Goal: Task Accomplishment & Management: Manage account settings

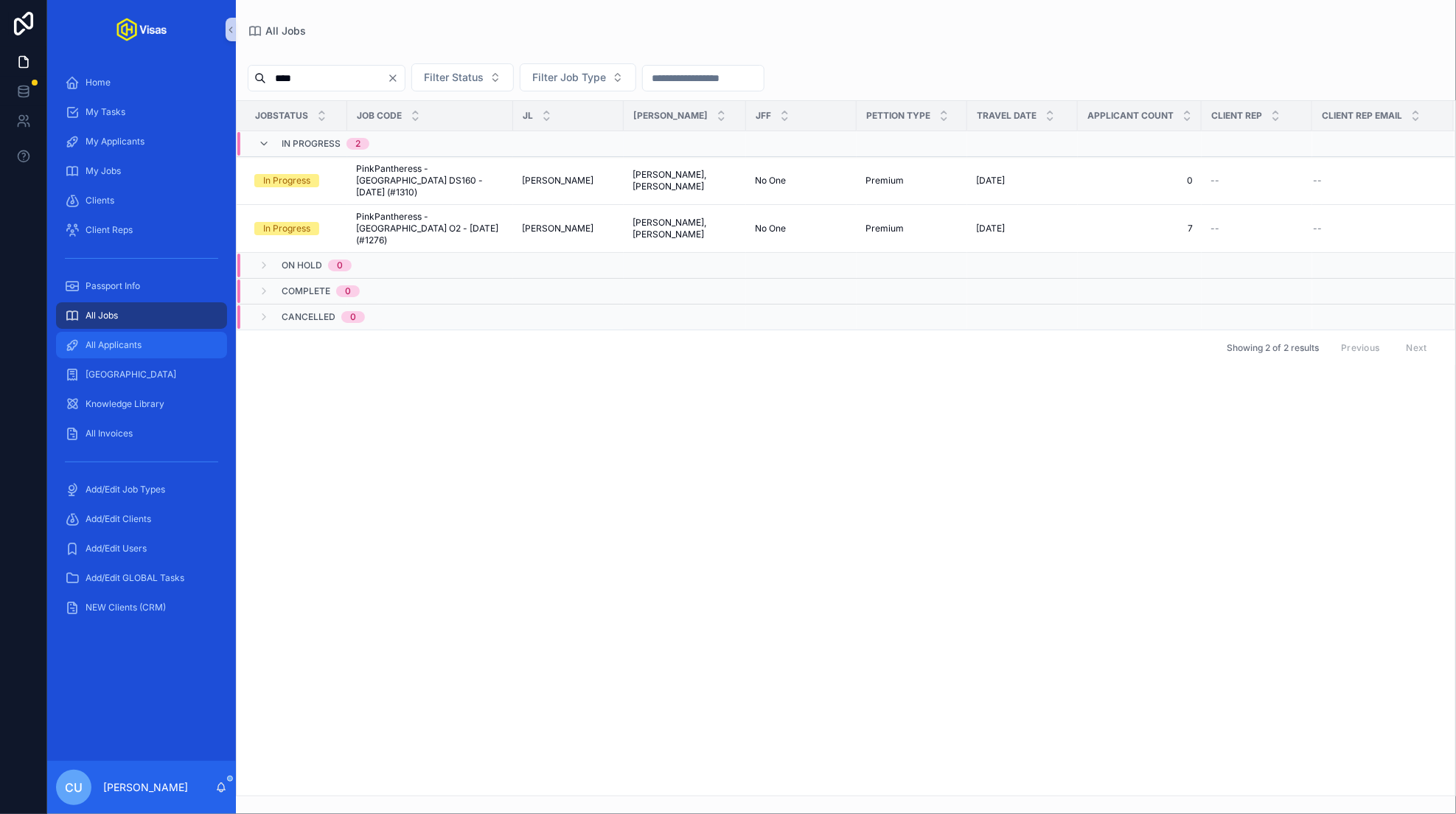
click at [112, 347] on span "All Applicants" at bounding box center [114, 345] width 56 height 11
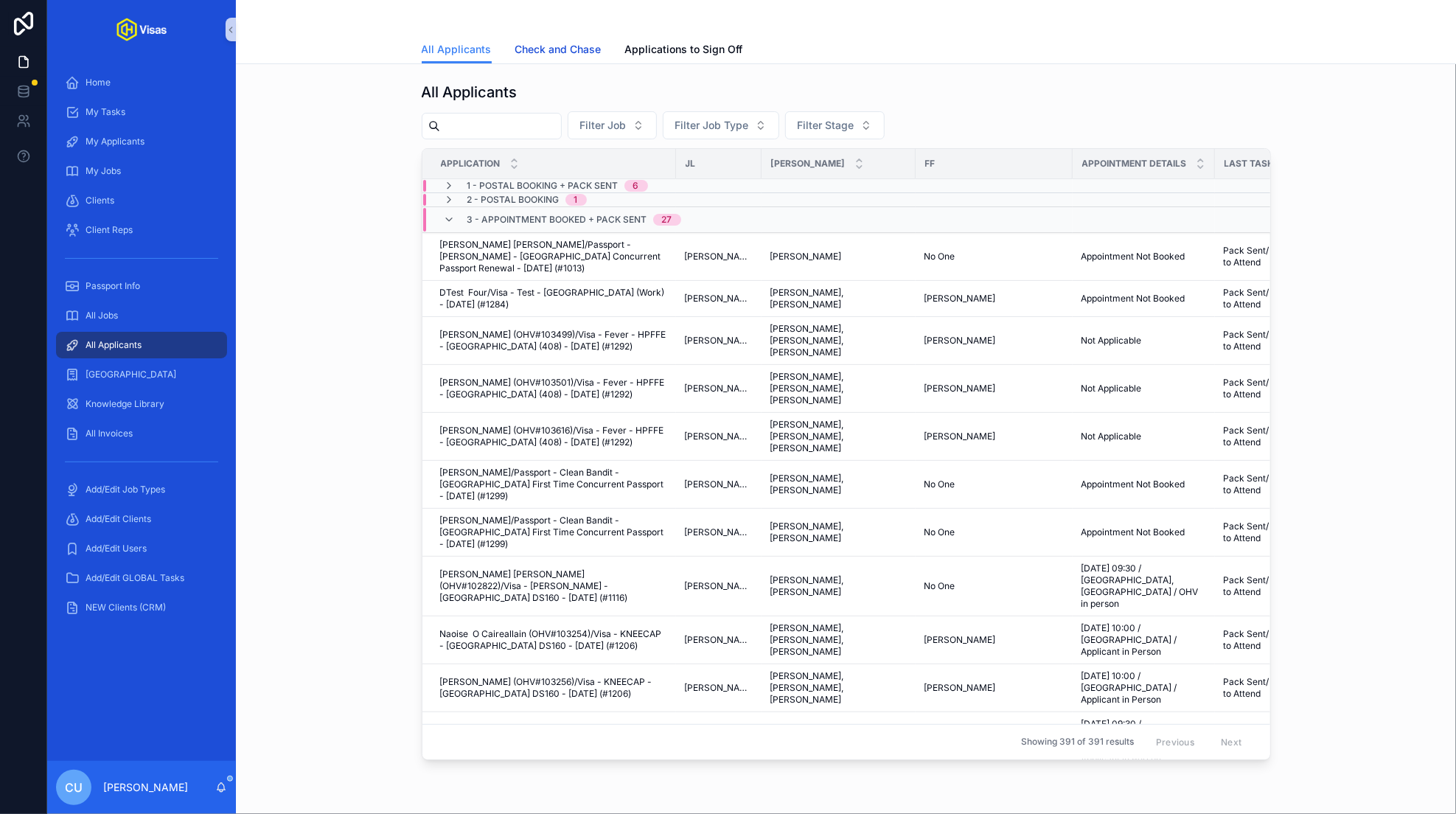
click at [573, 44] on span "Check and Chase" at bounding box center [558, 49] width 87 height 15
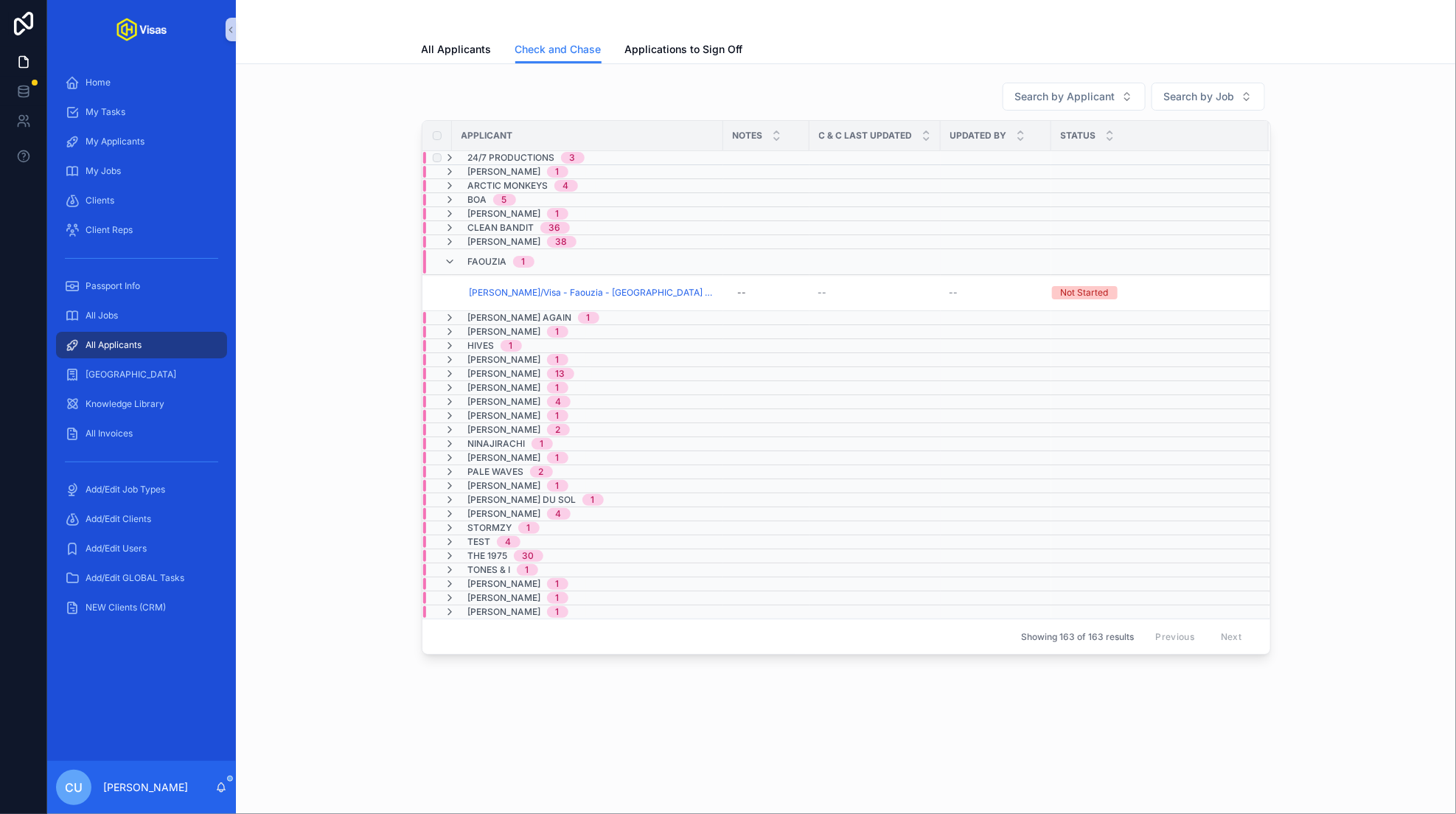
click at [514, 154] on span "24/7 Productions" at bounding box center [512, 158] width 87 height 11
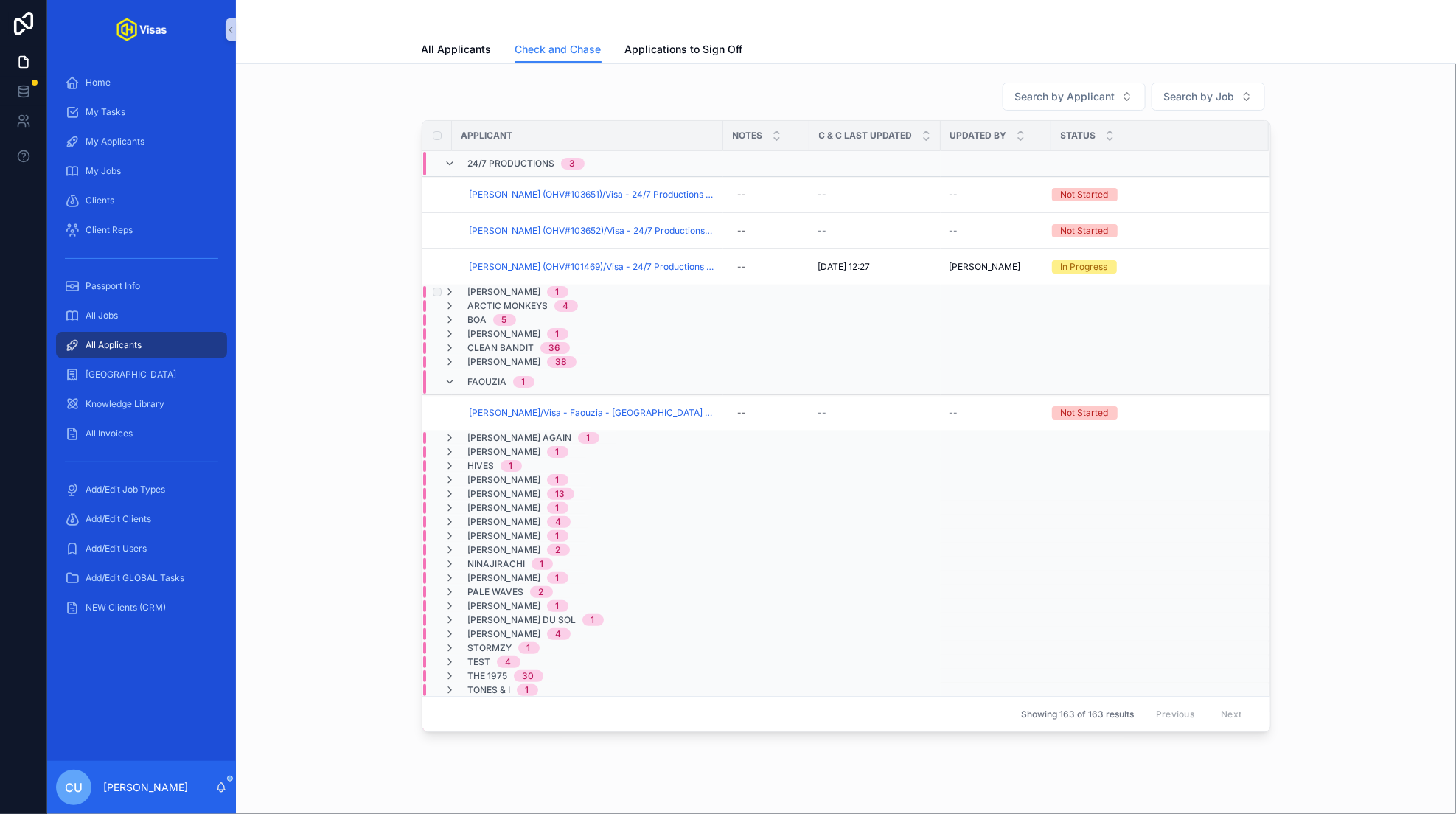
click at [511, 291] on span "[PERSON_NAME]" at bounding box center [504, 292] width 73 height 11
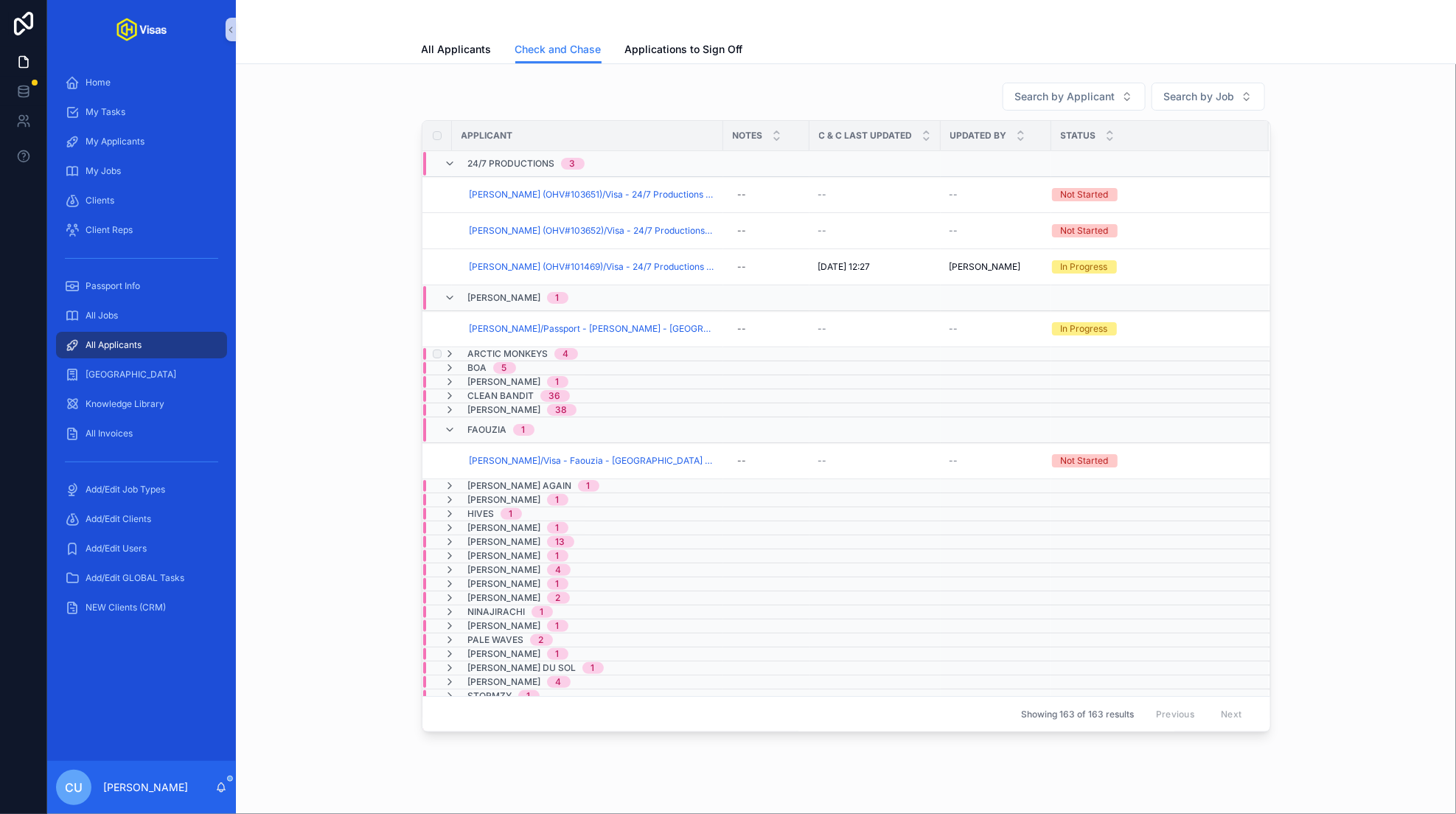
click at [517, 348] on span "Arctic Monkeys" at bounding box center [508, 354] width 80 height 11
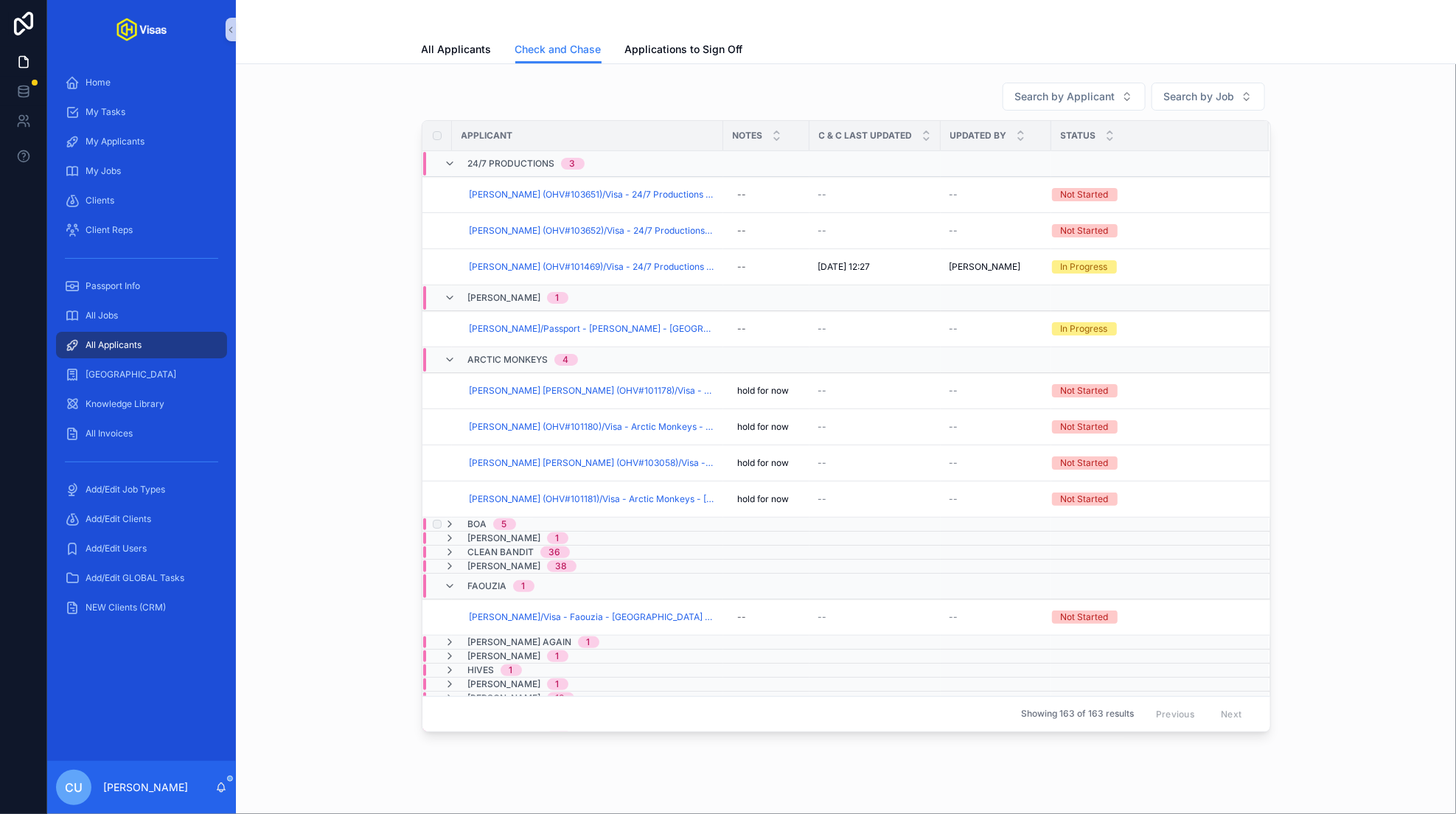
click at [521, 523] on div "Boa 5" at bounding box center [489, 524] width 89 height 11
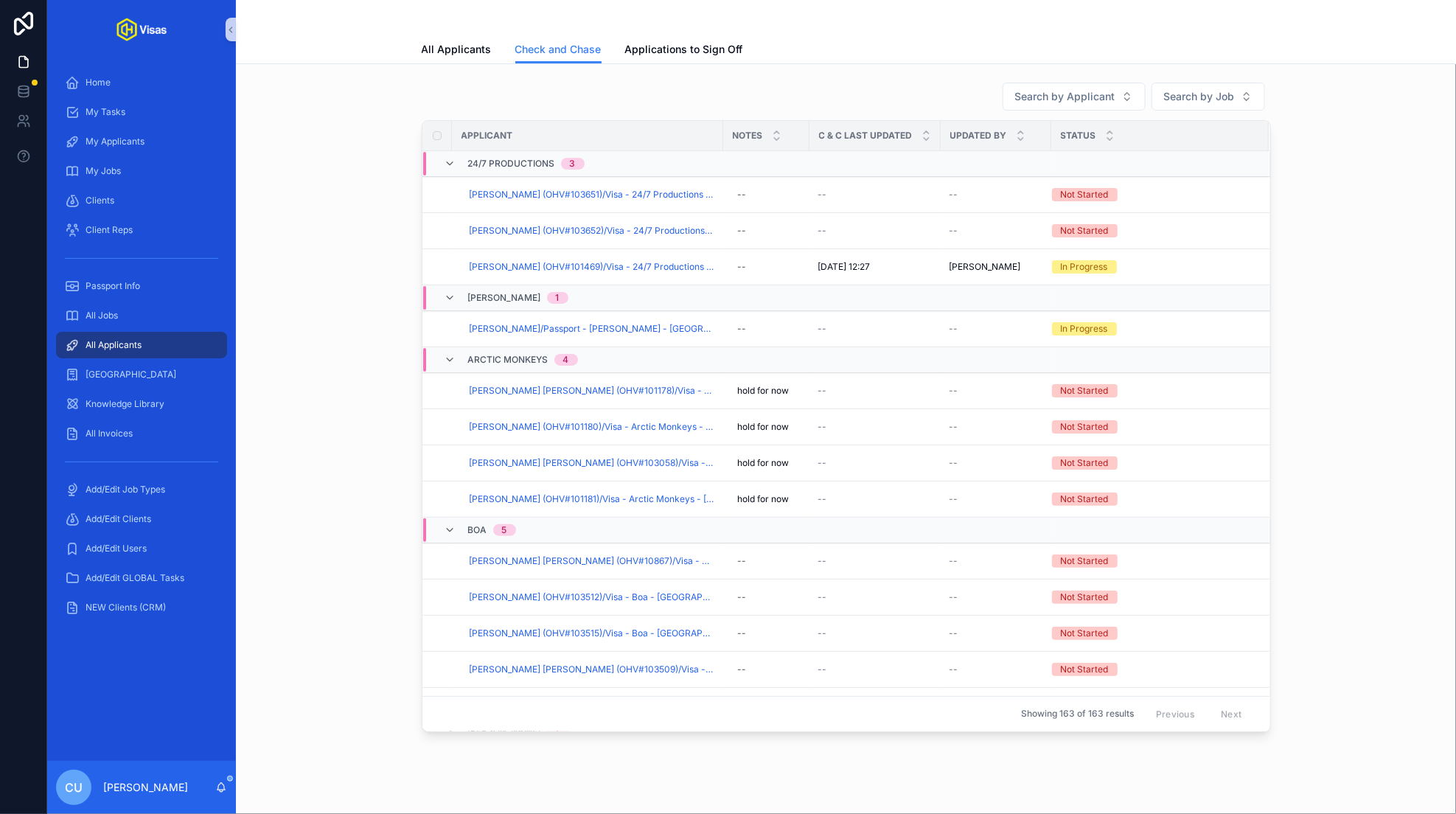
scroll to position [223, 0]
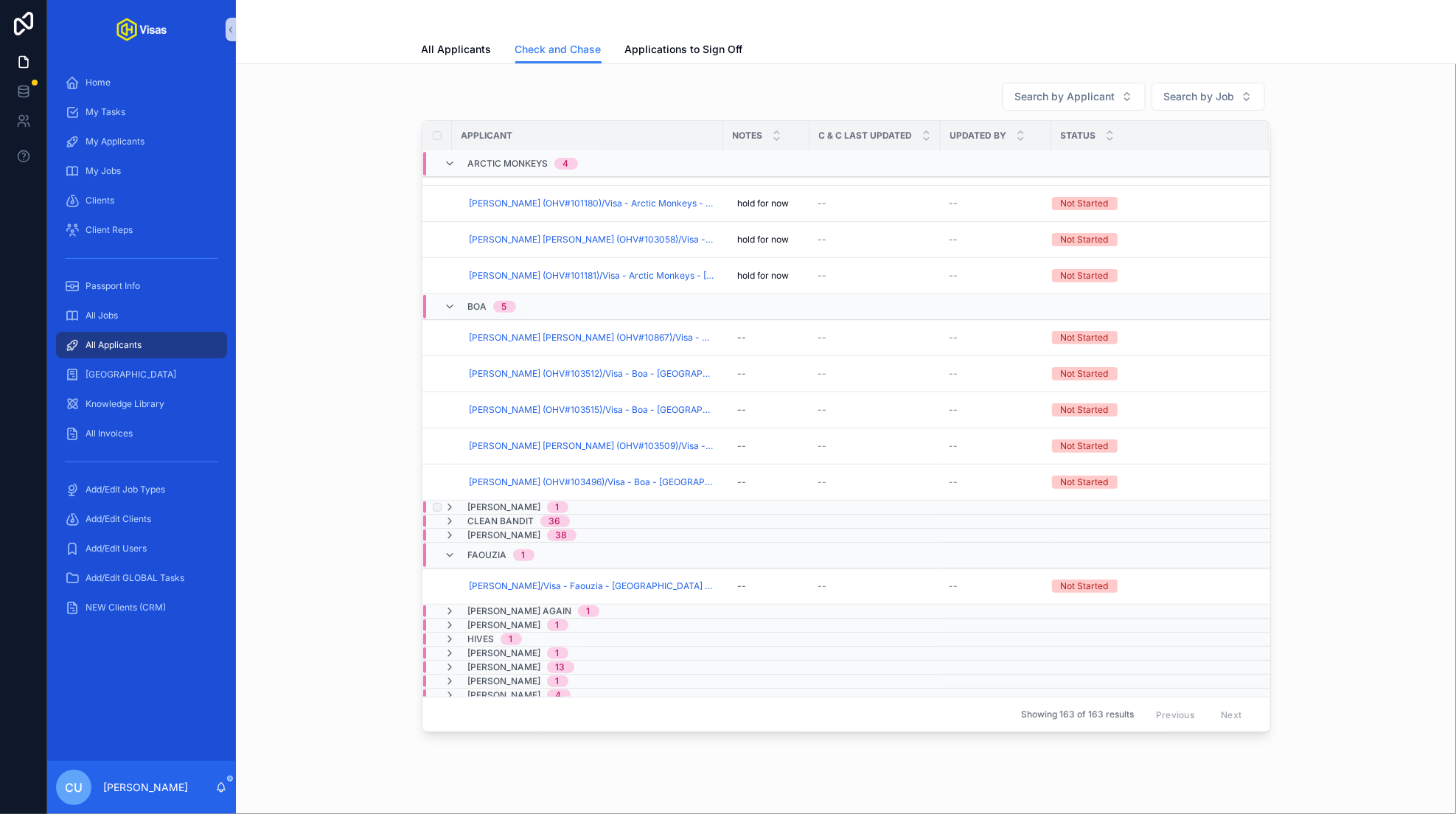
click at [525, 505] on span "[PERSON_NAME]" at bounding box center [504, 507] width 73 height 11
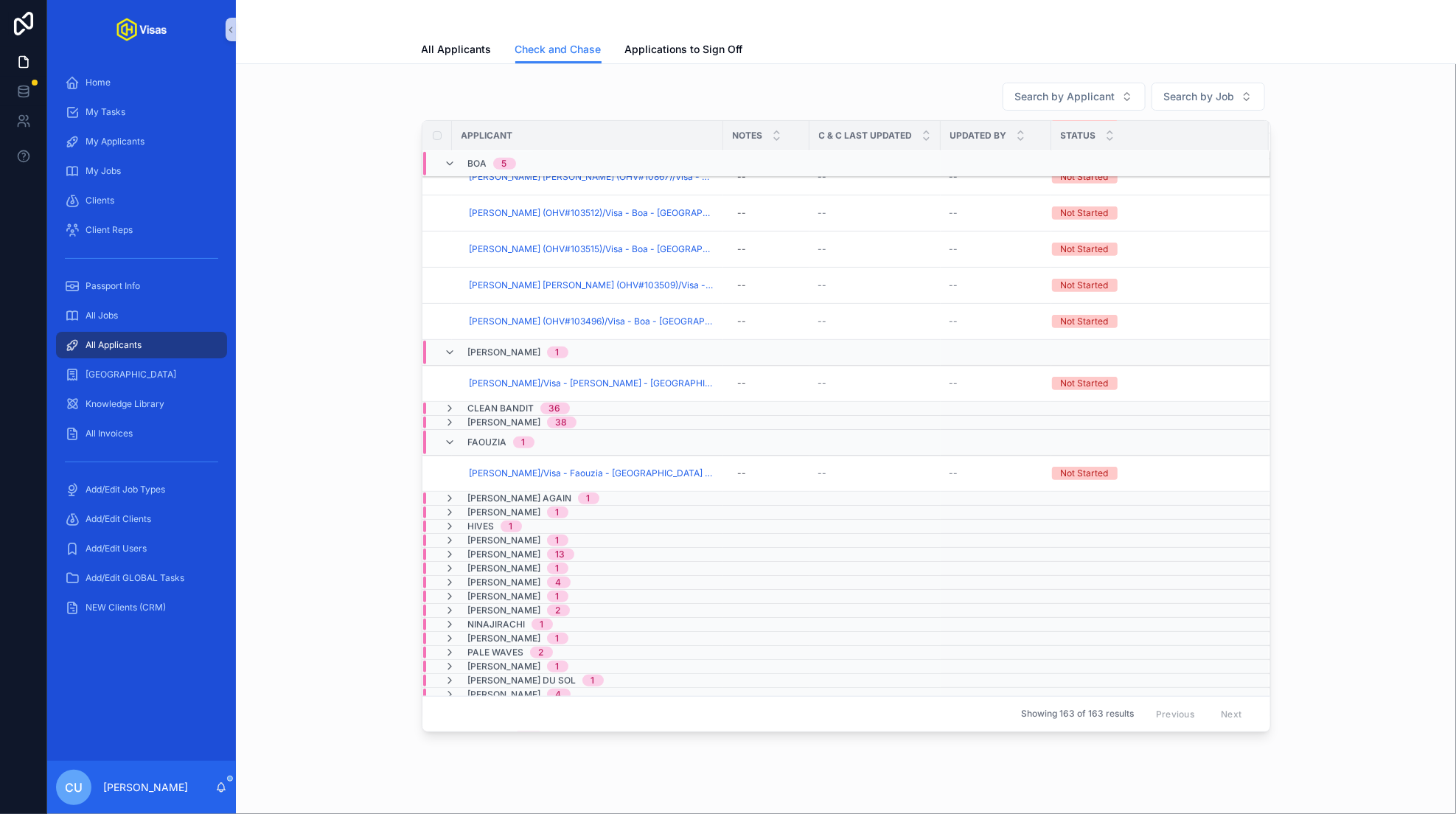
scroll to position [409, 0]
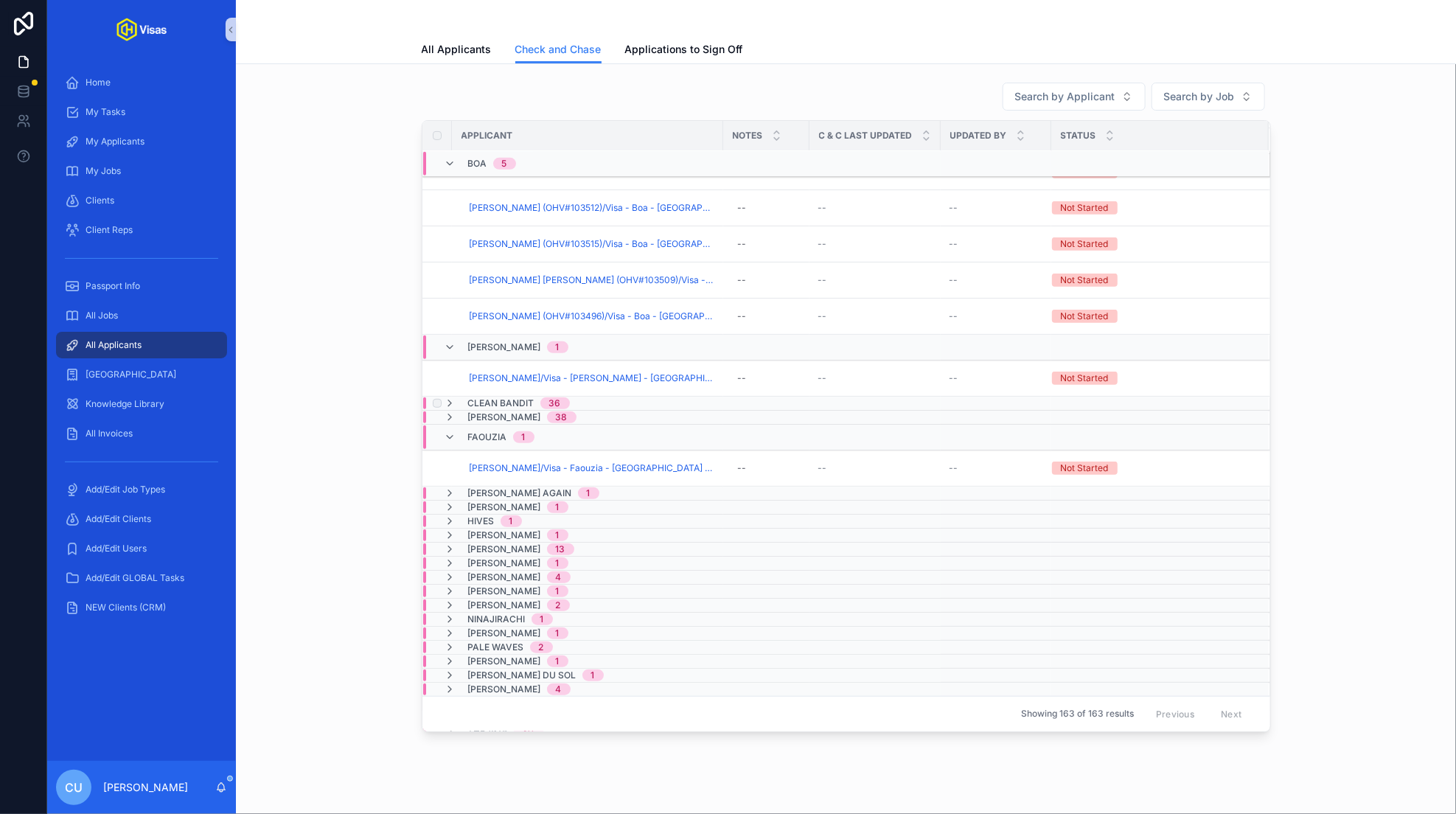
click at [502, 398] on span "Clean Bandit" at bounding box center [501, 403] width 66 height 11
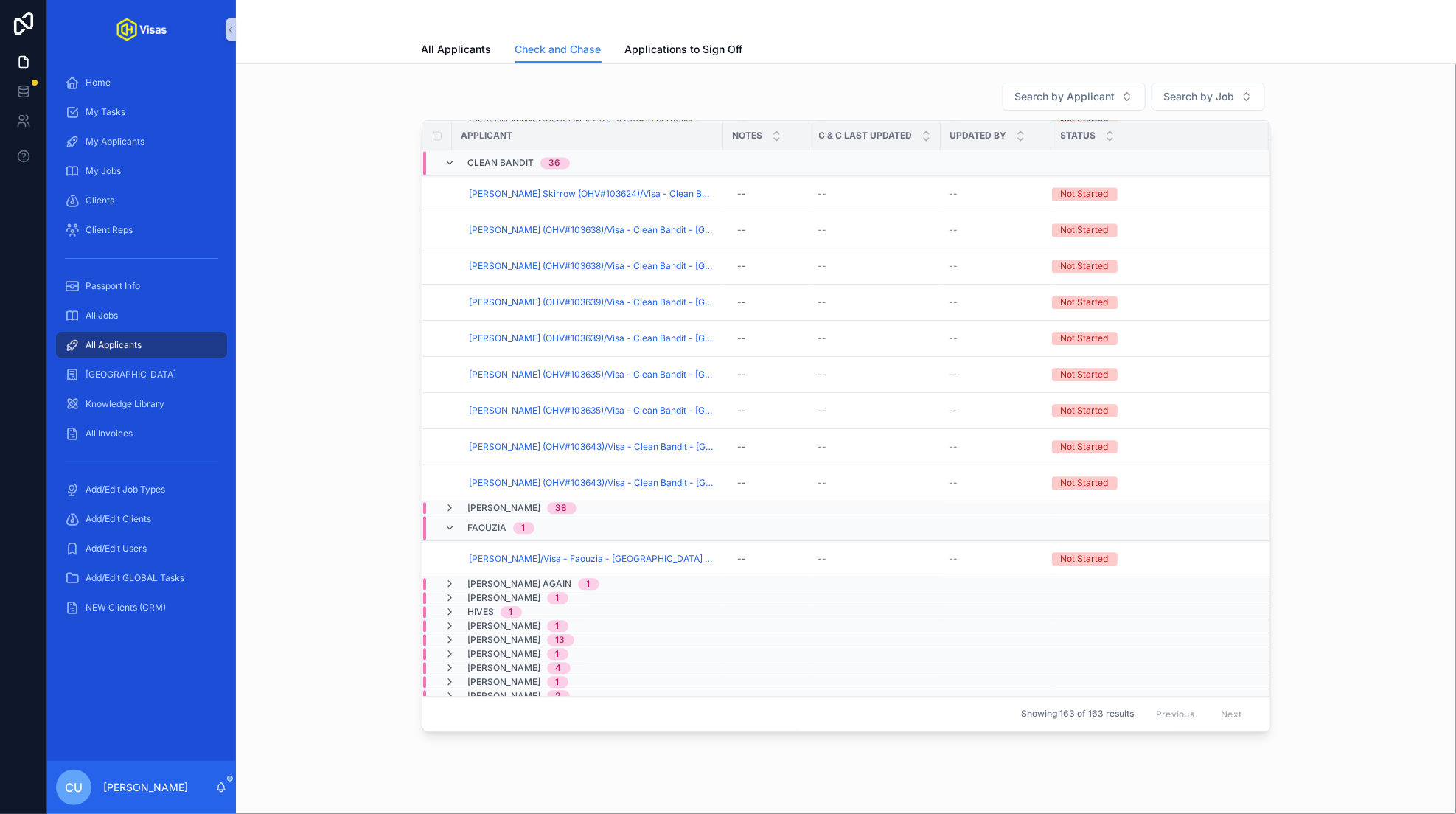
scroll to position [1628, 0]
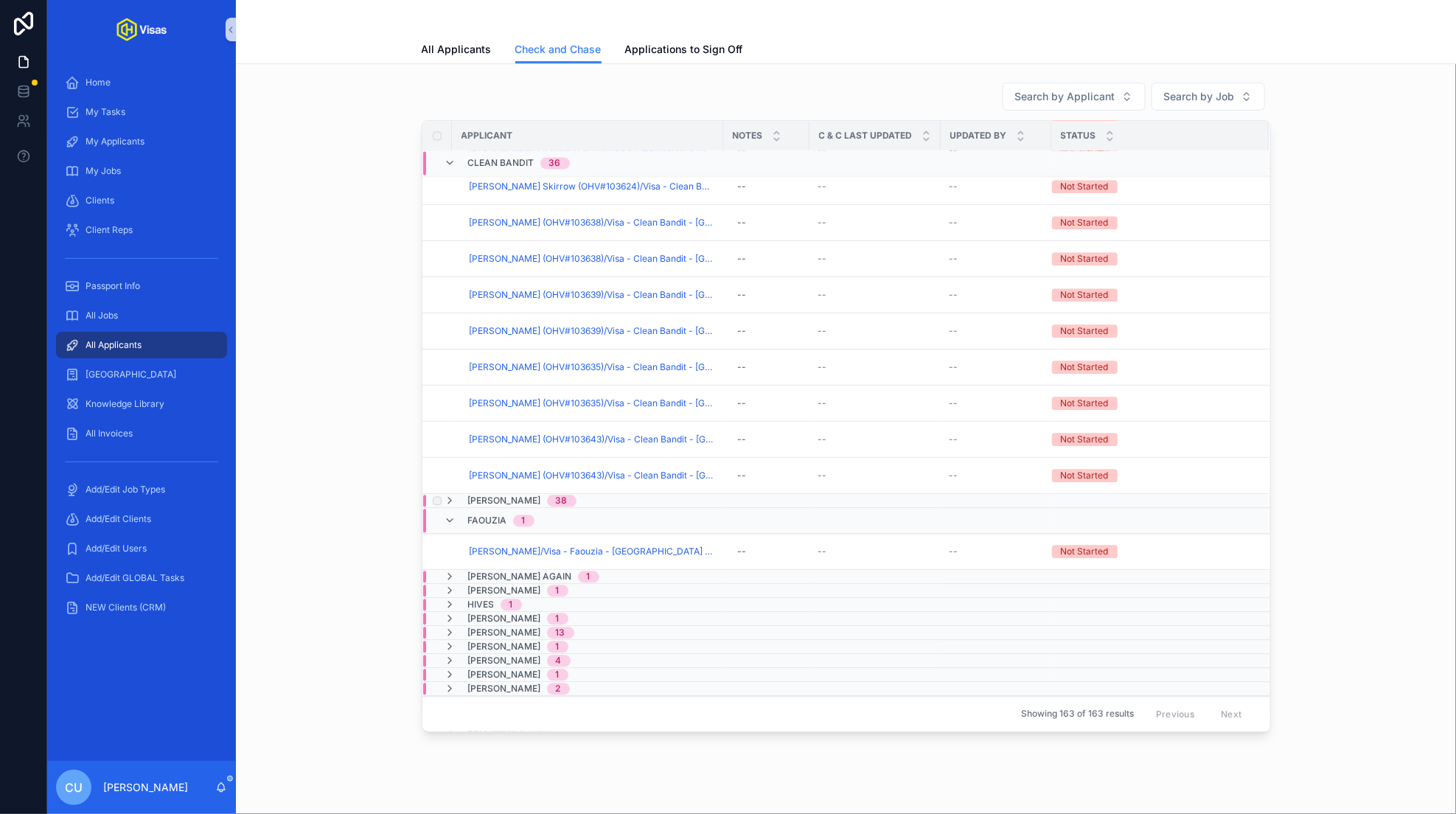
click at [507, 498] on span "[PERSON_NAME]" at bounding box center [504, 500] width 73 height 11
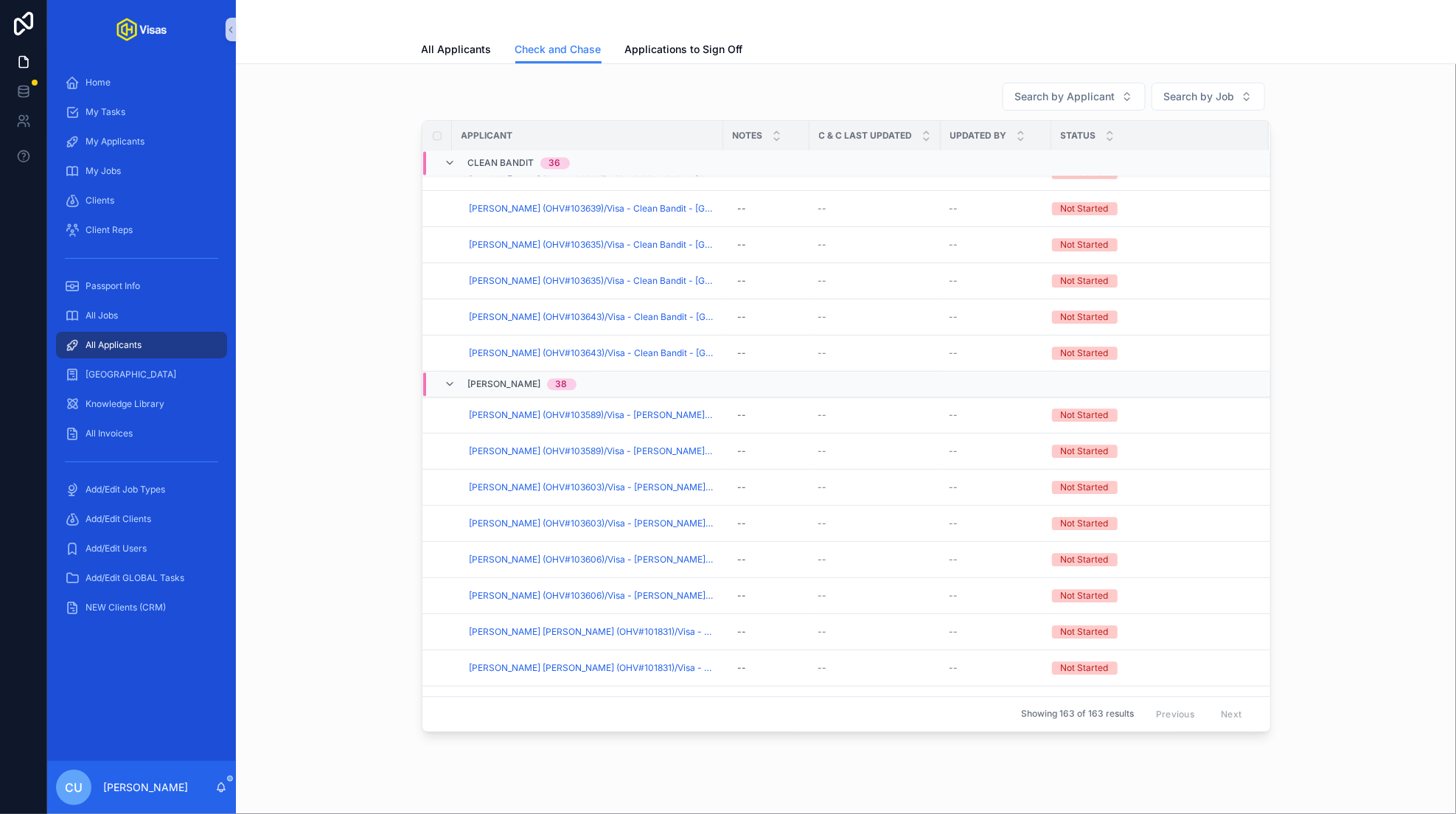
scroll to position [1752, 0]
click at [504, 378] on span "[PERSON_NAME]" at bounding box center [504, 382] width 73 height 11
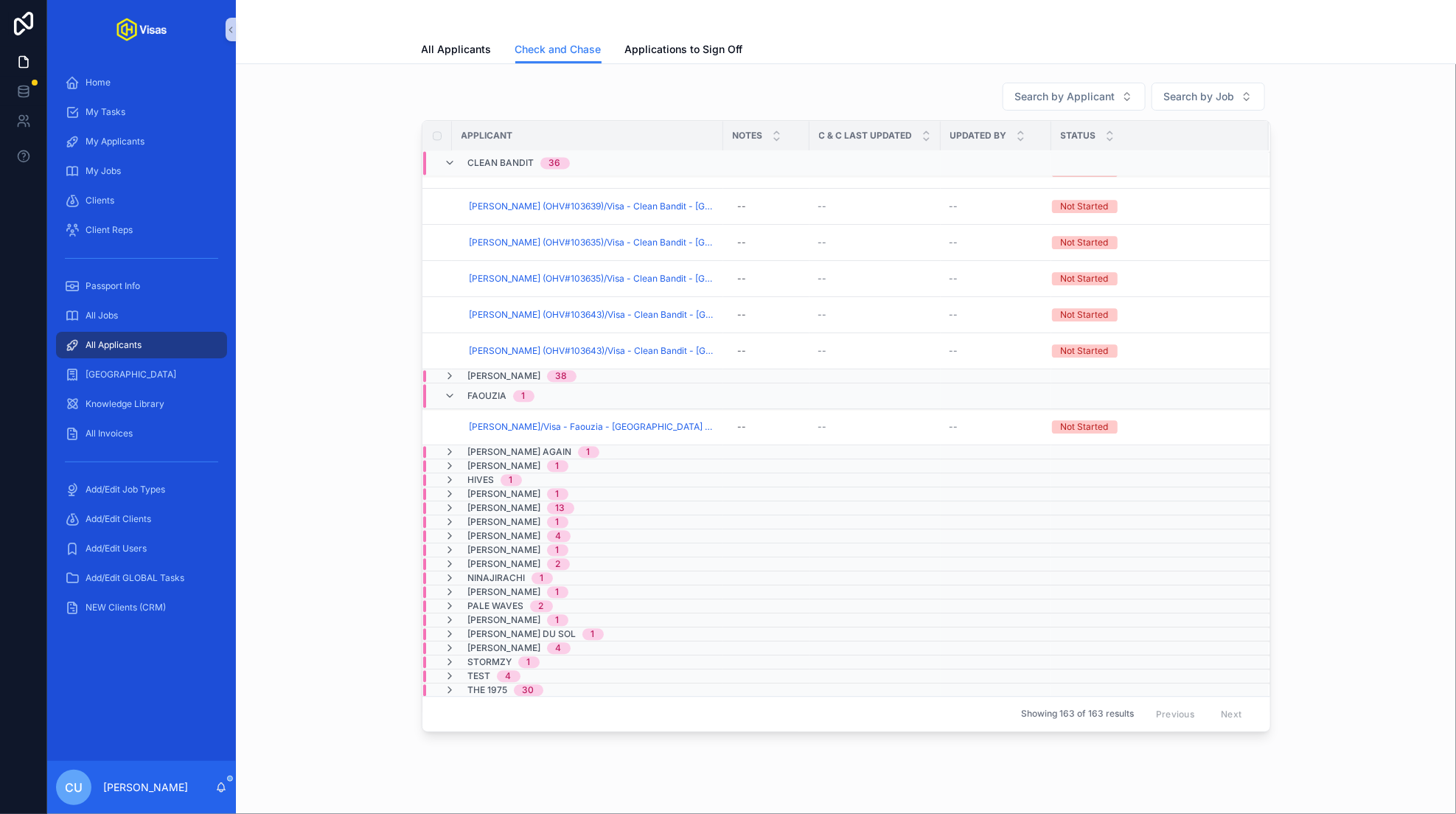
scroll to position [1805, 0]
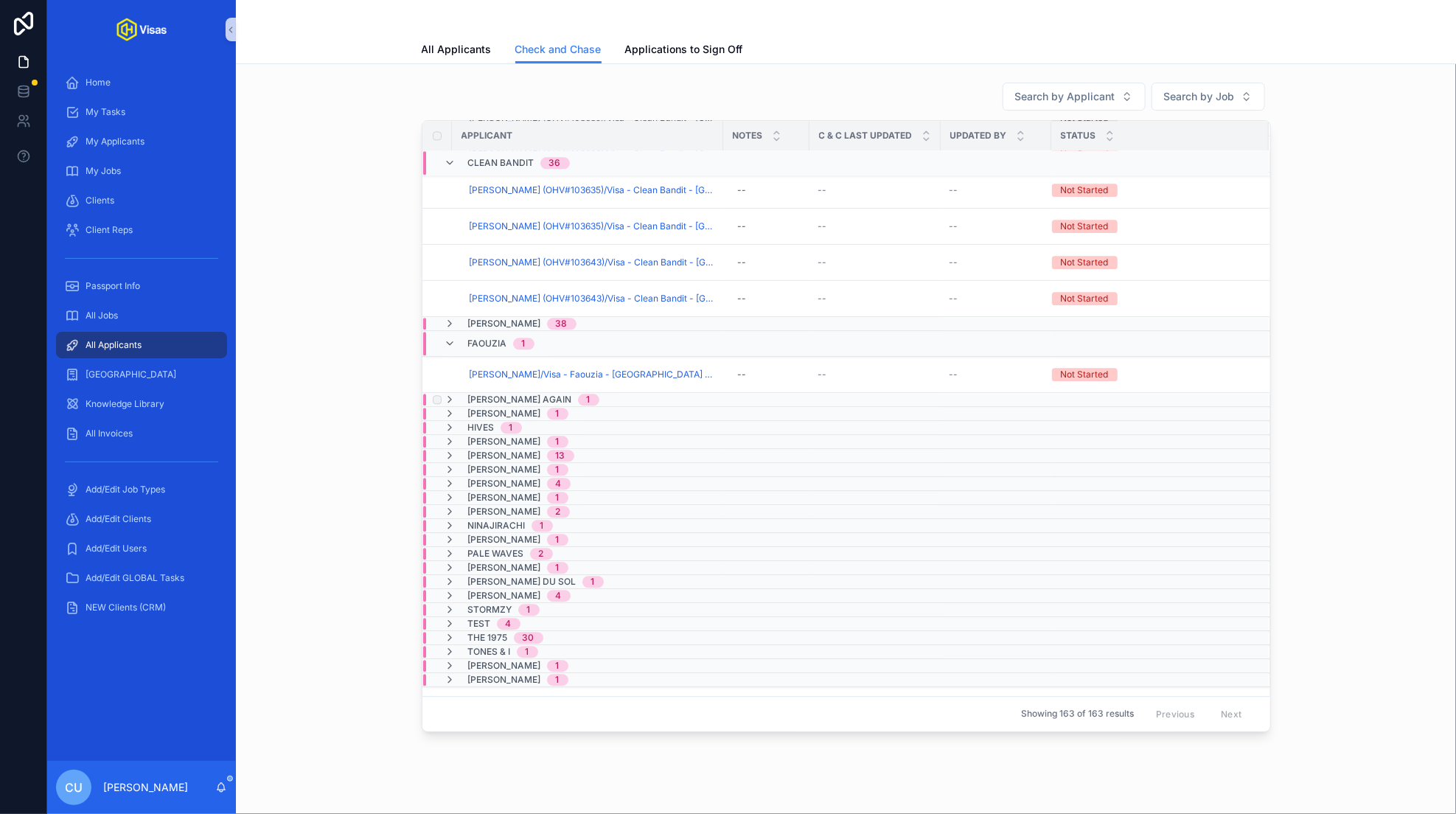
click at [500, 394] on span "[PERSON_NAME] Again" at bounding box center [520, 400] width 104 height 11
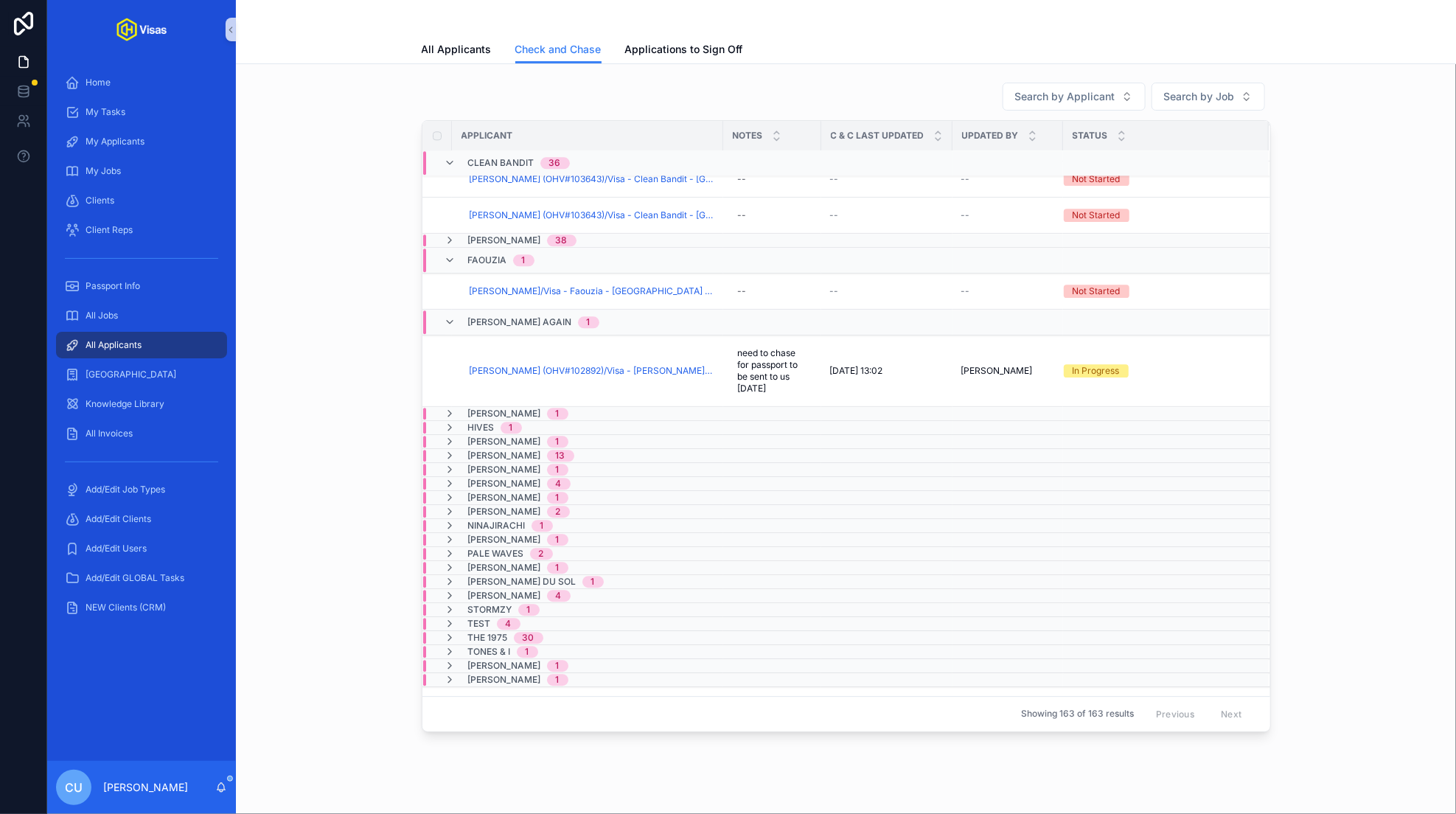
scroll to position [1890, 0]
click at [491, 405] on span "[PERSON_NAME]" at bounding box center [504, 411] width 73 height 11
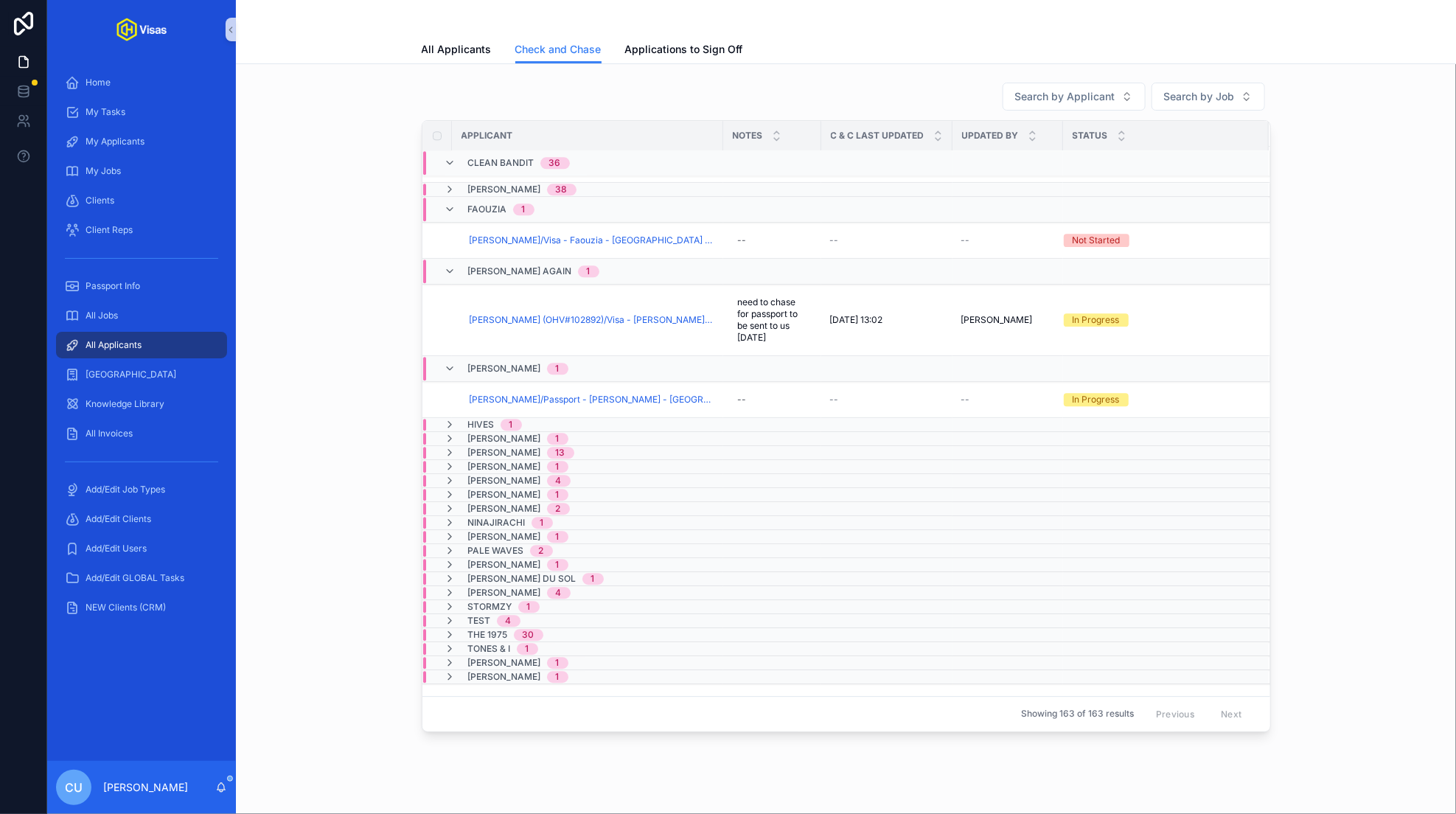
scroll to position [41, 0]
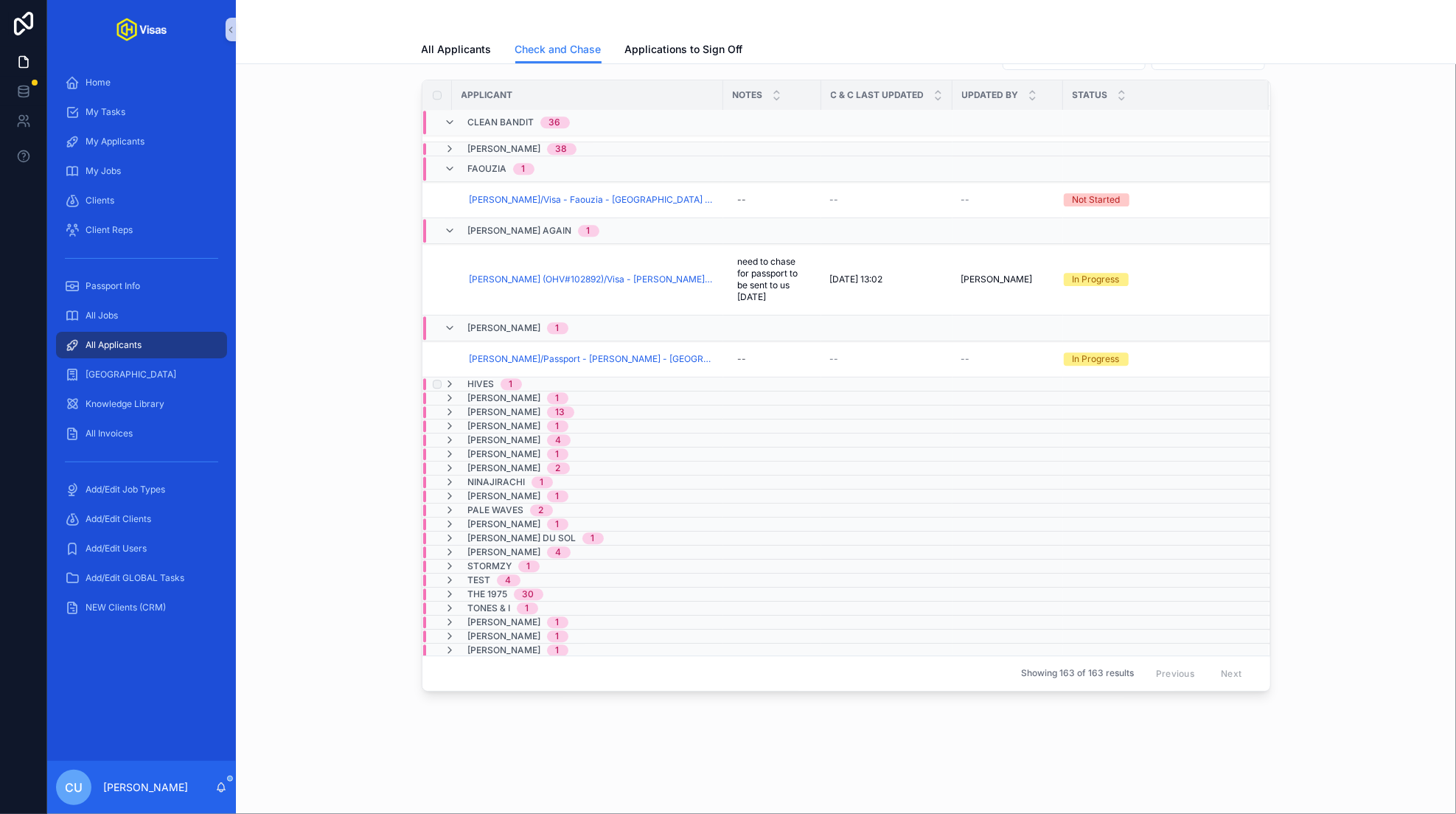
click at [490, 378] on span "Hives" at bounding box center [482, 384] width 26 height 11
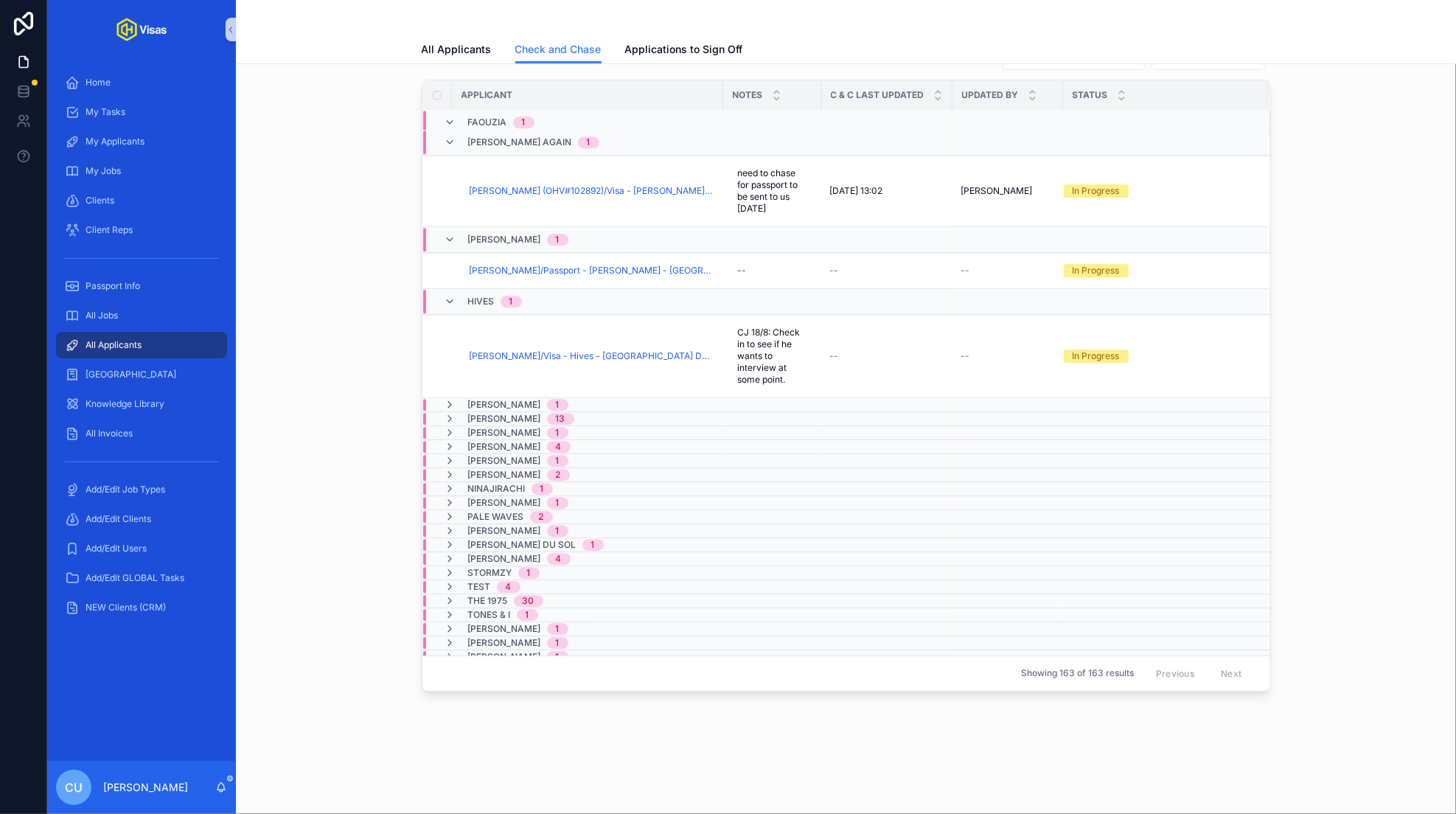
scroll to position [2028, 0]
click at [497, 399] on span "[PERSON_NAME]" at bounding box center [504, 405] width 73 height 11
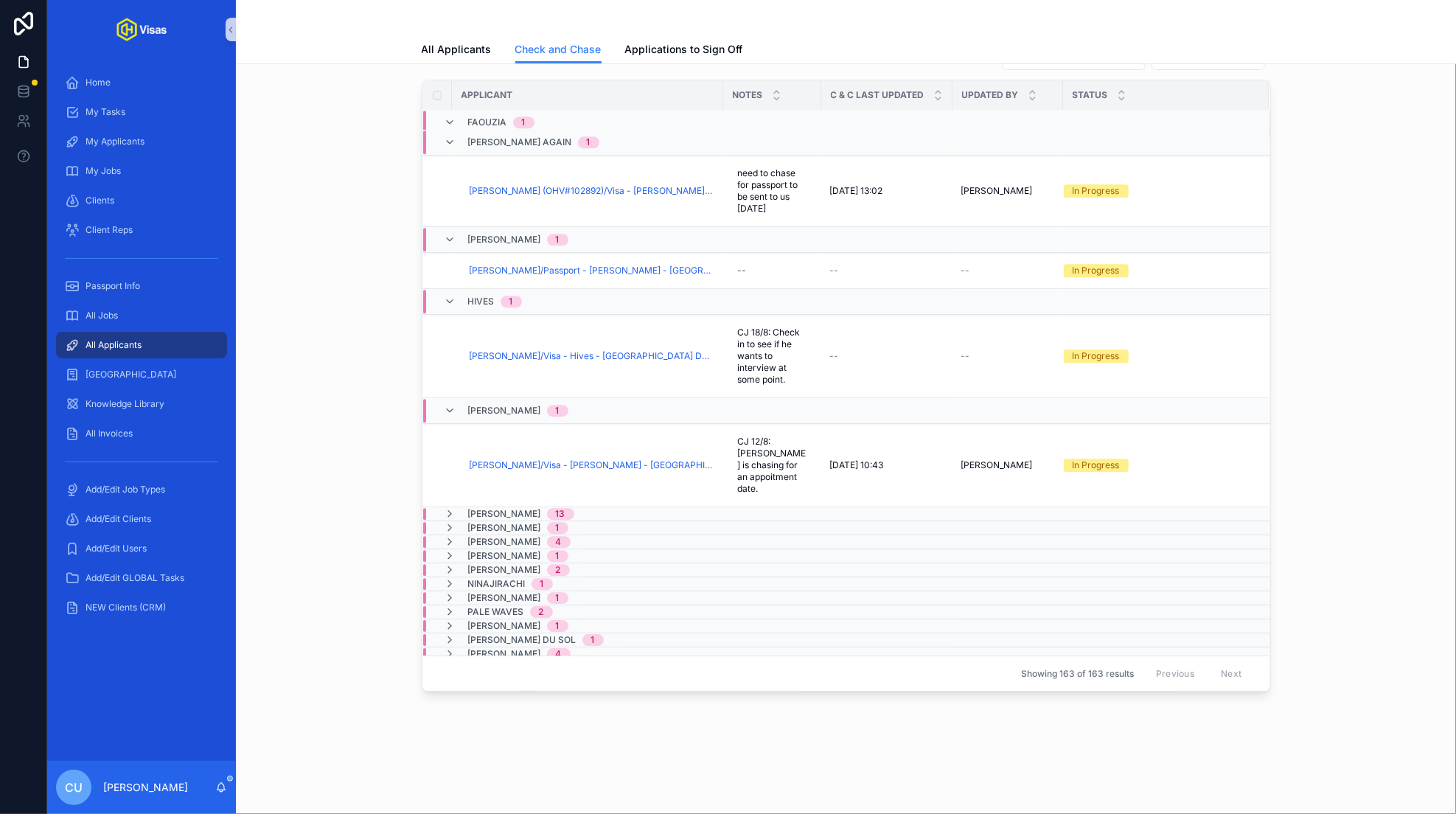
scroll to position [2111, 0]
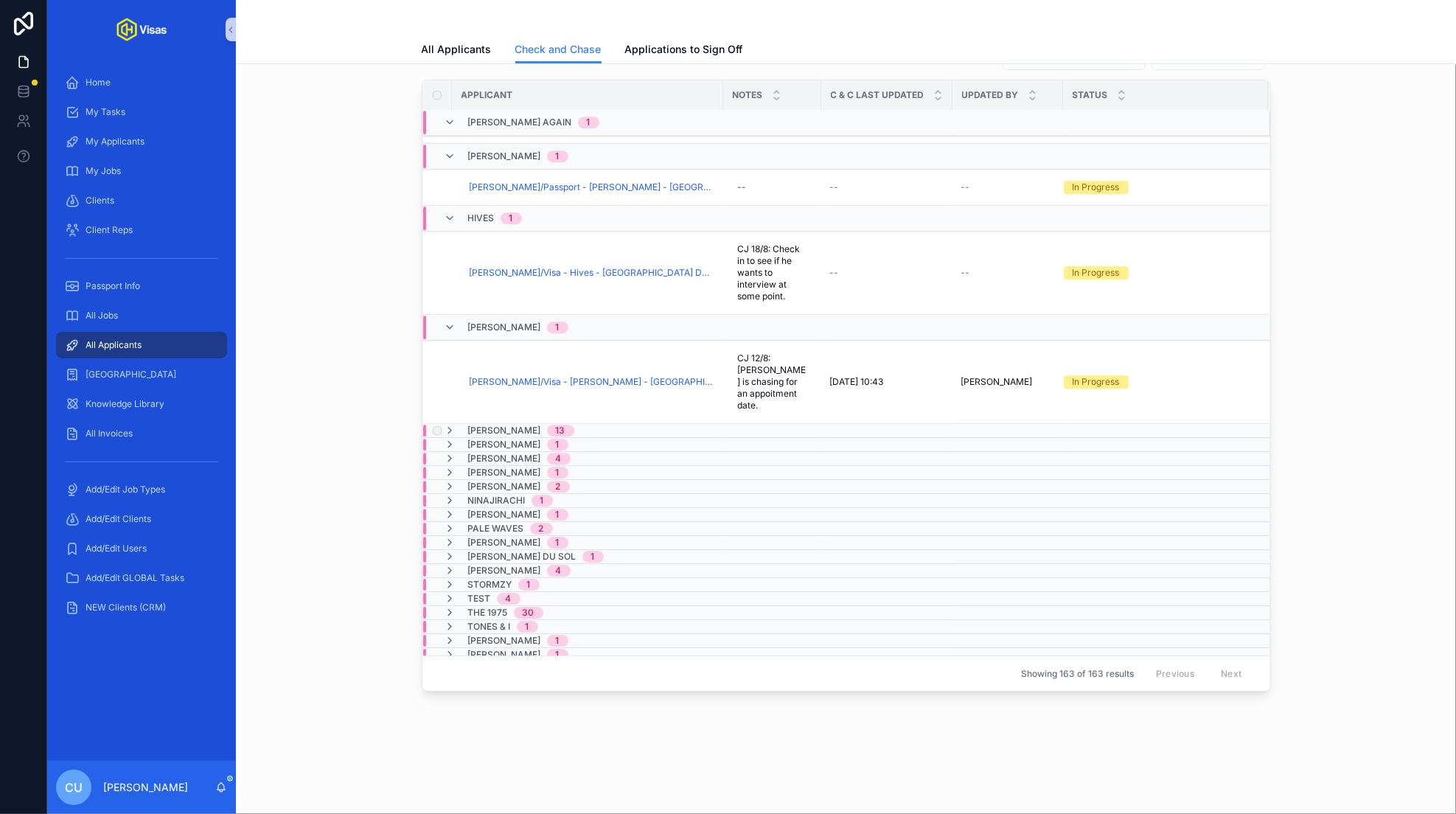
click at [491, 424] on div "Jade 13" at bounding box center [522, 430] width 106 height 11
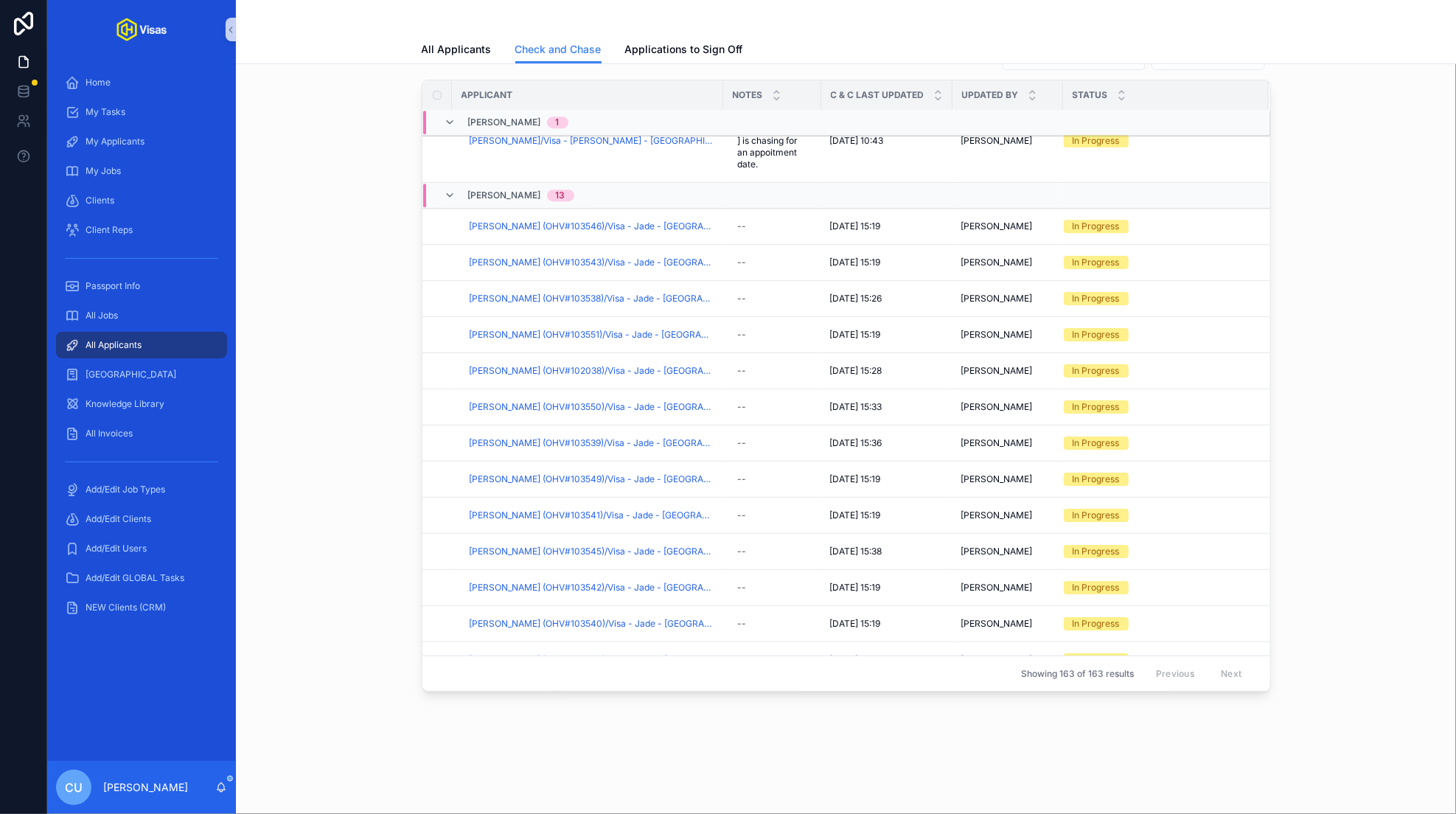
scroll to position [2593, 0]
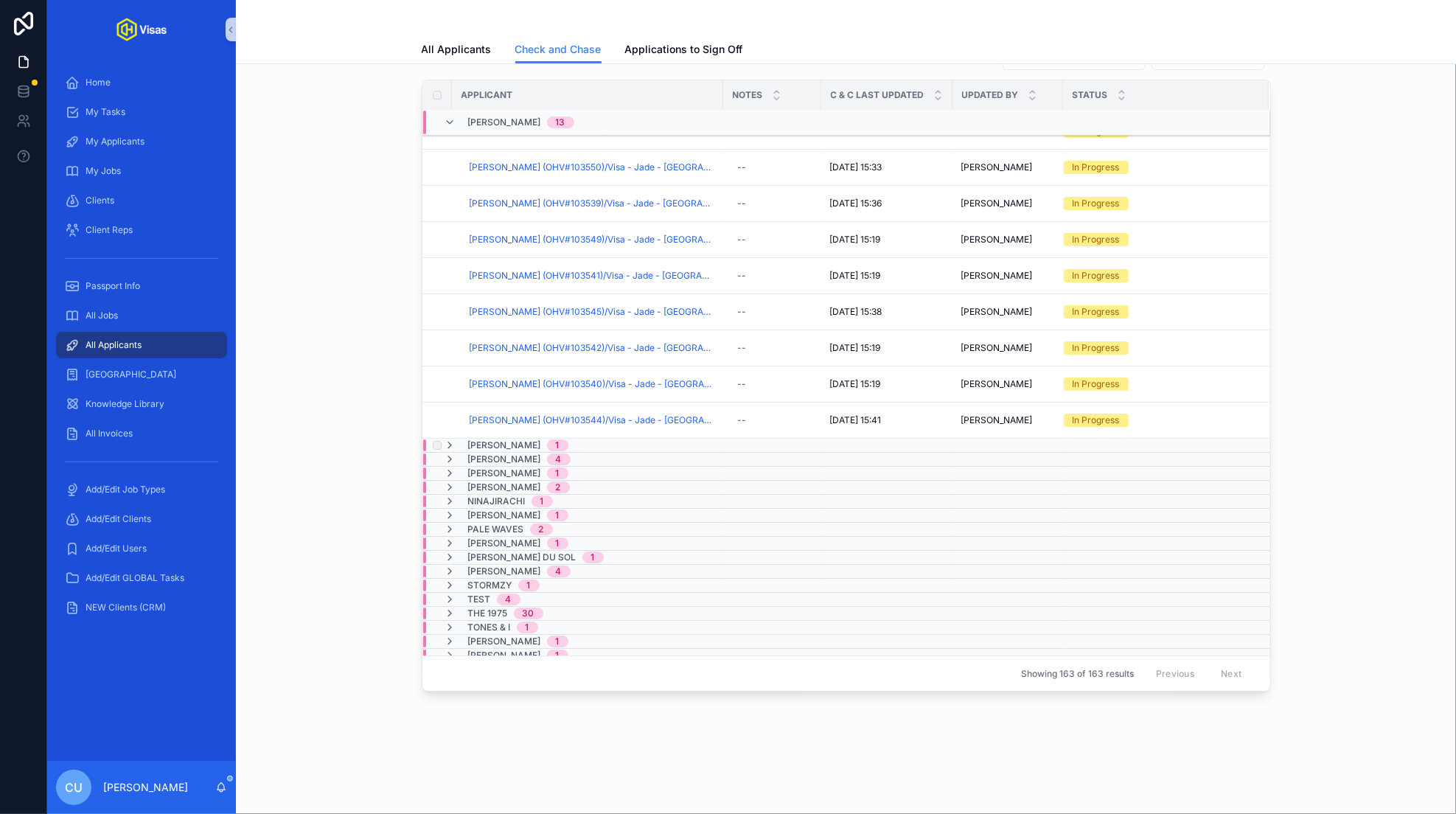
click at [492, 439] on span "[PERSON_NAME]" at bounding box center [504, 445] width 73 height 11
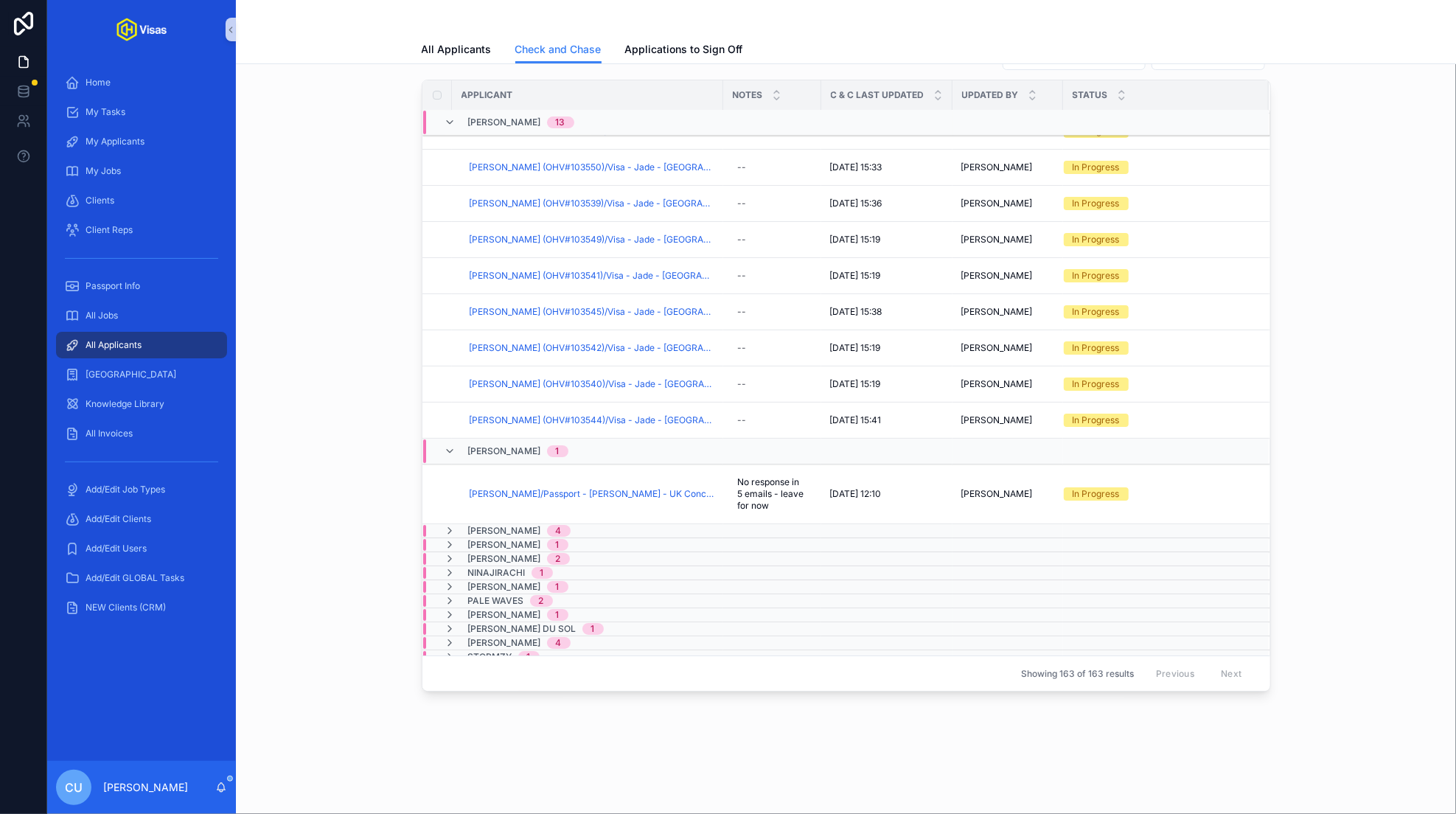
scroll to position [2676, 0]
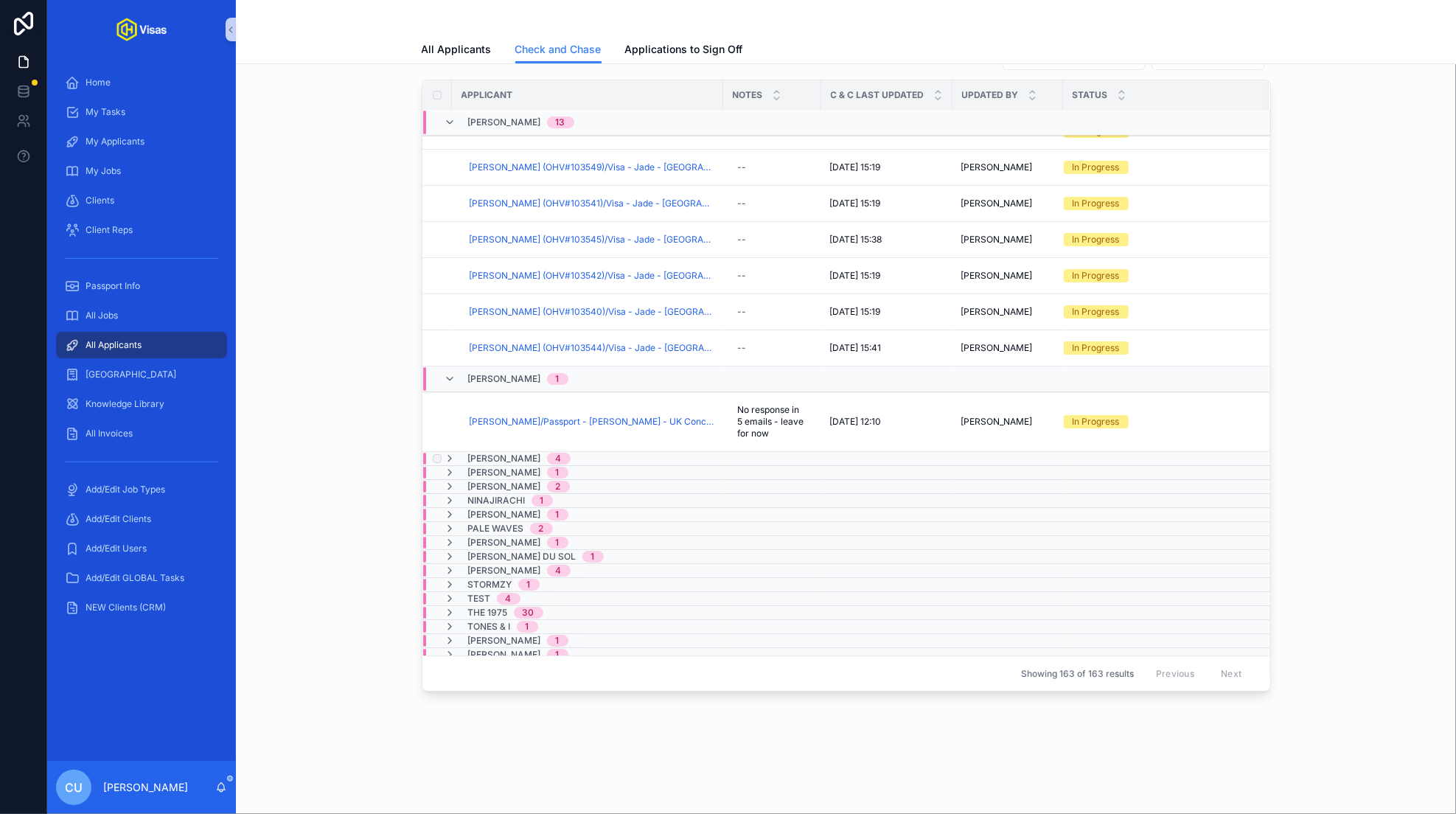
click at [492, 453] on span "[PERSON_NAME]" at bounding box center [504, 458] width 73 height 11
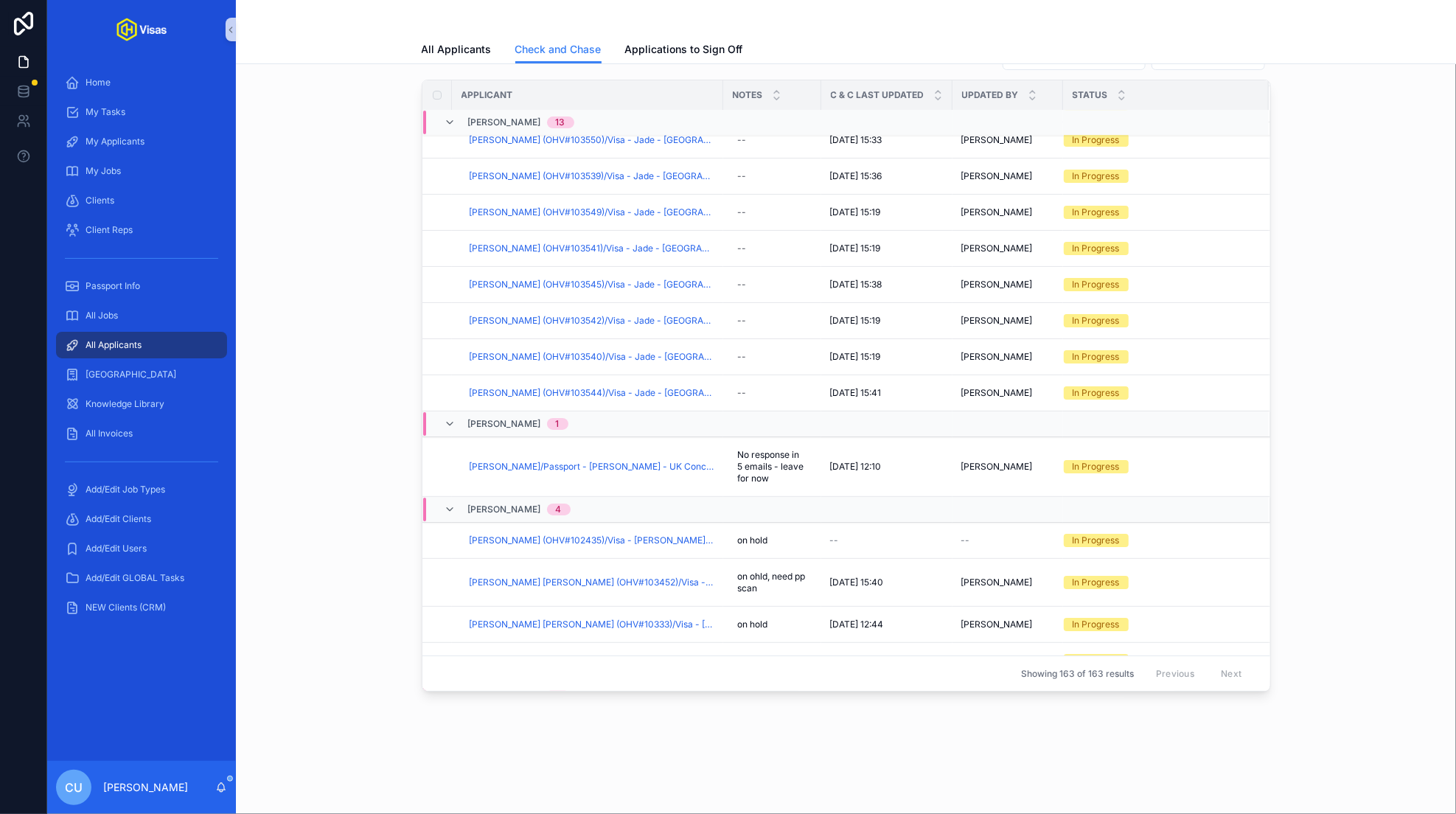
scroll to position [2900, 0]
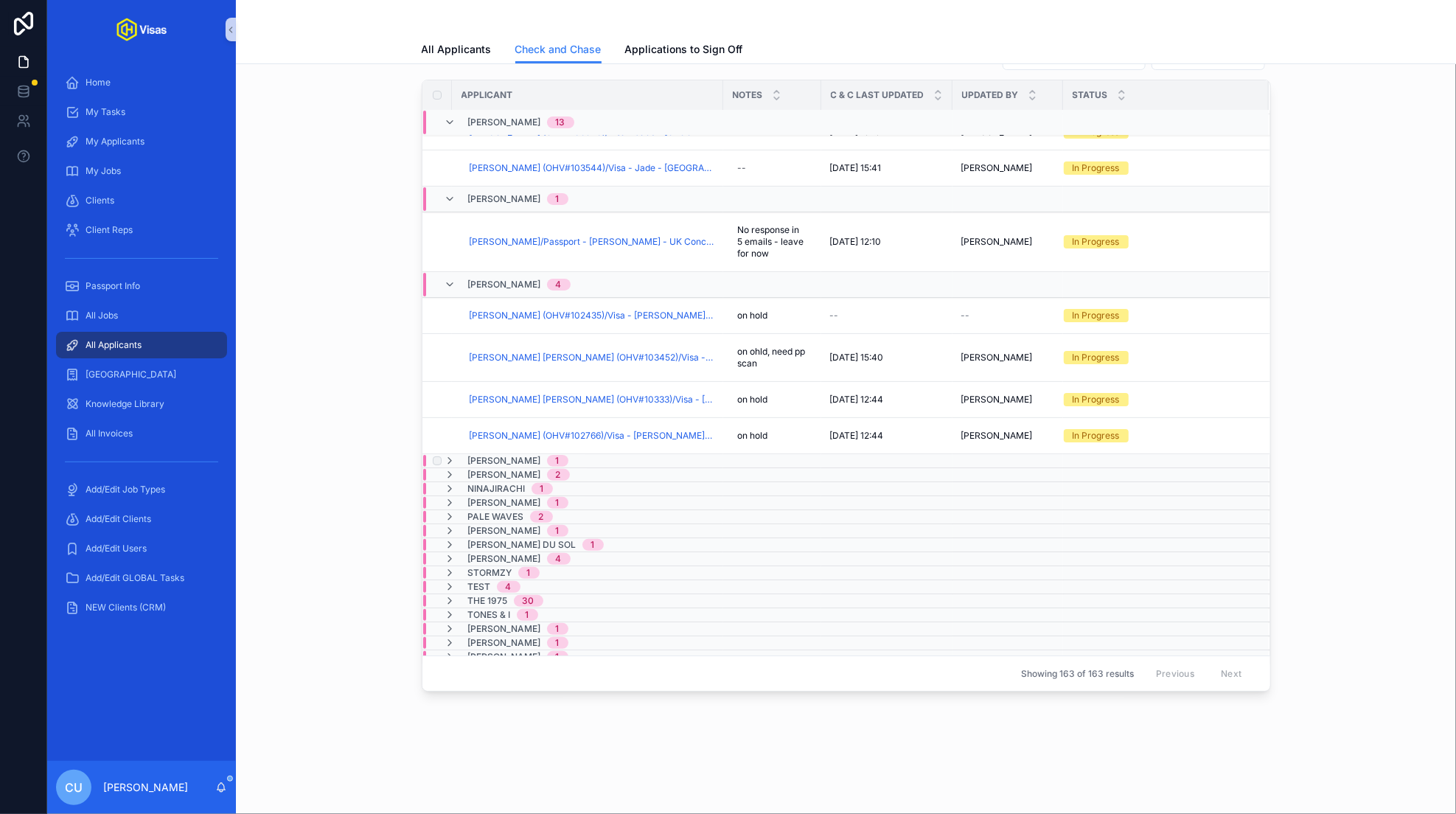
click at [502, 454] on span "[PERSON_NAME]" at bounding box center [504, 460] width 73 height 11
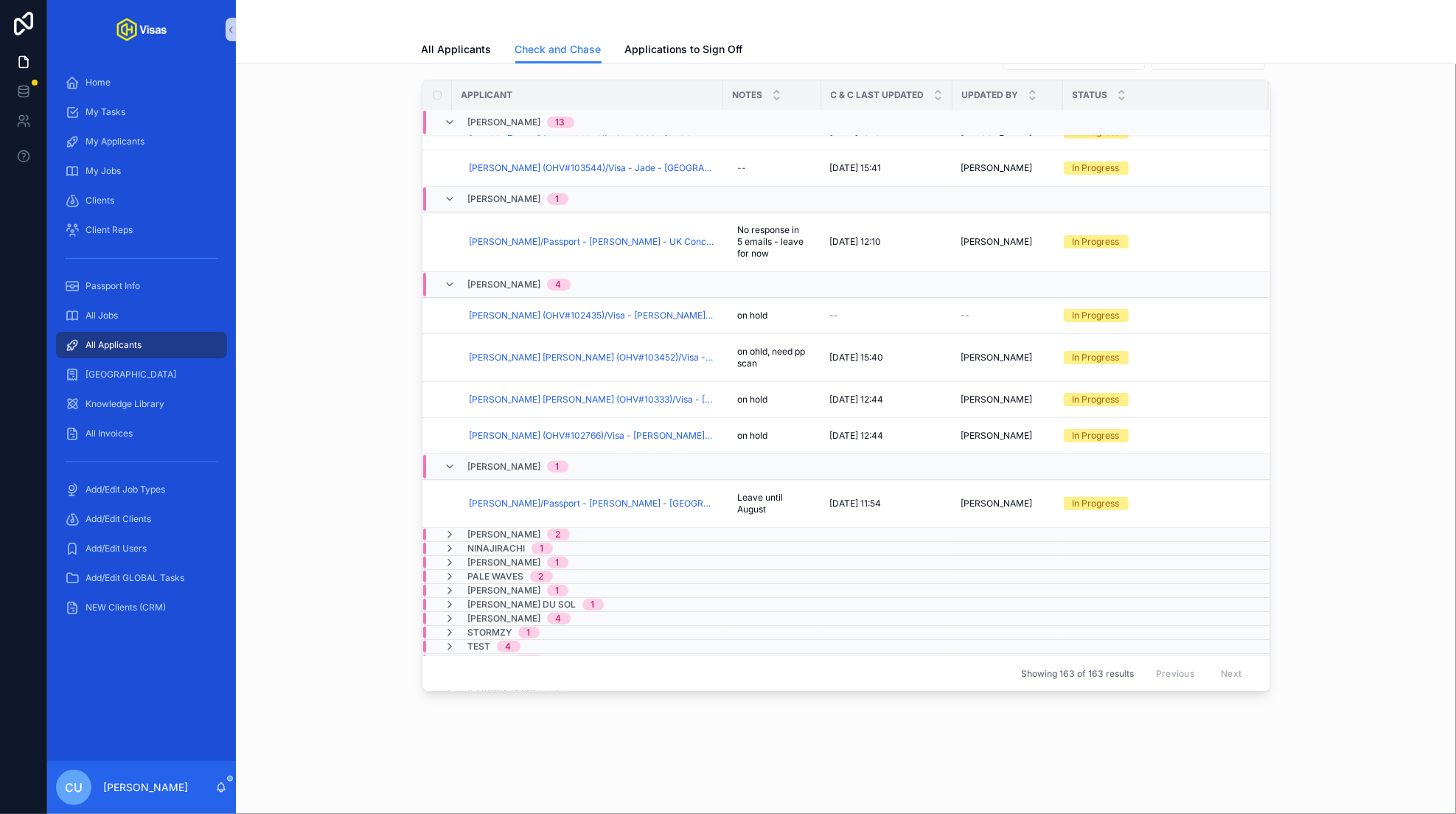
scroll to position [2960, 0]
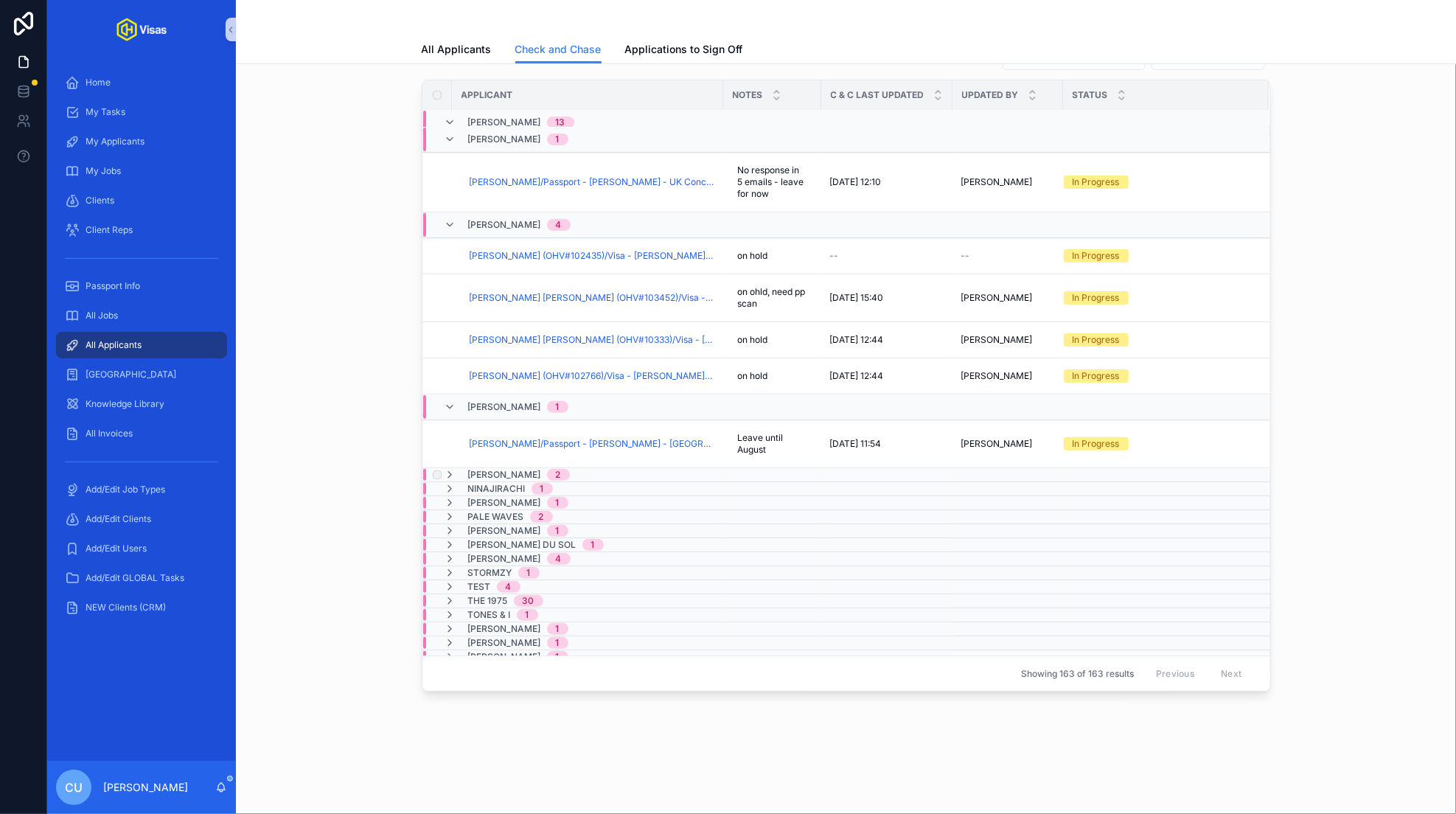
click at [502, 469] on span "[PERSON_NAME]" at bounding box center [504, 475] width 73 height 11
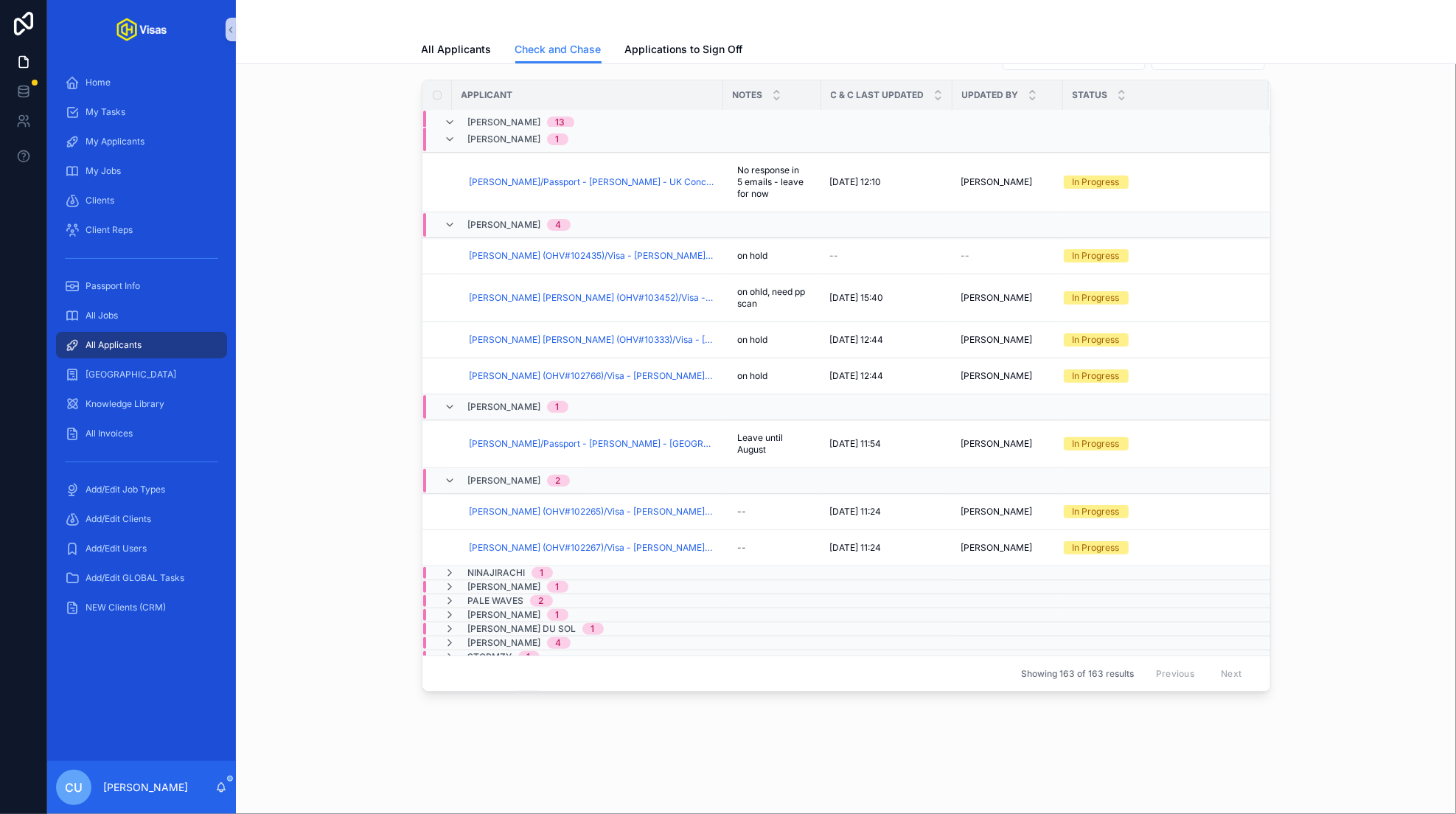
scroll to position [3044, 0]
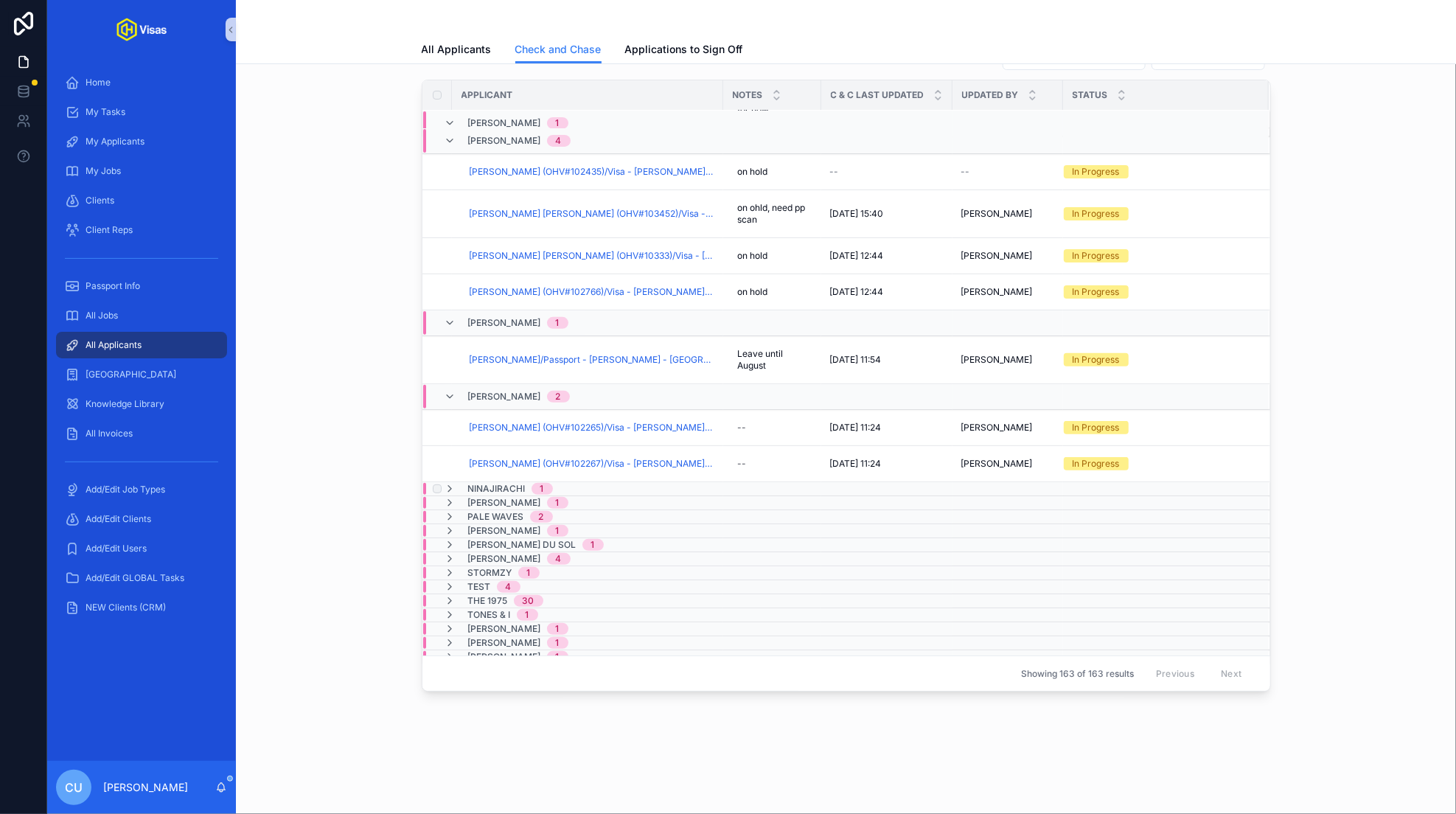
click at [499, 483] on span "Ninajirachi" at bounding box center [497, 489] width 57 height 11
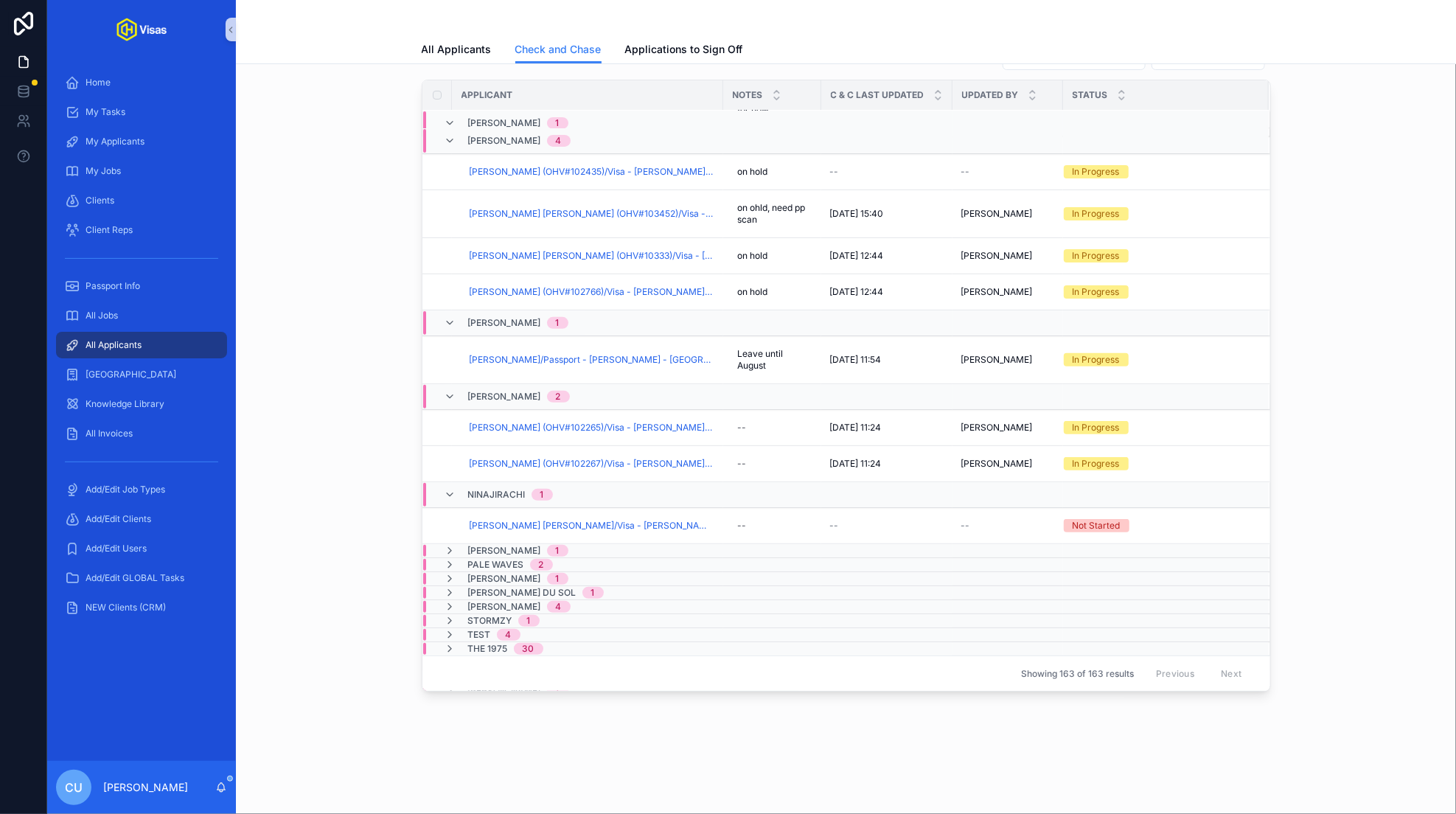
scroll to position [3092, 0]
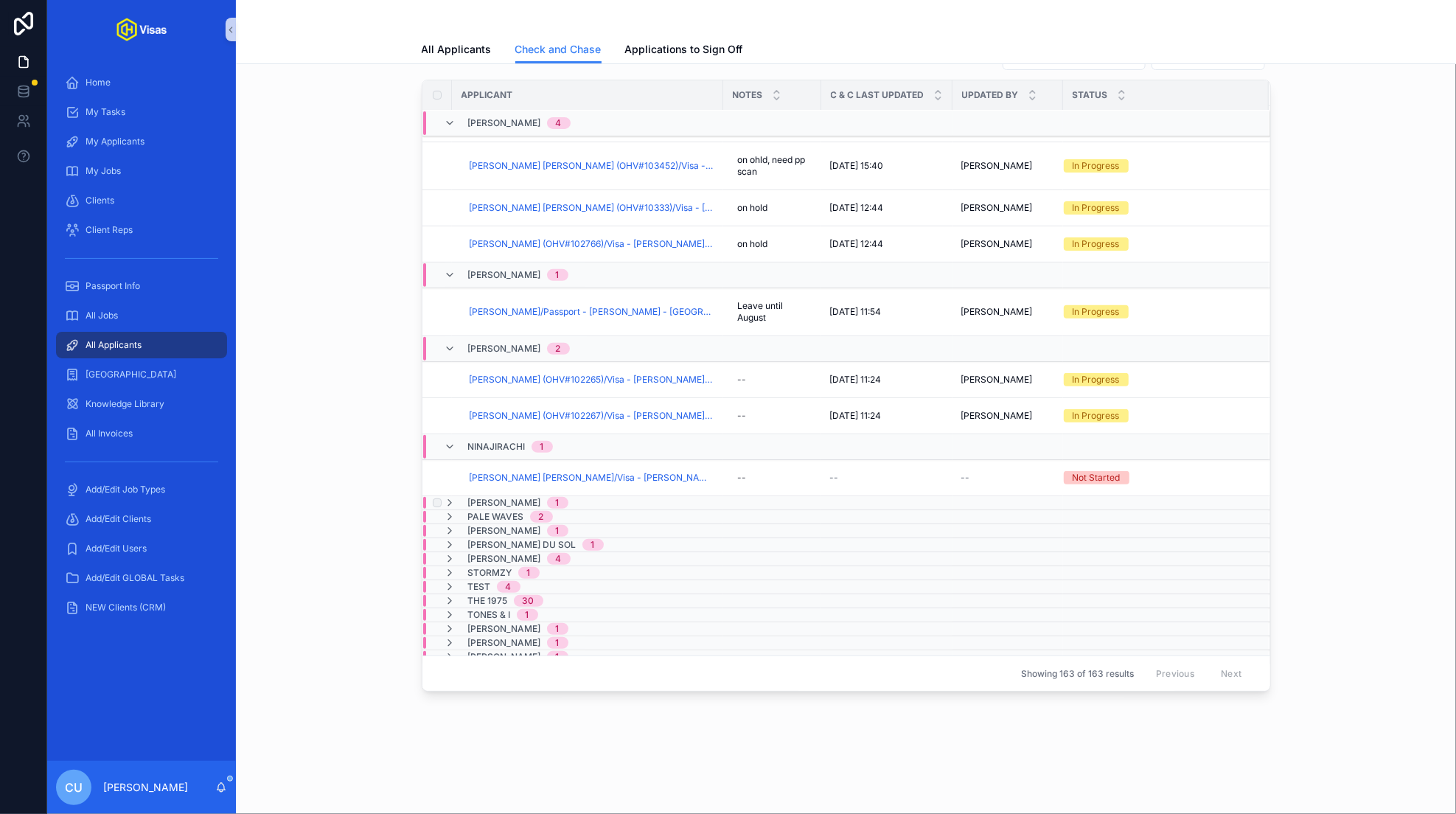
click at [494, 497] on span "[PERSON_NAME]" at bounding box center [504, 503] width 73 height 11
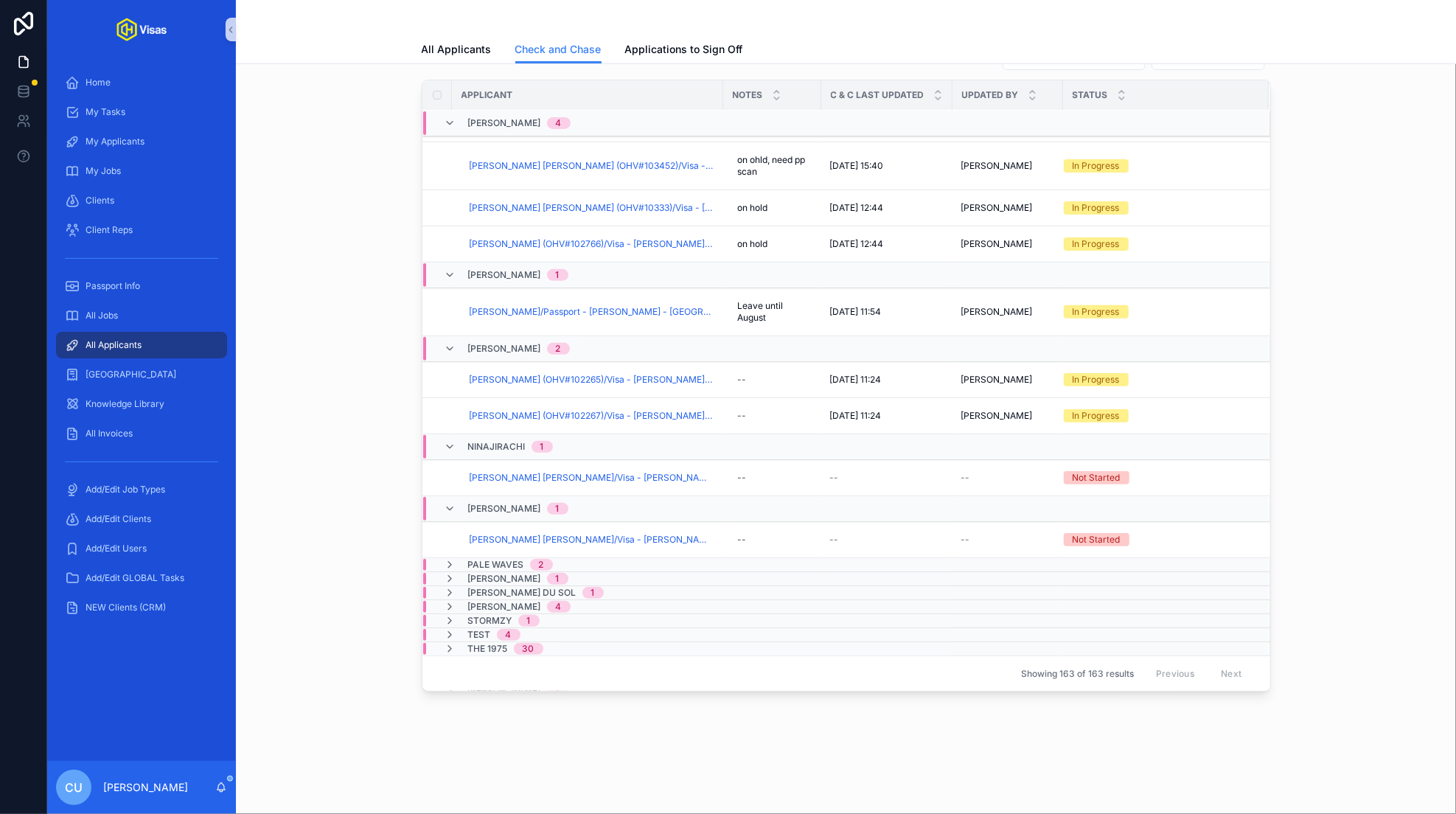
scroll to position [3140, 0]
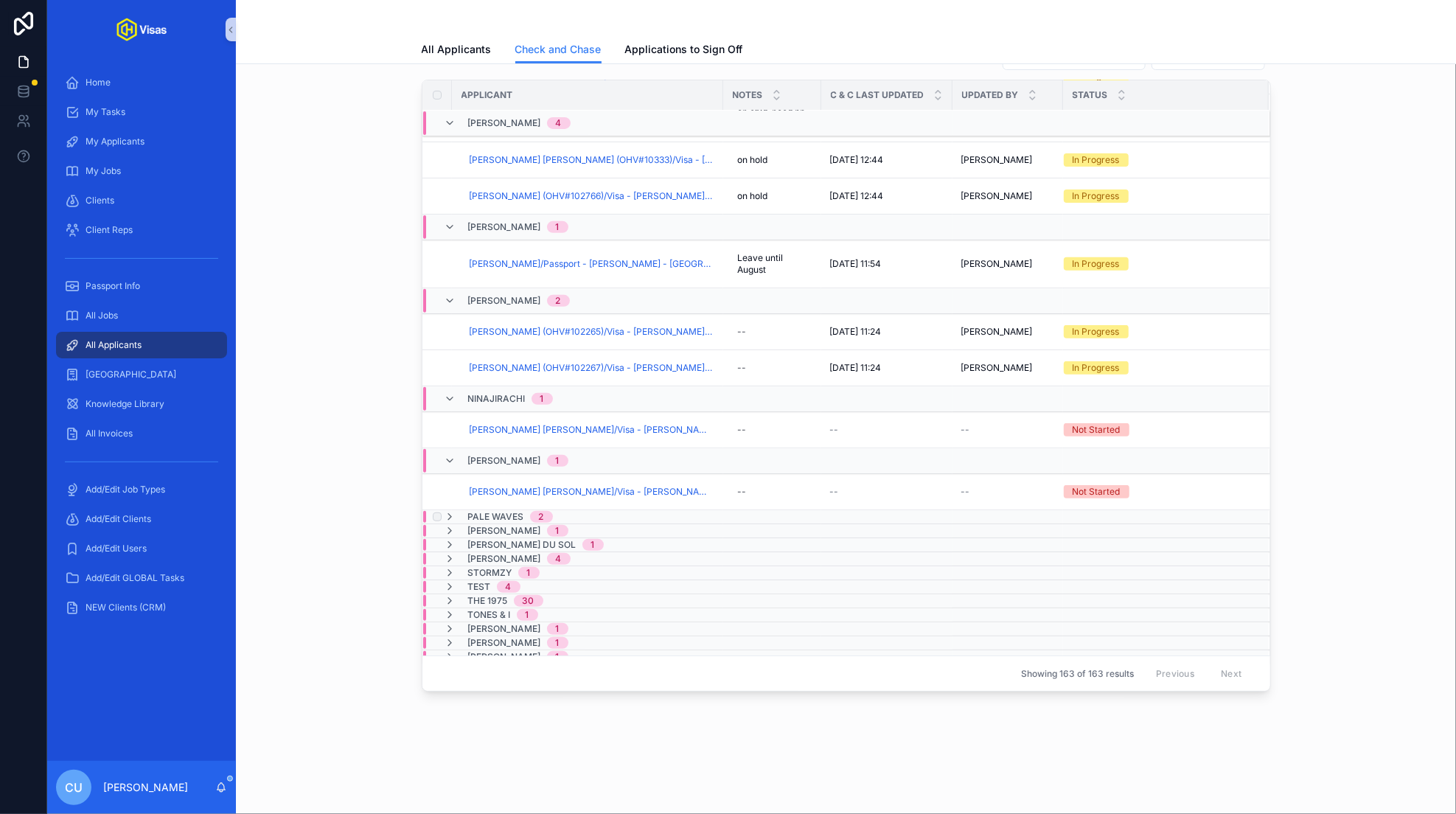
click at [492, 511] on span "Pale Waves" at bounding box center [496, 517] width 56 height 11
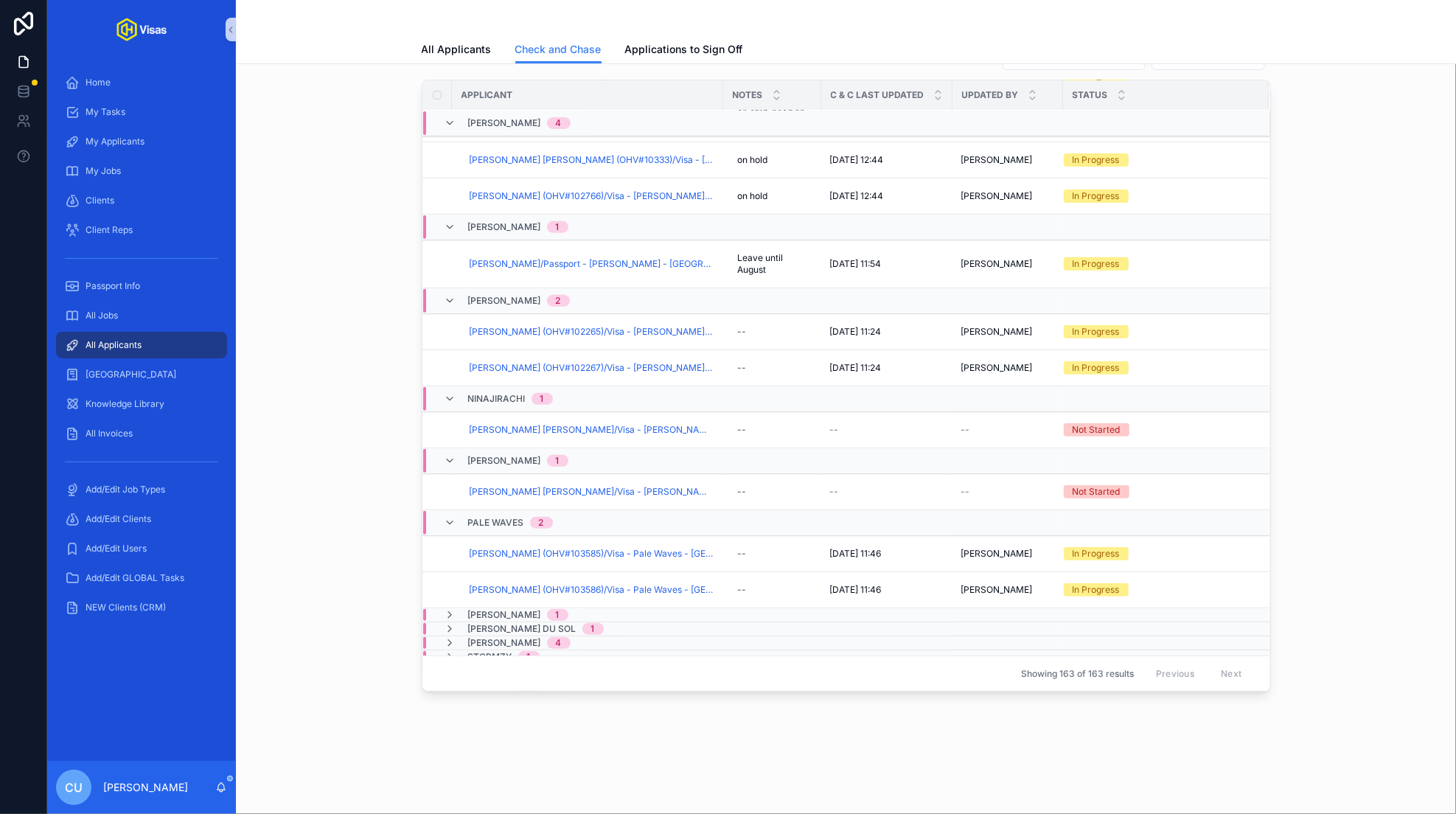
scroll to position [3223, 0]
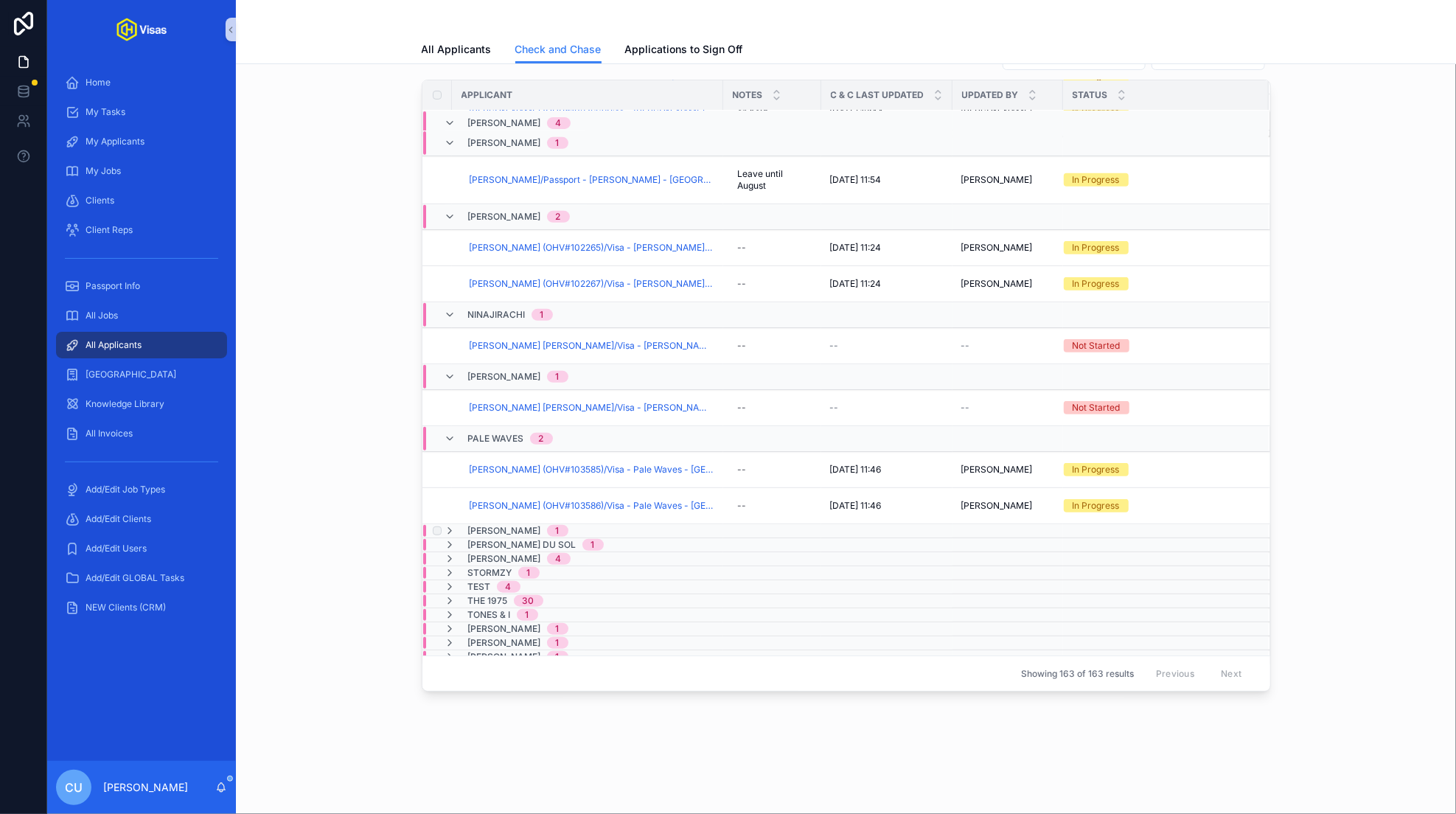
click at [495, 525] on span "[PERSON_NAME]" at bounding box center [504, 530] width 73 height 11
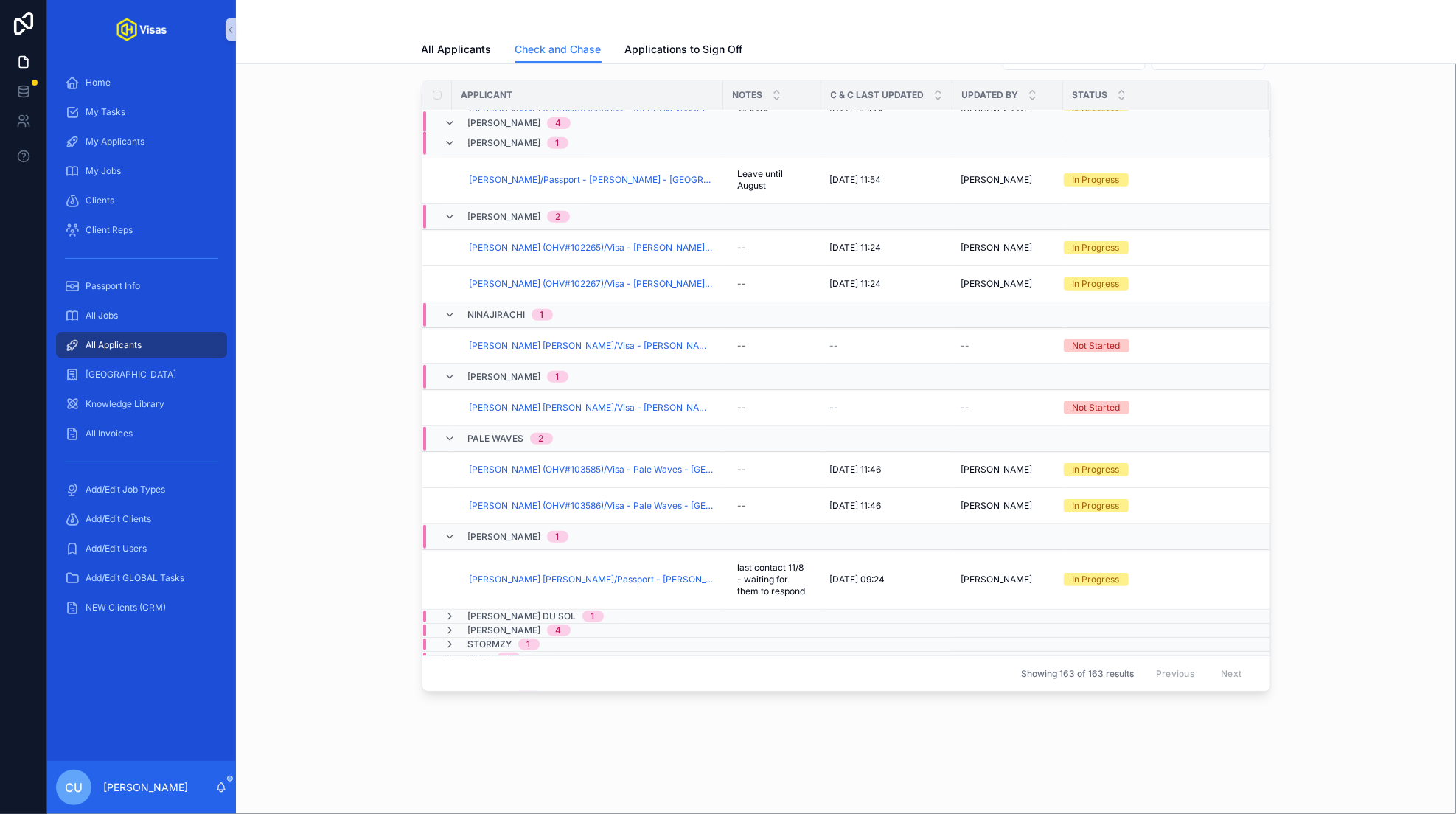
scroll to position [3296, 0]
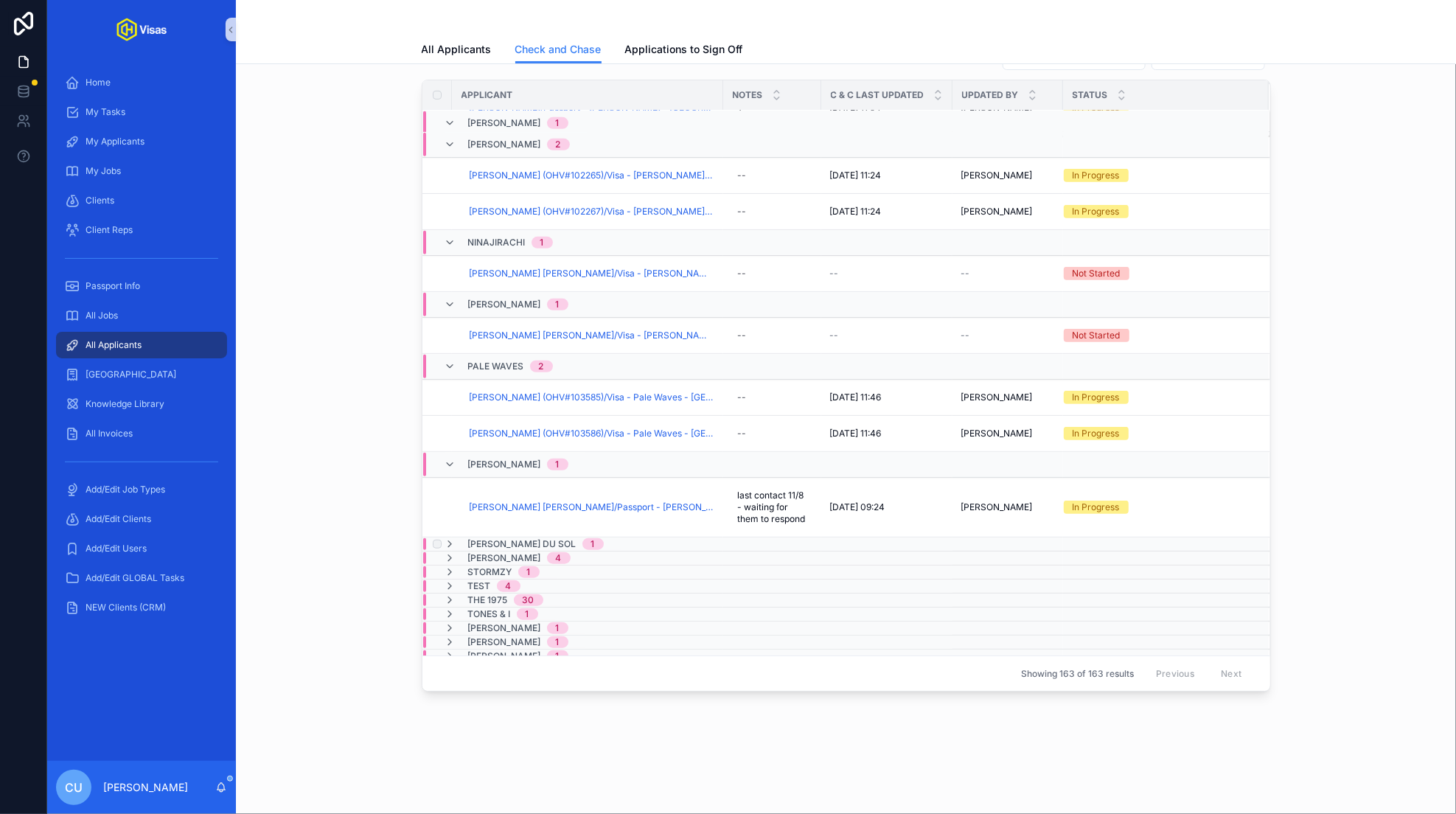
click at [499, 538] on span "[PERSON_NAME] DU SOL" at bounding box center [522, 543] width 109 height 11
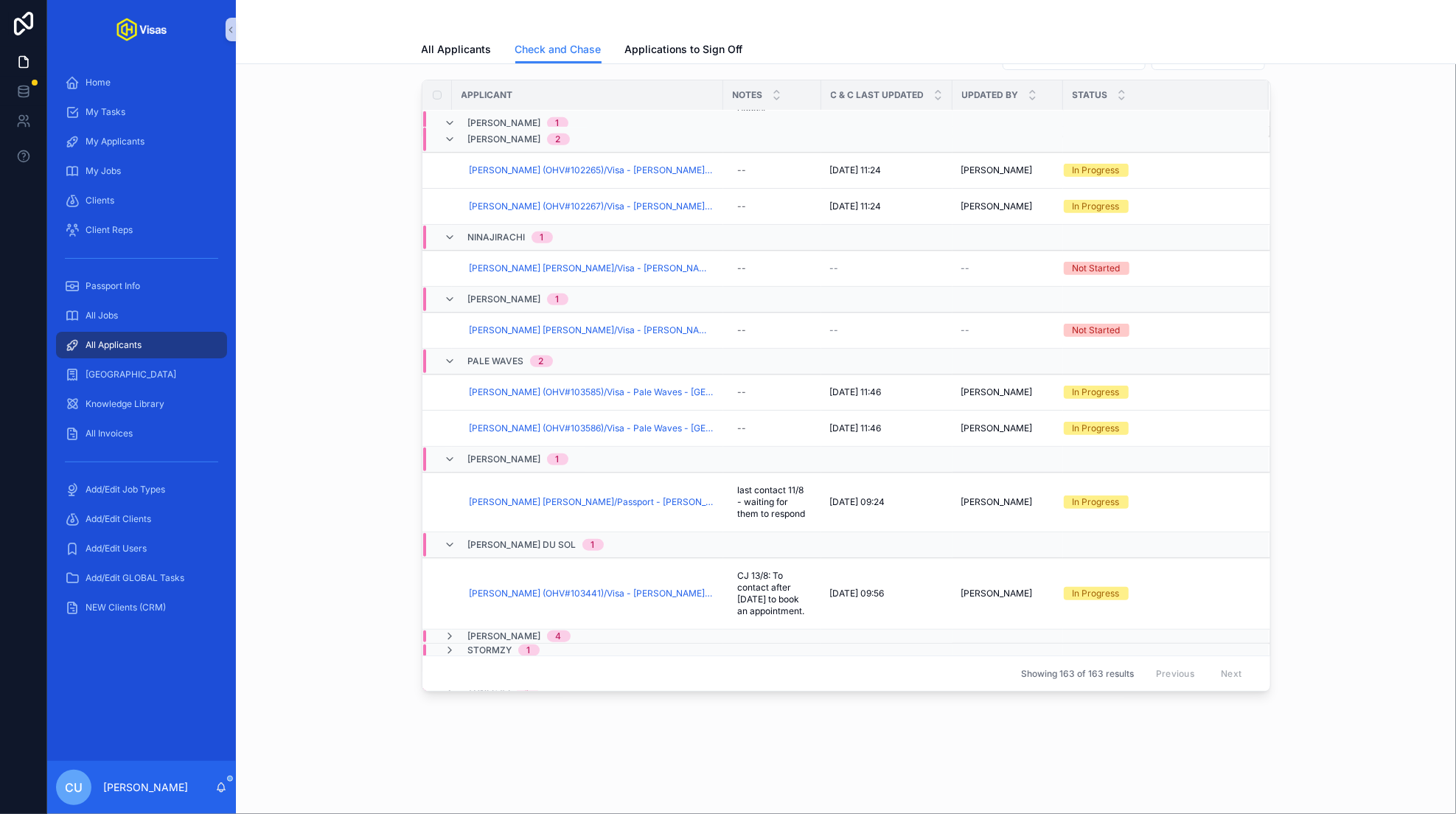
scroll to position [3392, 0]
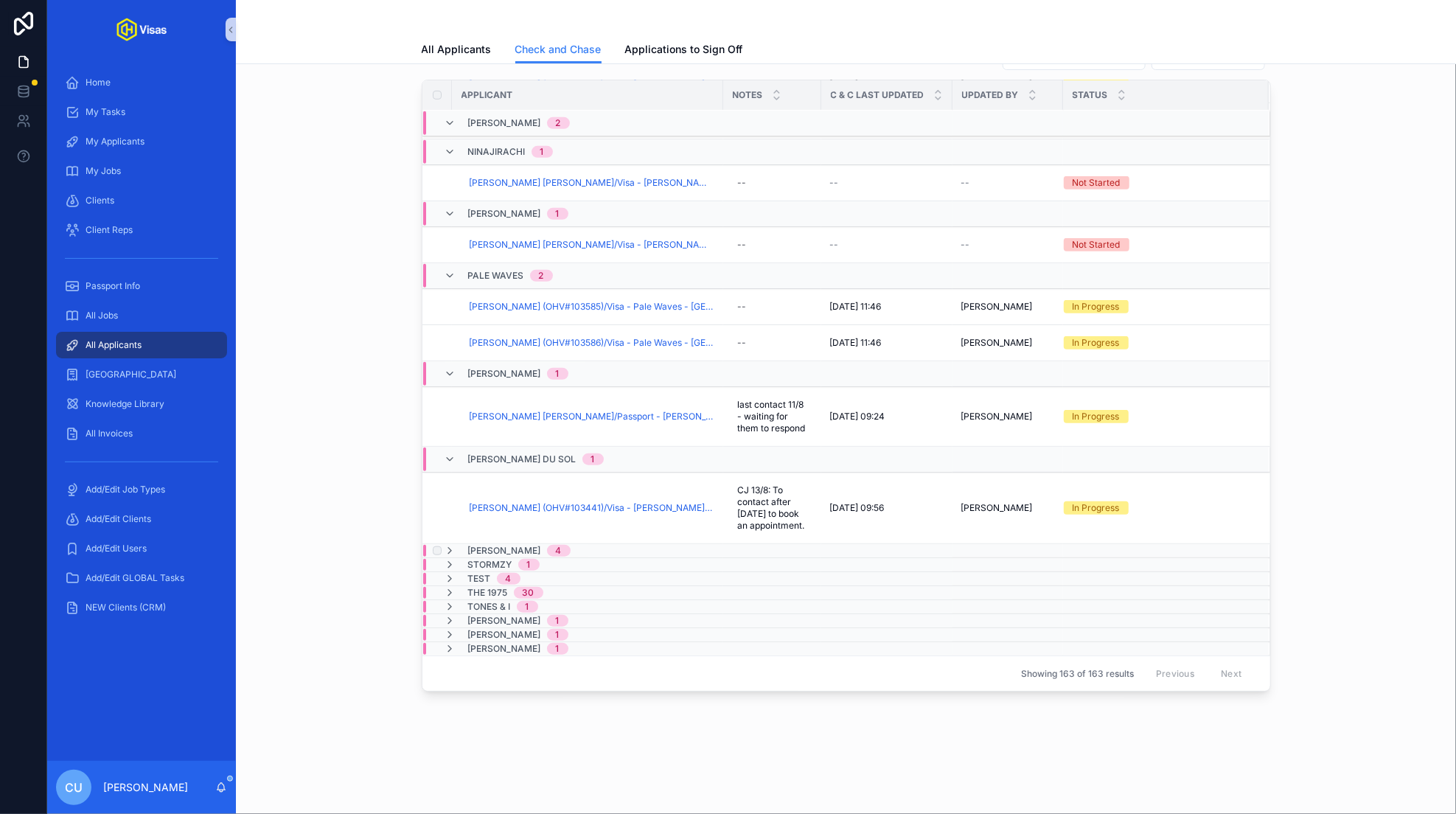
click at [495, 551] on span "[PERSON_NAME]" at bounding box center [504, 550] width 73 height 11
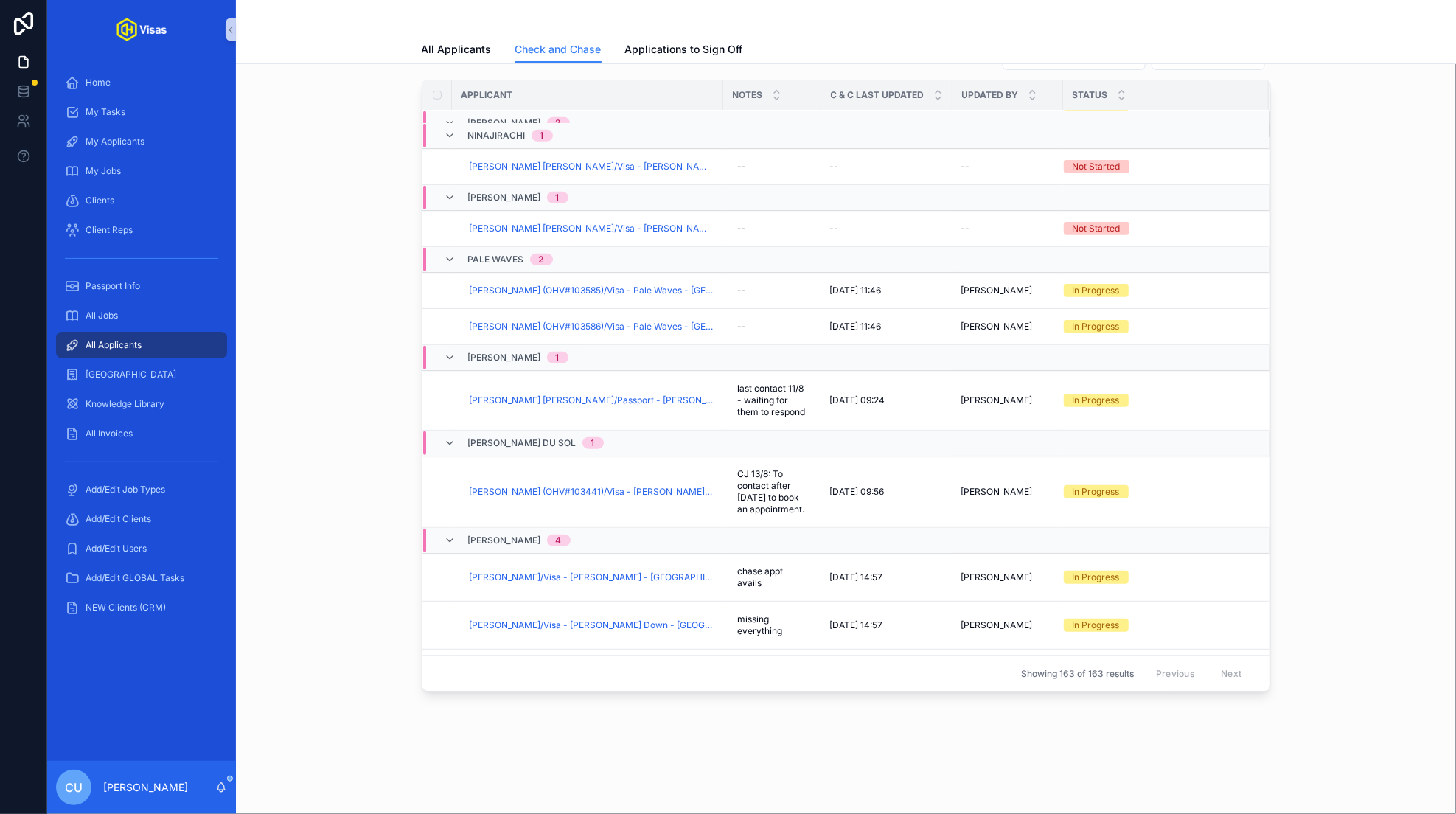
scroll to position [3577, 0]
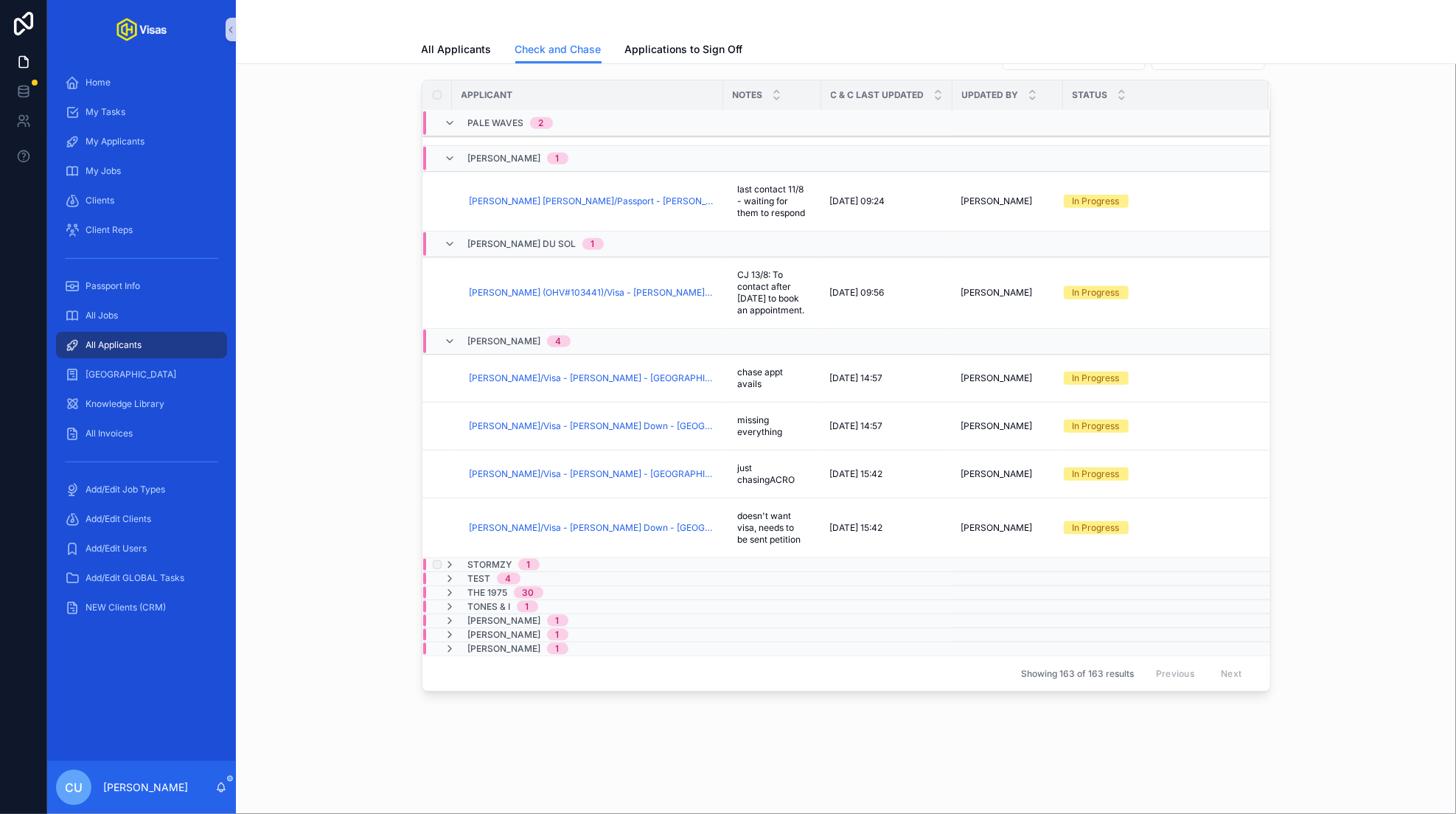
click at [500, 564] on span "Stormzy" at bounding box center [491, 565] width 44 height 11
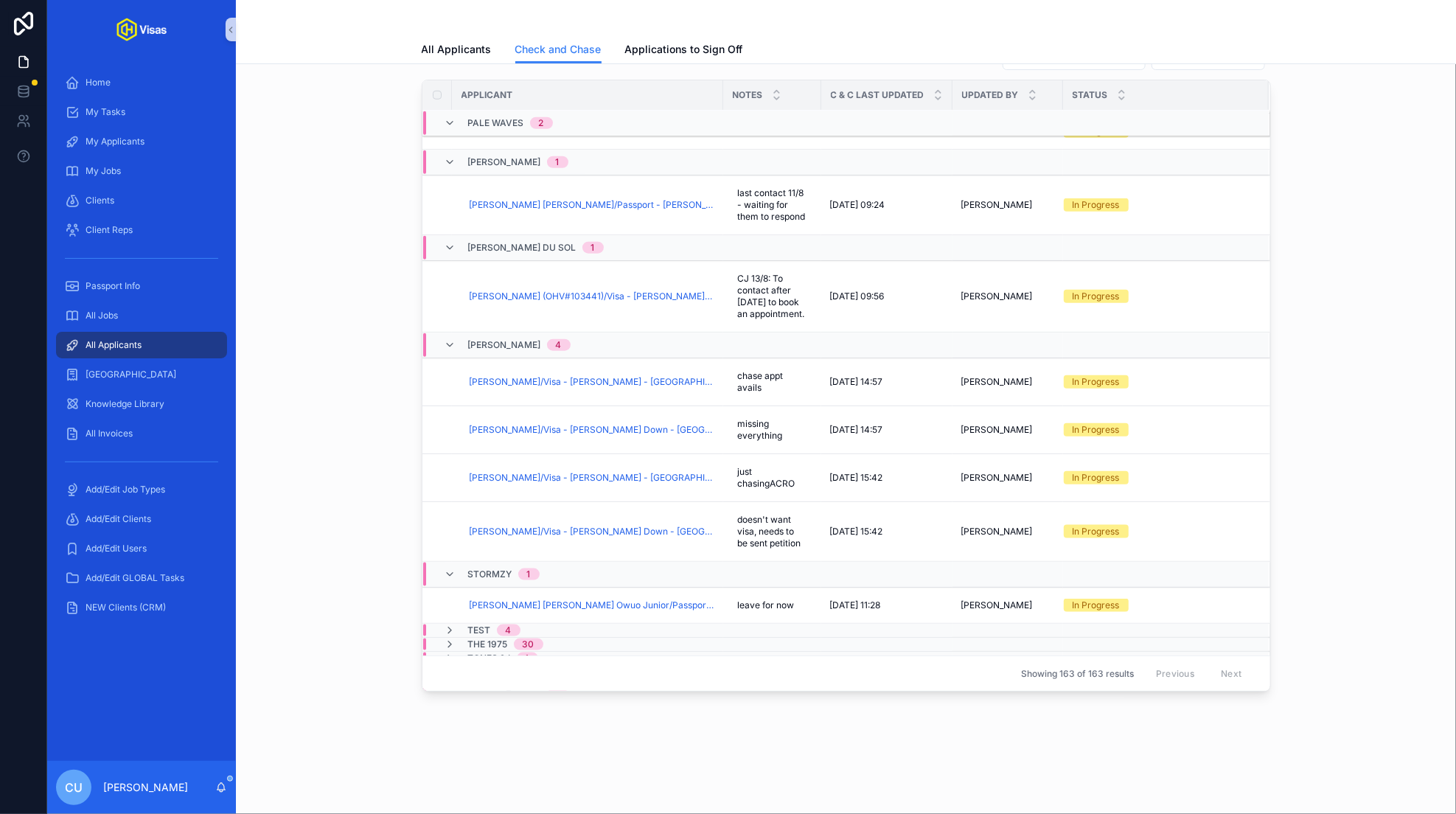
scroll to position [3646, 0]
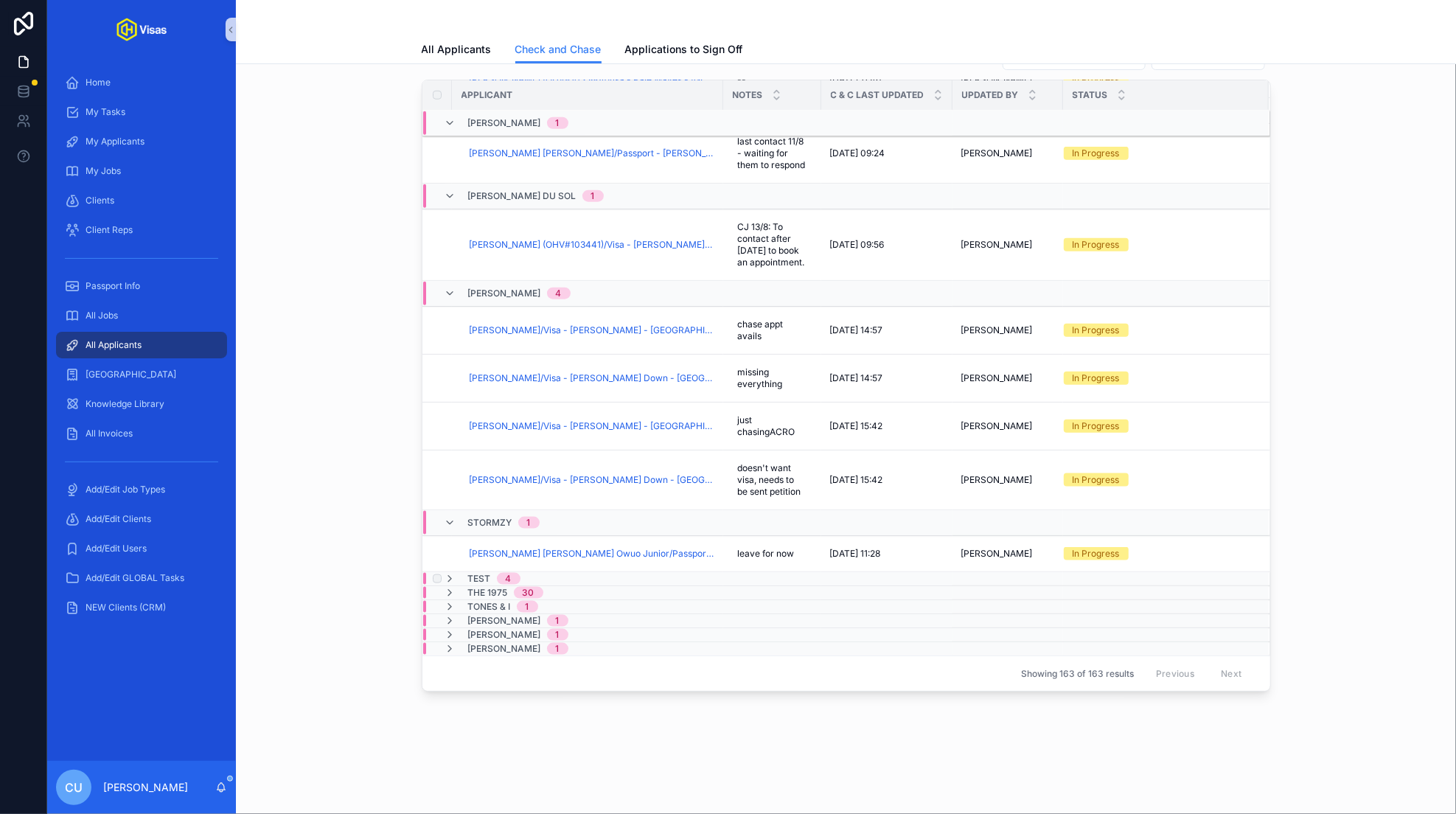
click at [499, 582] on span "4" at bounding box center [508, 579] width 24 height 11
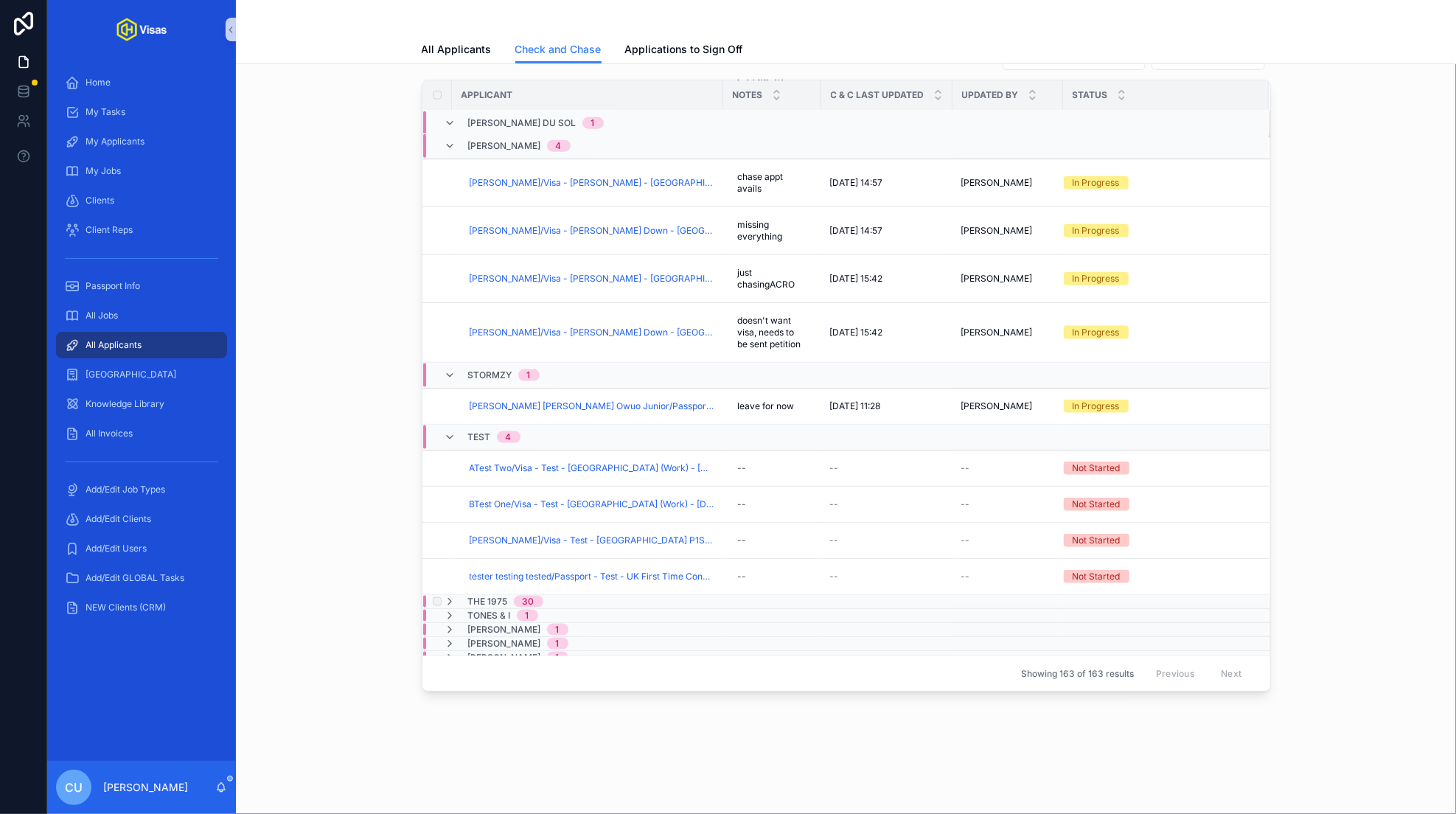
click at [495, 596] on span "The 1975" at bounding box center [488, 602] width 40 height 11
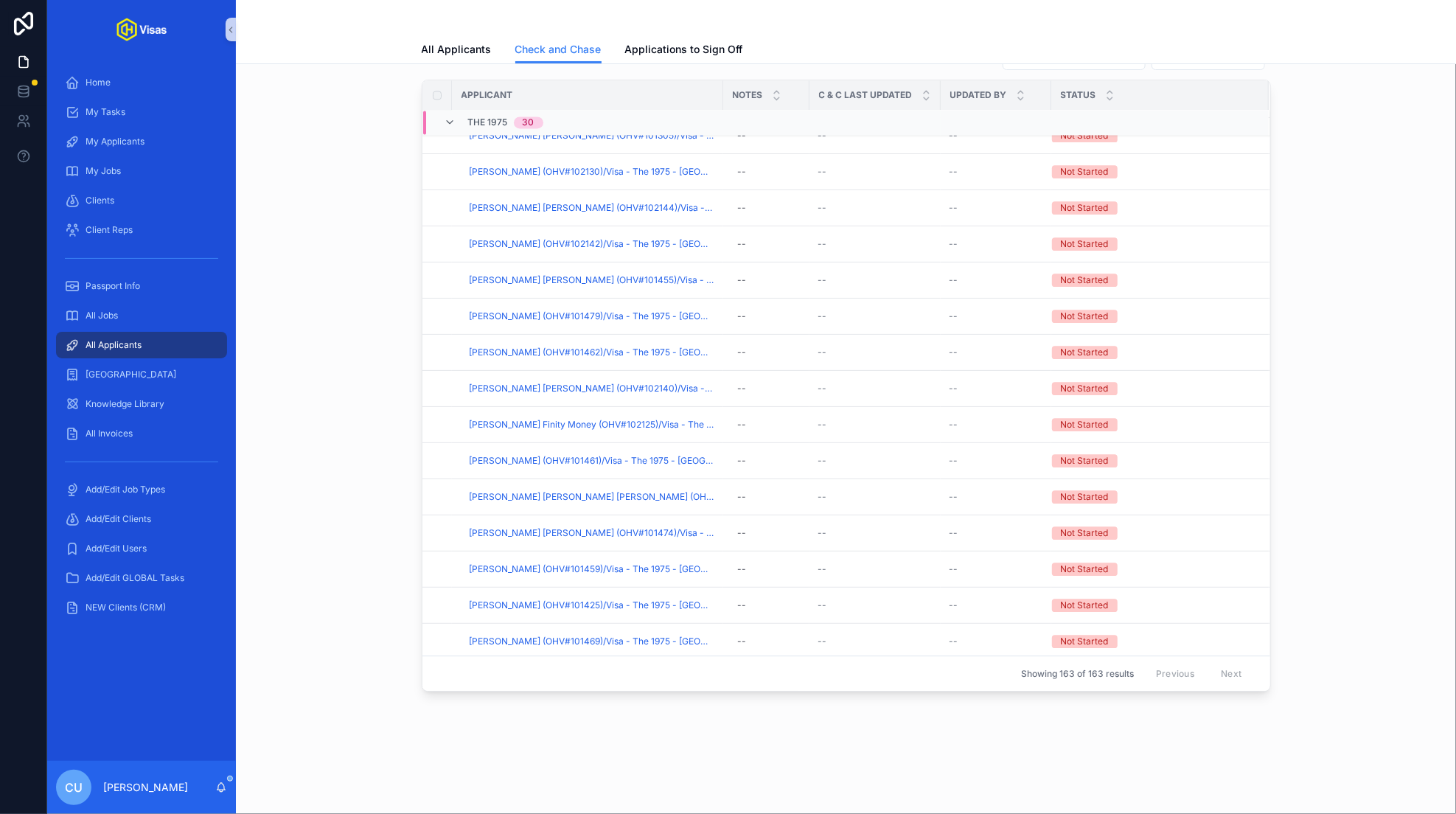
scroll to position [4850, 0]
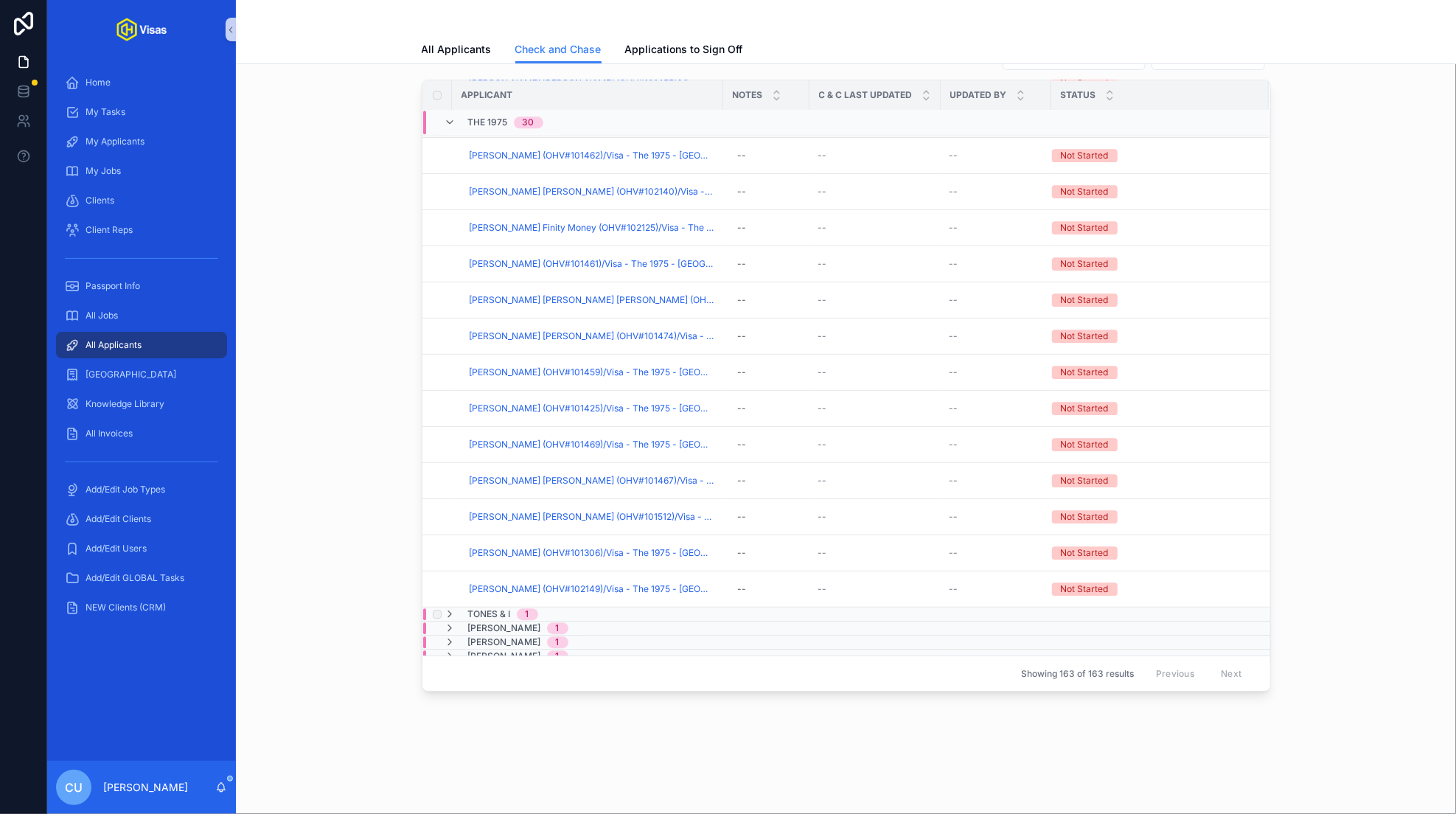
click at [500, 608] on span "Tones & I" at bounding box center [490, 614] width 43 height 11
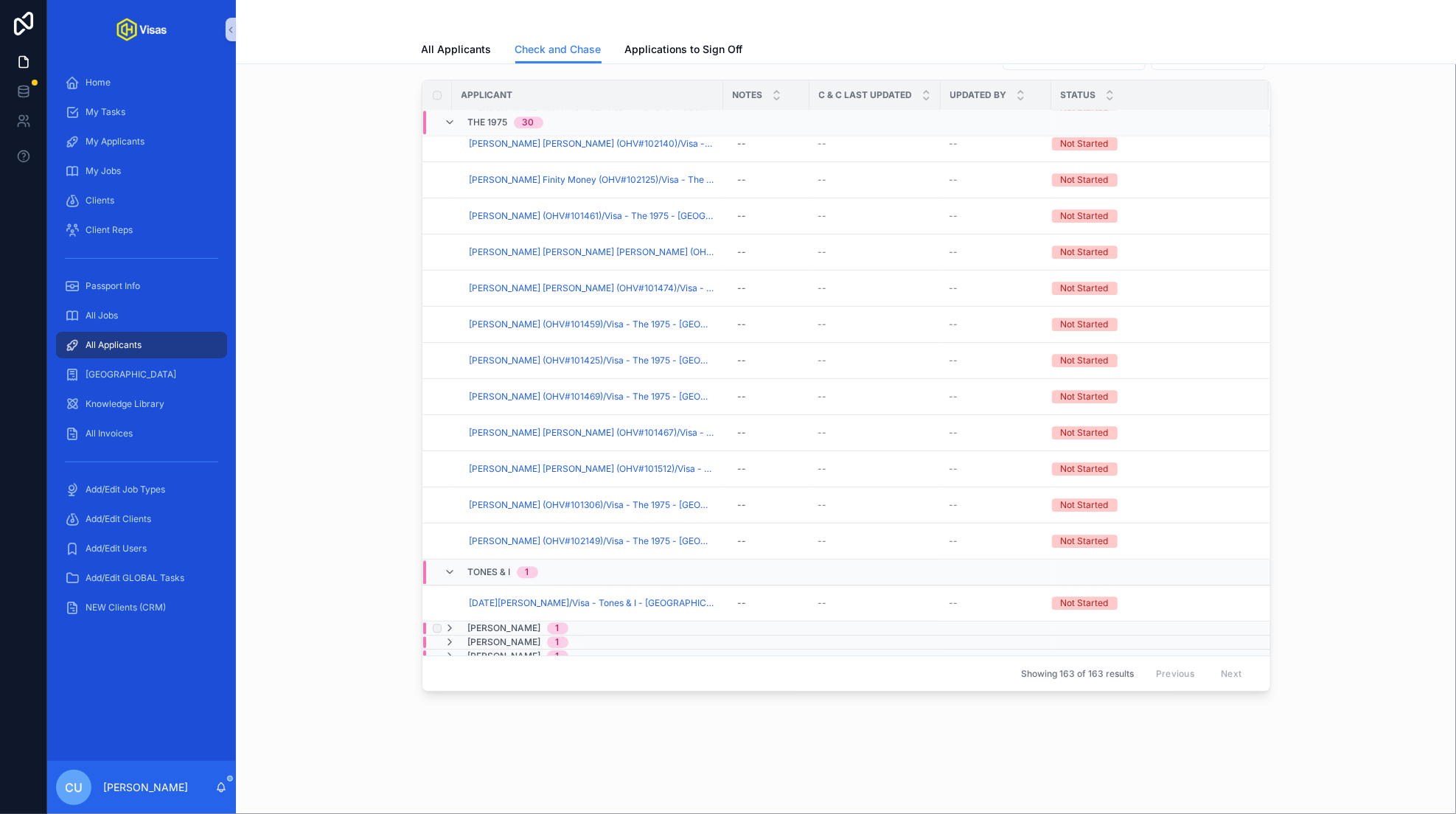
click at [483, 625] on span "[PERSON_NAME]" at bounding box center [504, 628] width 73 height 11
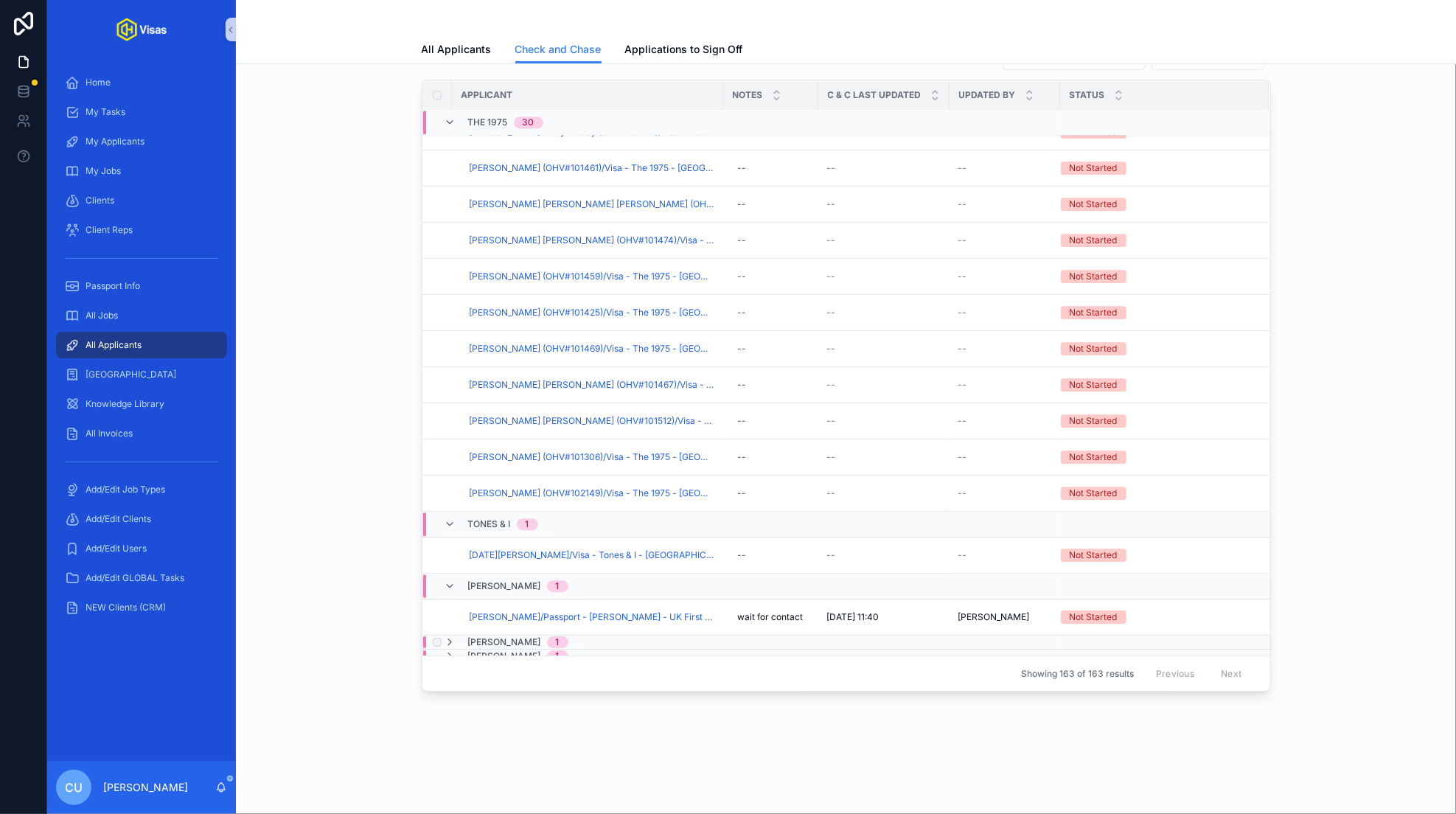
click at [483, 636] on span "[PERSON_NAME]" at bounding box center [504, 642] width 73 height 11
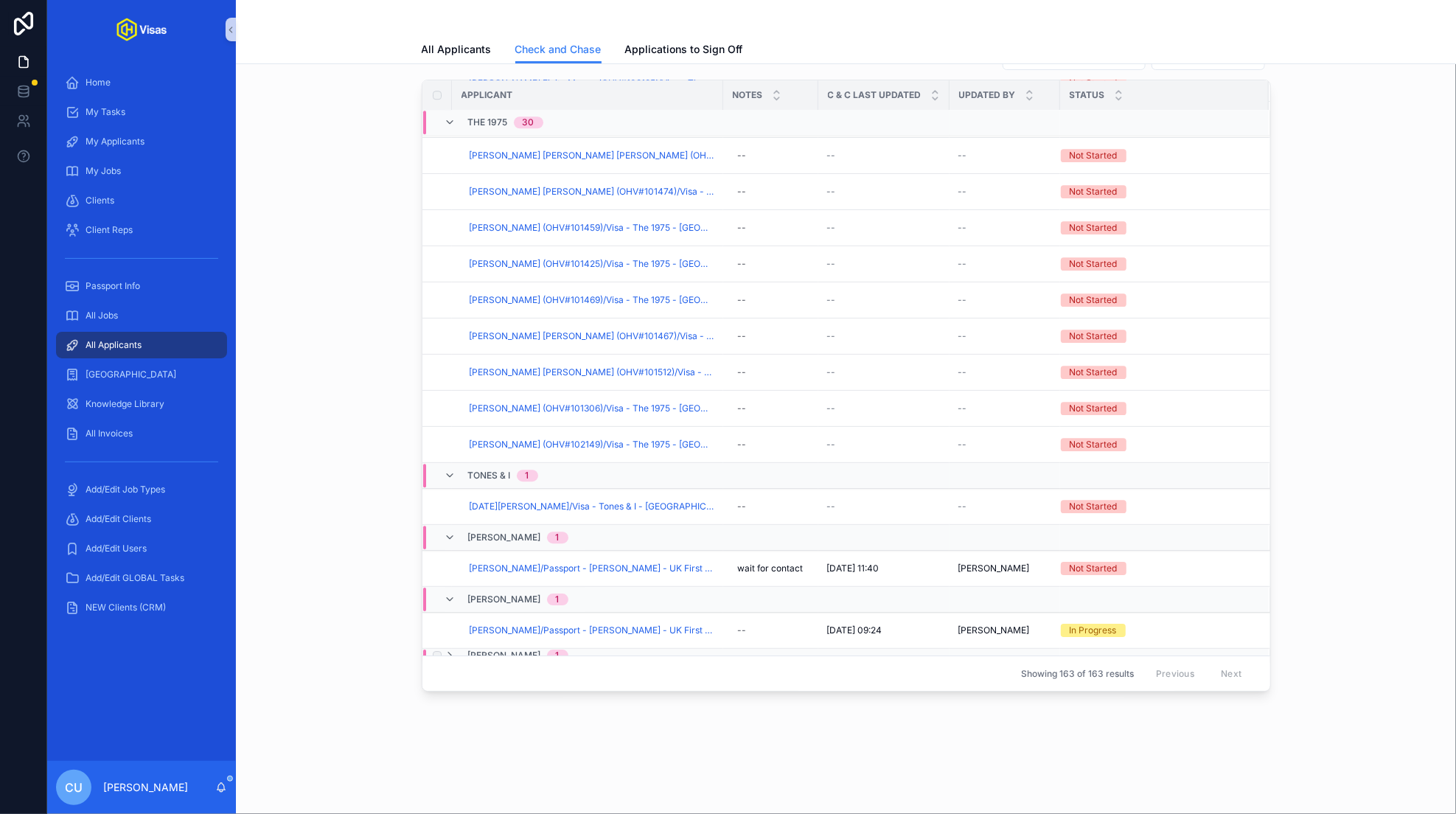
click at [489, 649] on span "[PERSON_NAME]" at bounding box center [504, 655] width 73 height 11
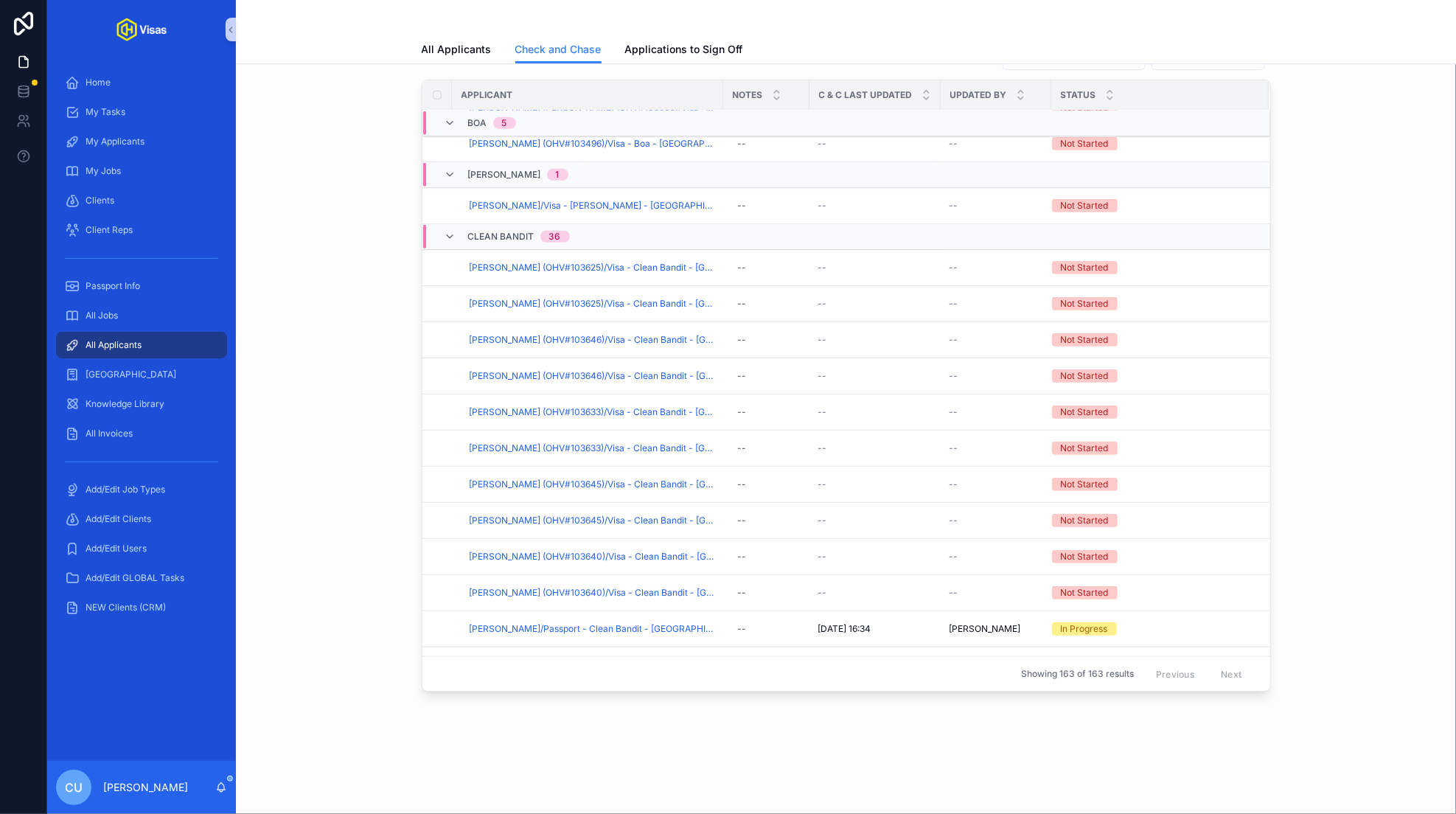
scroll to position [0, 0]
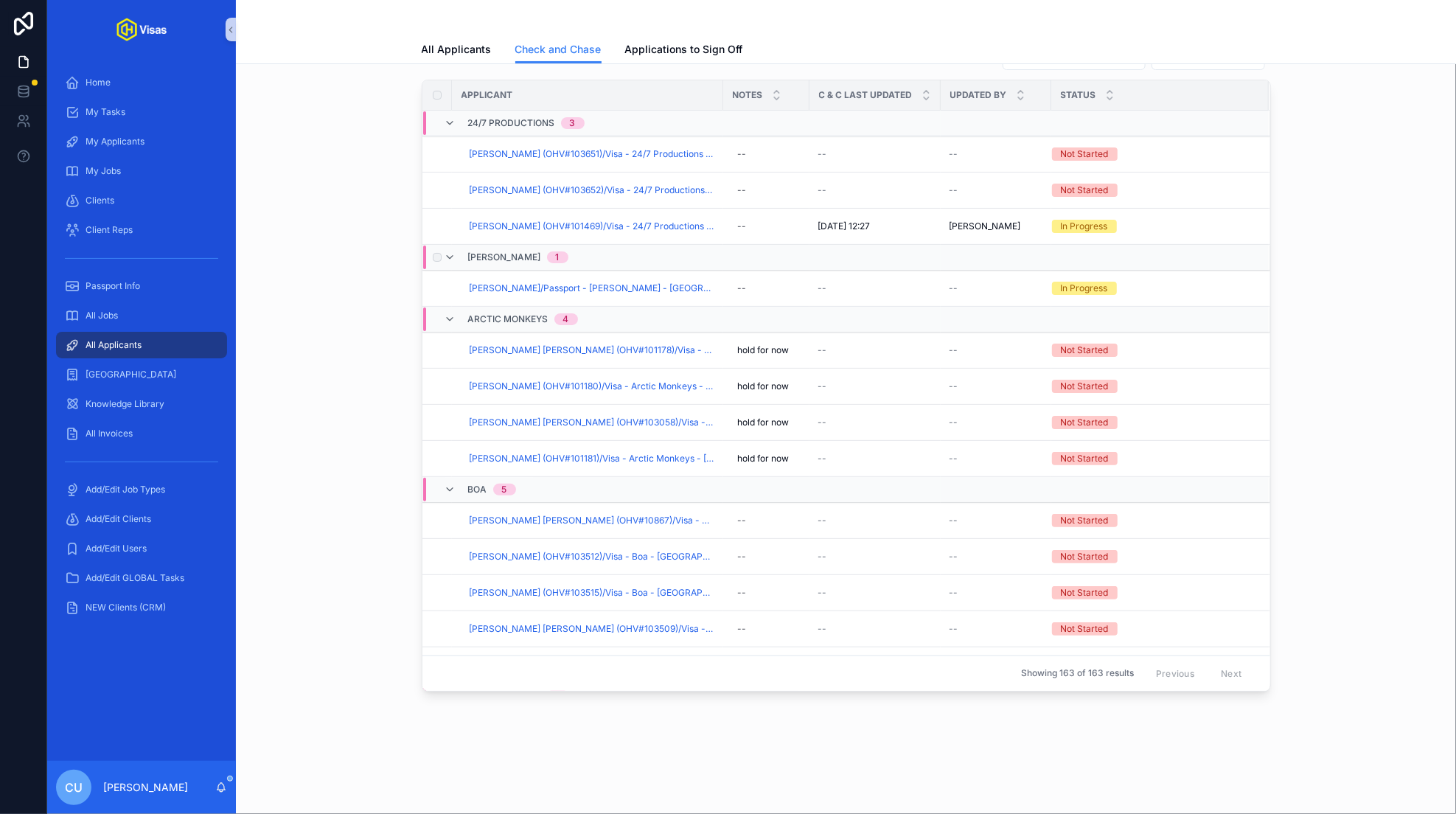
click at [588, 254] on div "[PERSON_NAME] 1" at bounding box center [682, 257] width 517 height 24
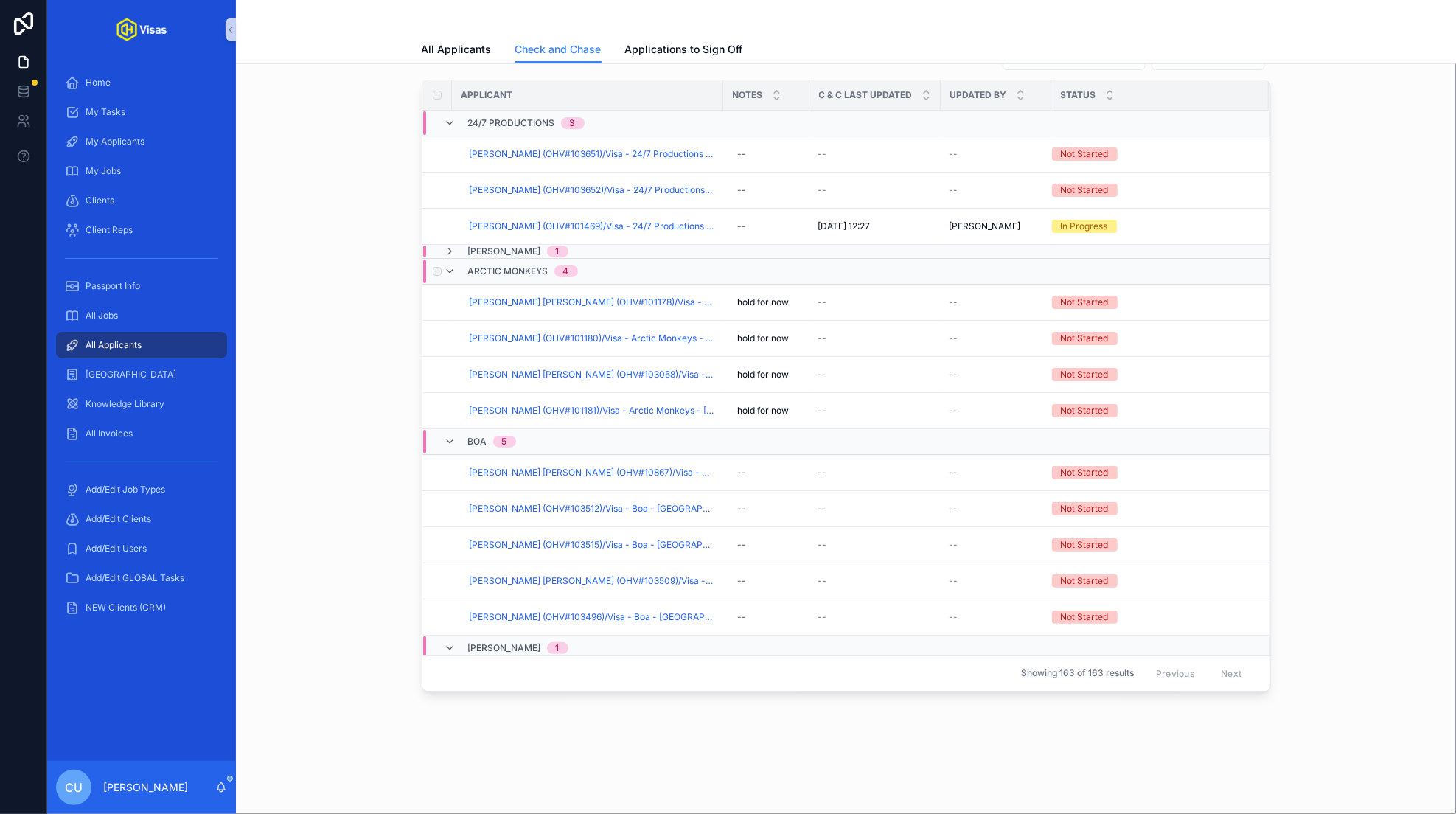
click at [572, 267] on span "4" at bounding box center [566, 271] width 24 height 11
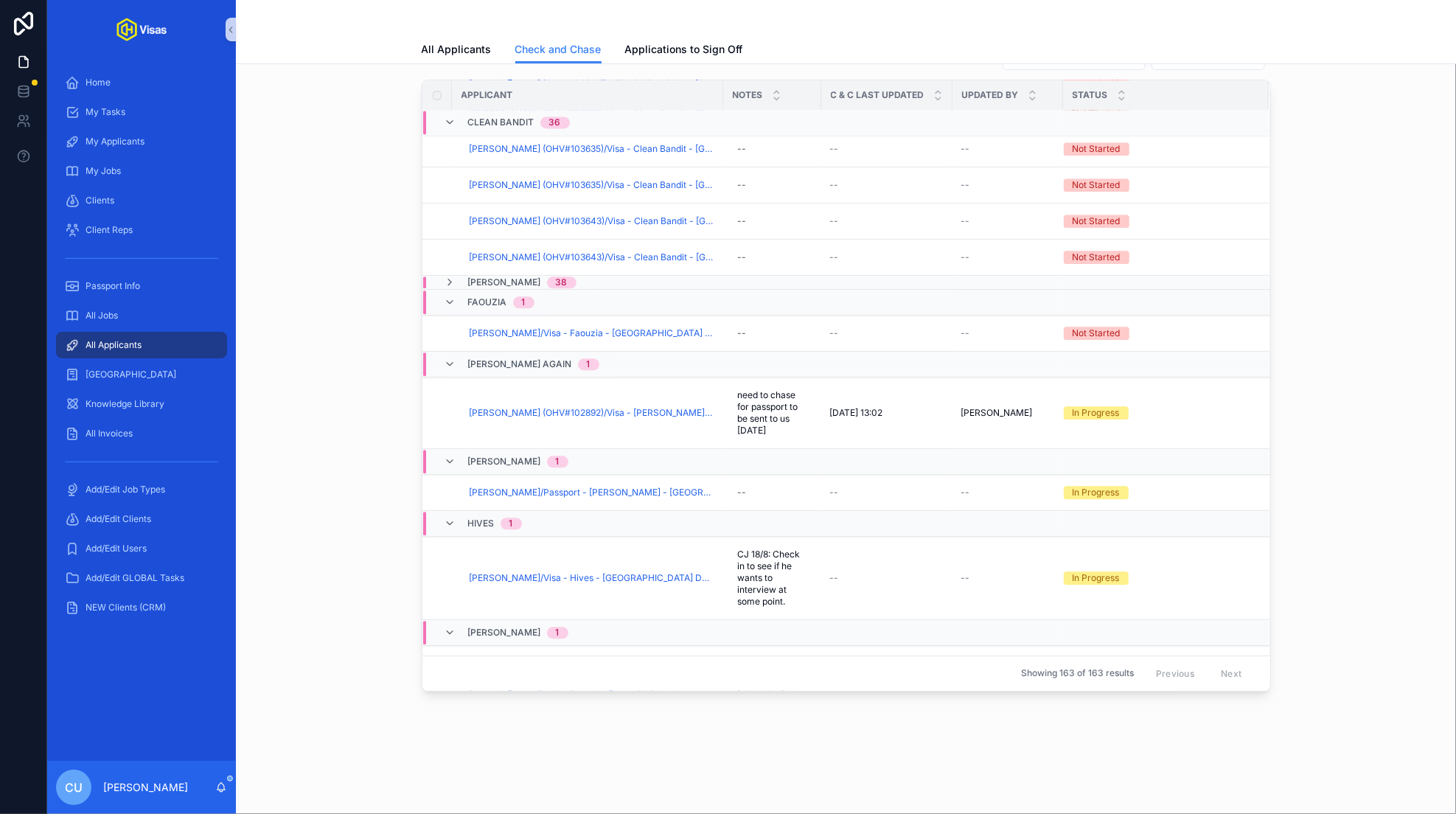
scroll to position [1685, 0]
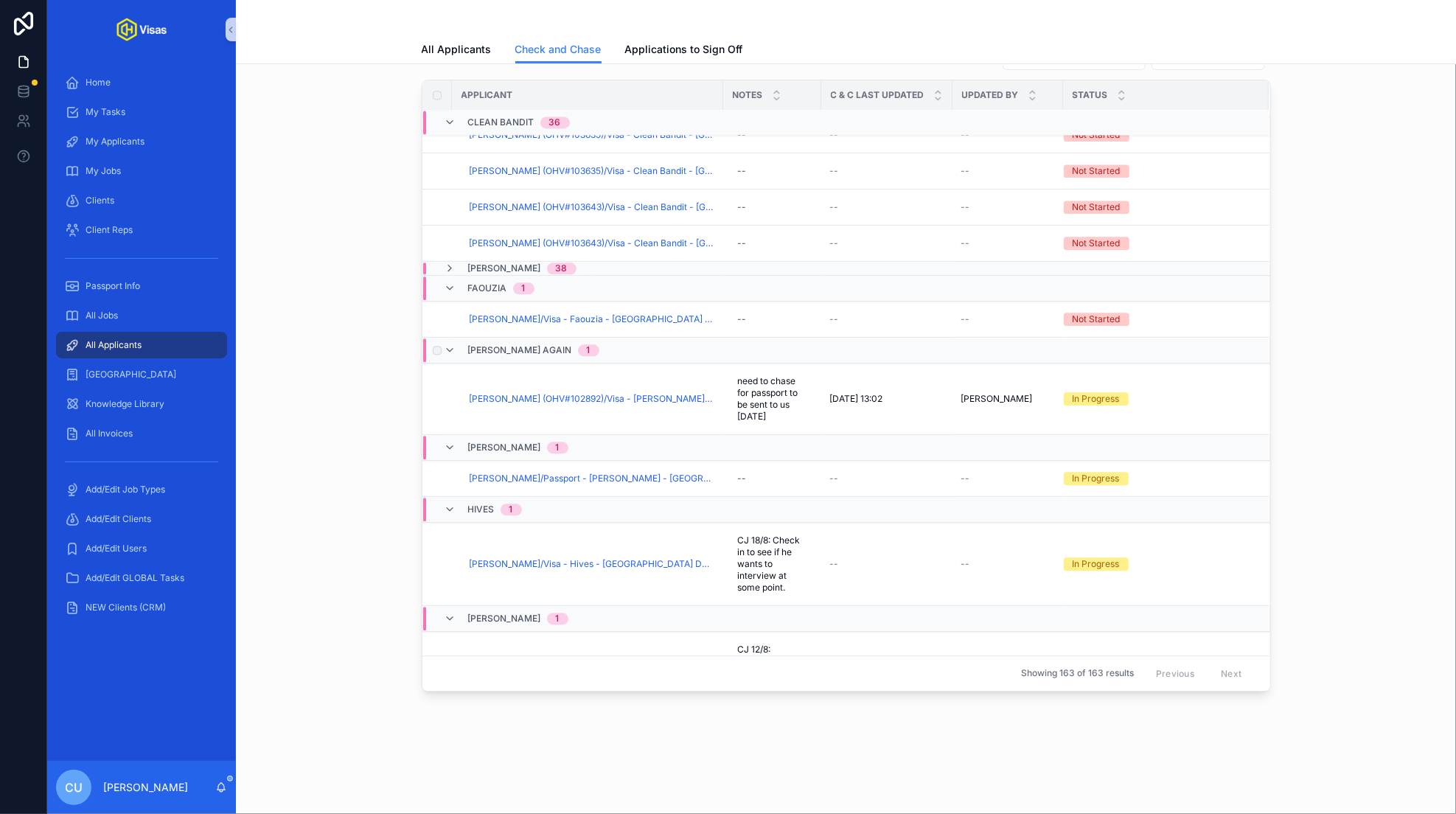
click at [553, 349] on div "[PERSON_NAME] Again 1" at bounding box center [531, 350] width 172 height 24
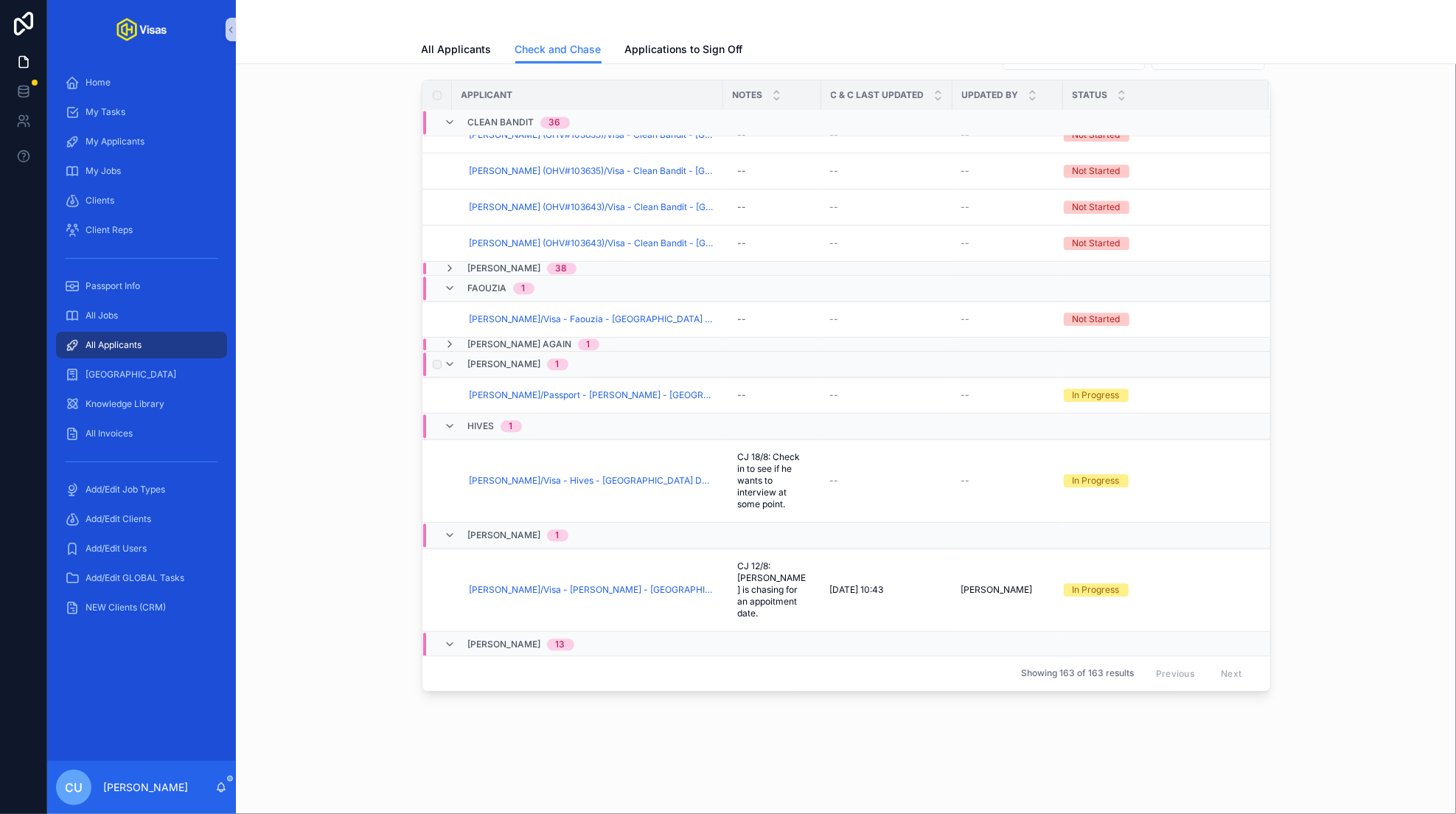
click at [552, 361] on div "[PERSON_NAME] 1" at bounding box center [515, 364] width 141 height 24
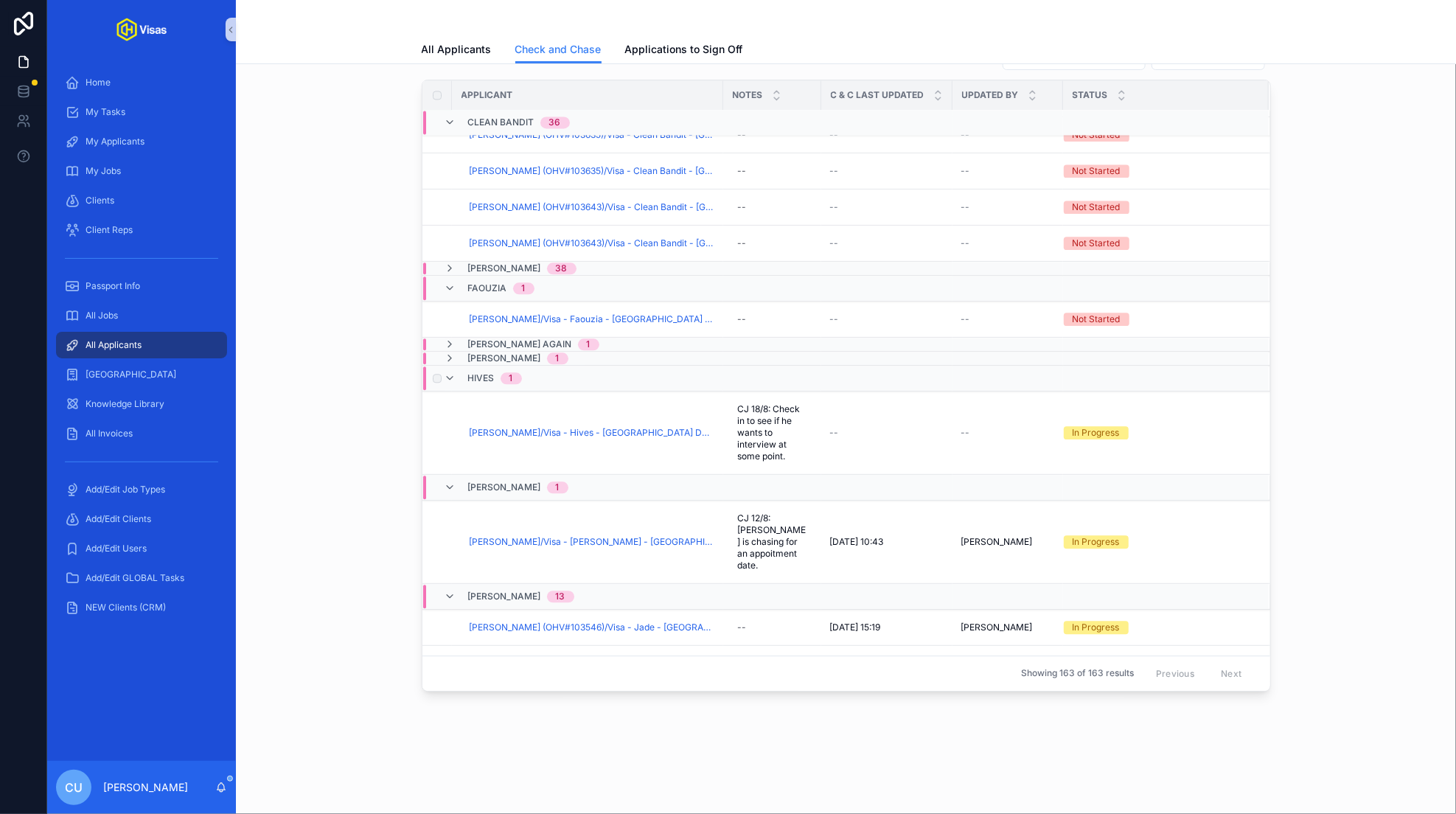
click at [541, 378] on div "Hives 1" at bounding box center [688, 378] width 529 height 24
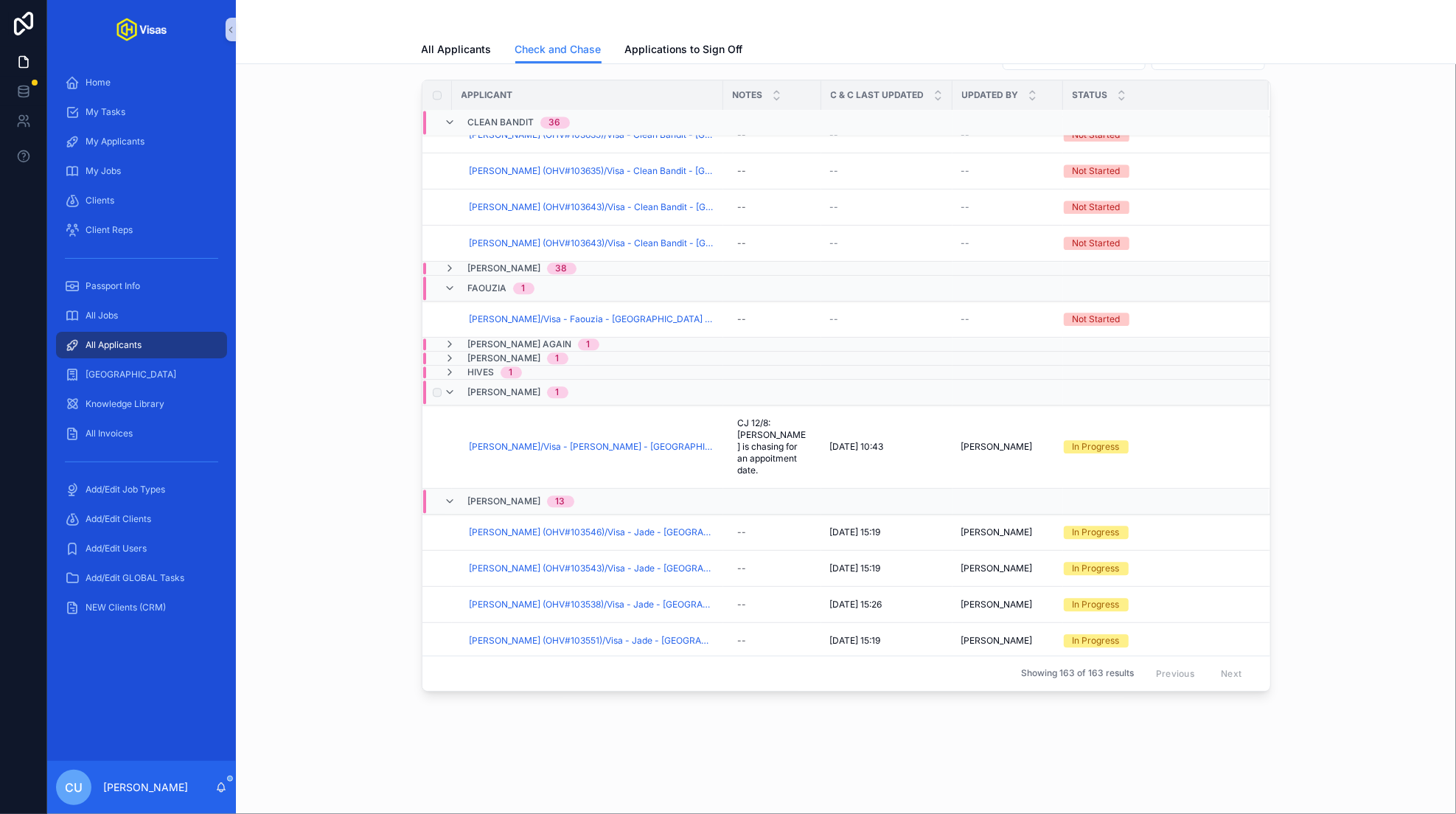
click at [511, 387] on span "[PERSON_NAME]" at bounding box center [504, 392] width 73 height 11
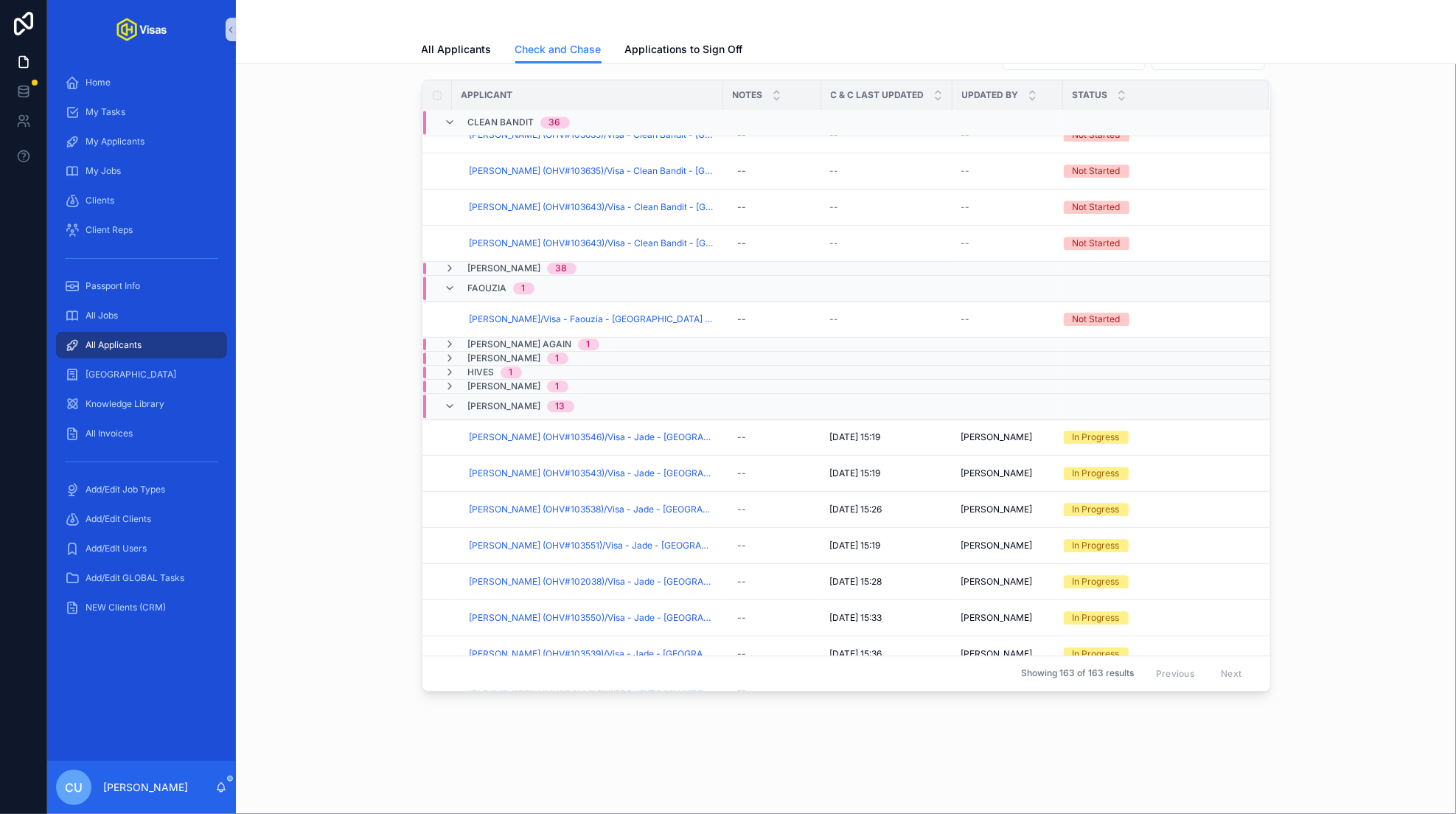
scroll to position [1793, 0]
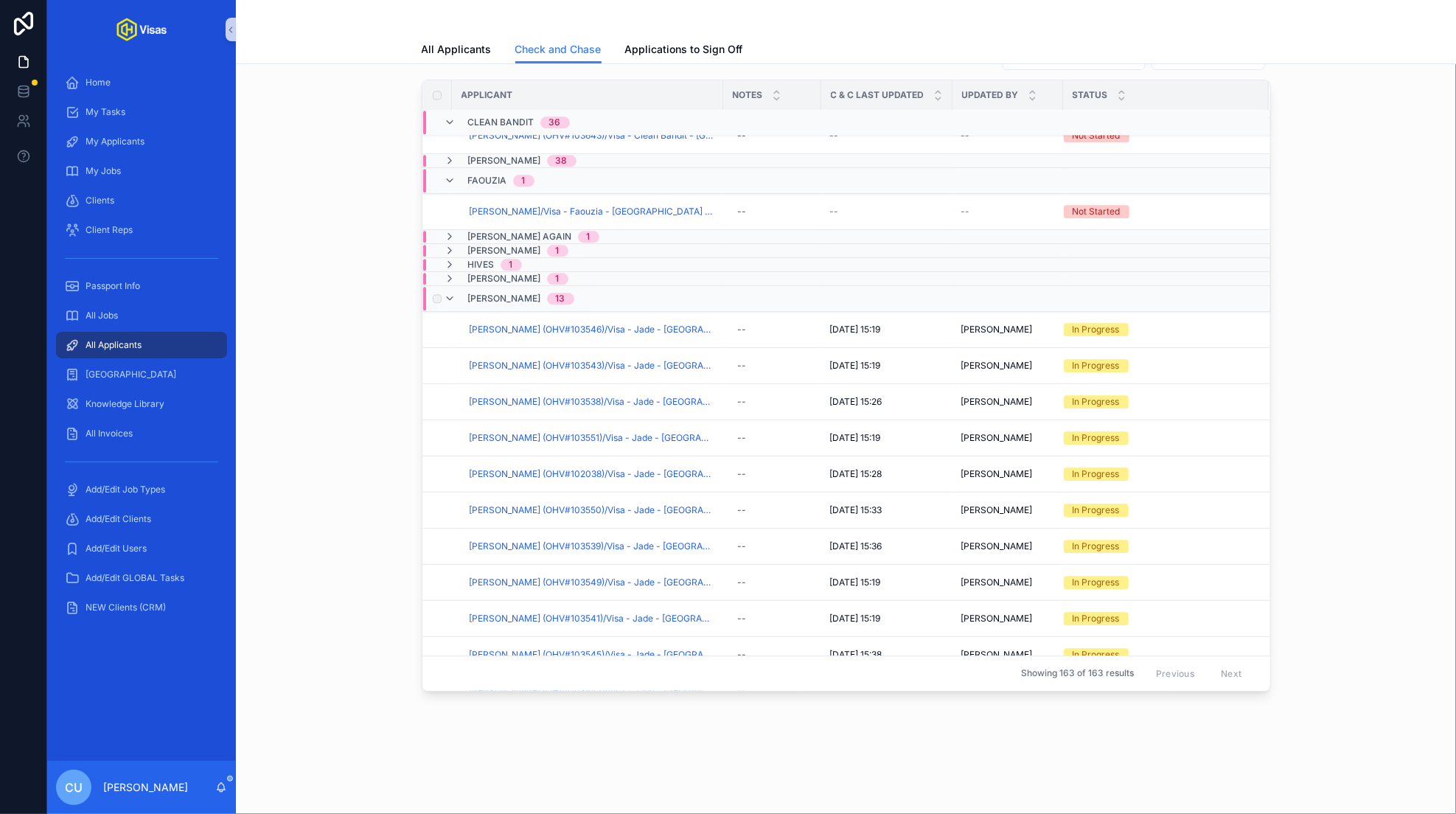
click at [574, 292] on div "Jade 13" at bounding box center [688, 298] width 529 height 24
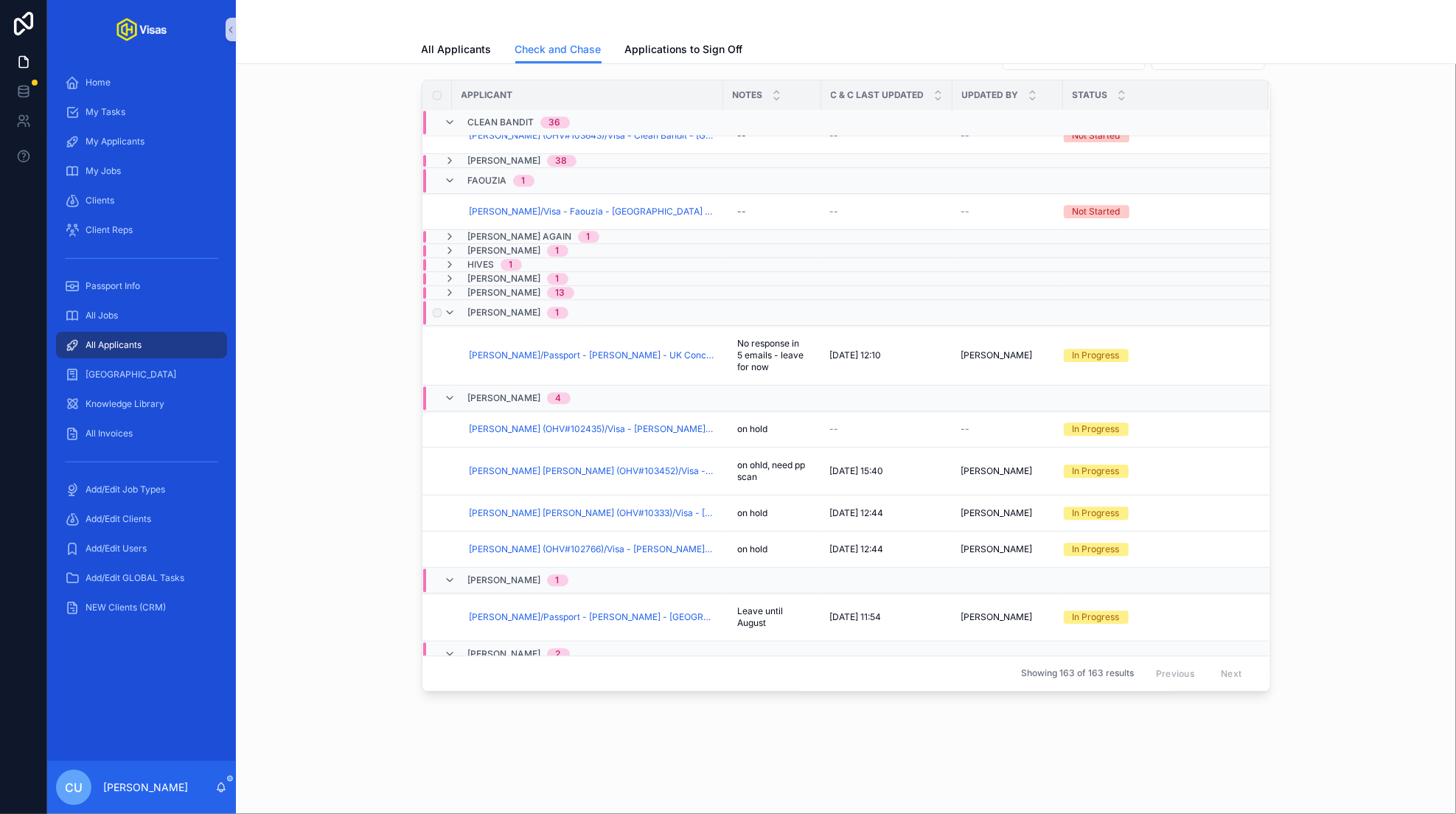
click at [520, 306] on span "[PERSON_NAME]" at bounding box center [504, 312] width 73 height 11
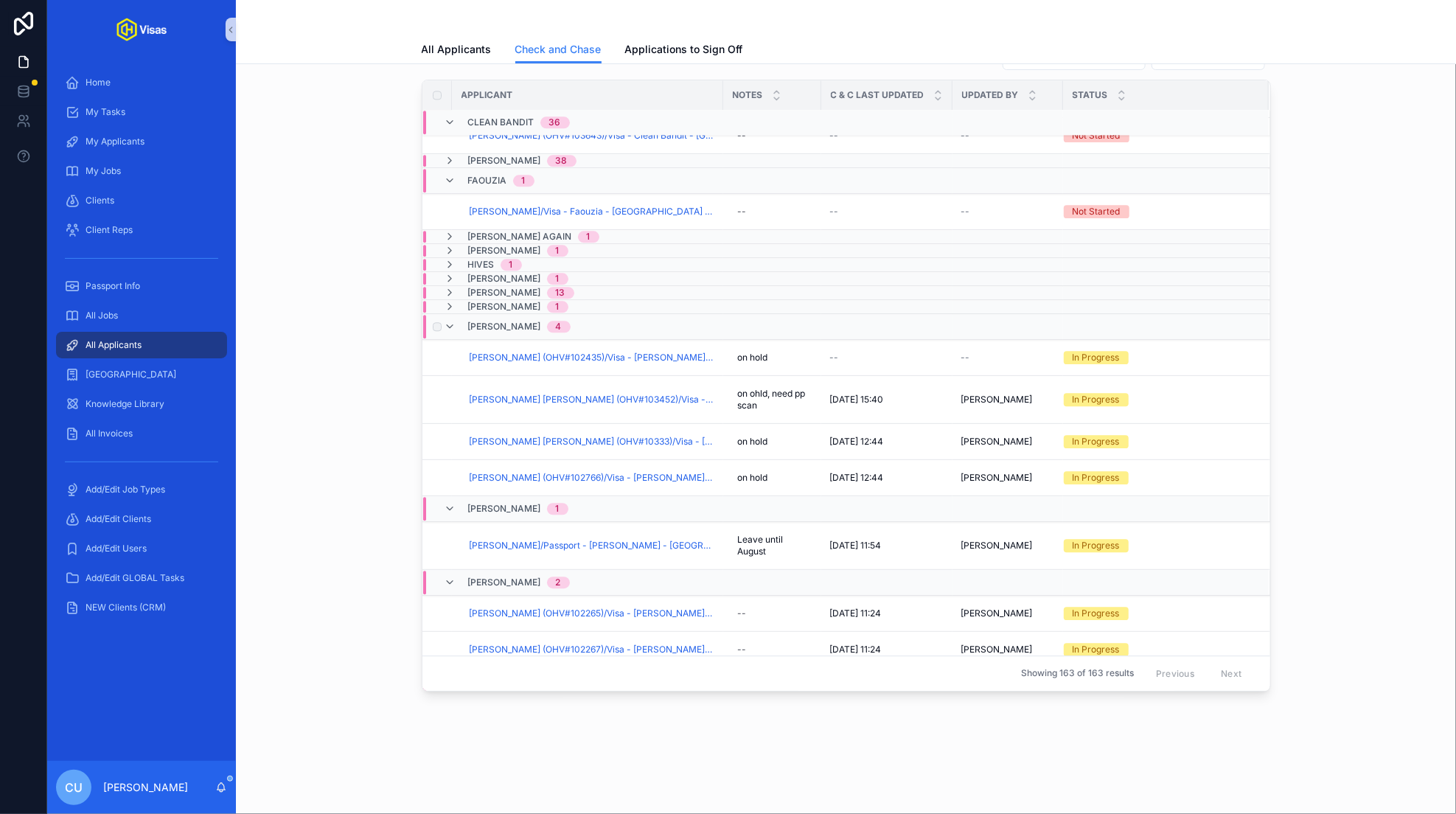
click at [502, 320] on span "[PERSON_NAME]" at bounding box center [504, 326] width 73 height 11
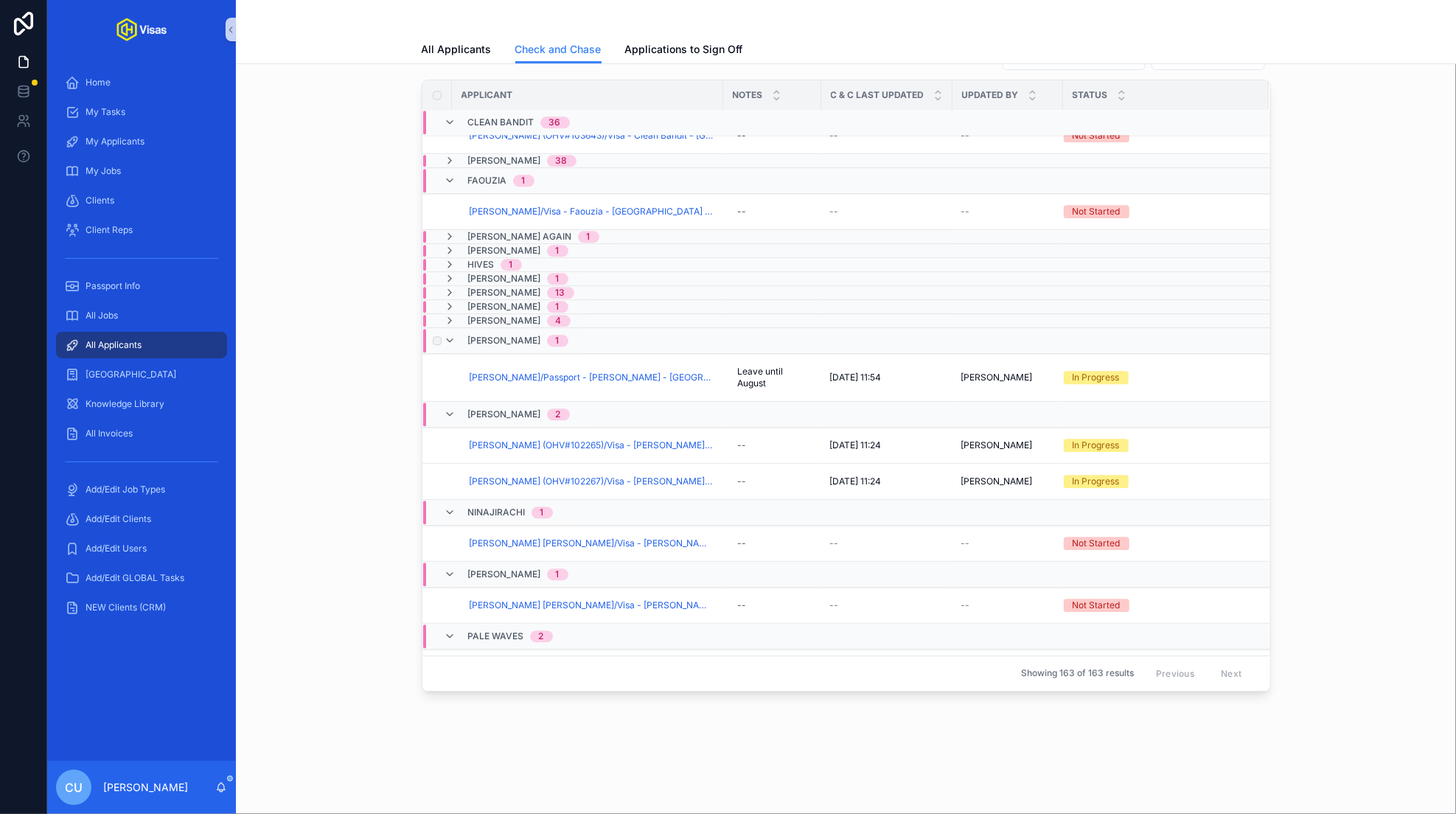
click at [589, 335] on div "[PERSON_NAME] 1" at bounding box center [688, 340] width 529 height 24
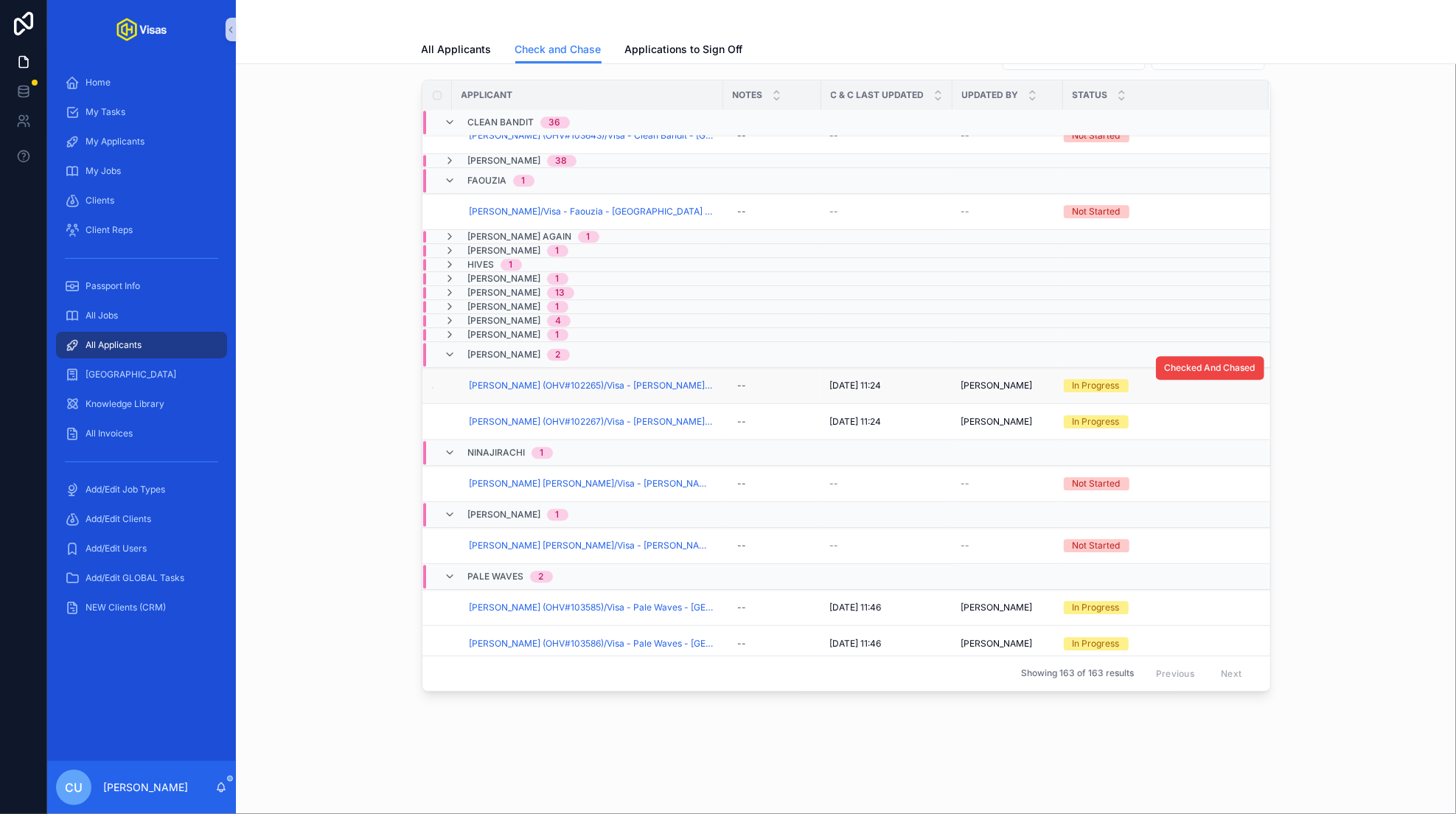
scroll to position [1910, 0]
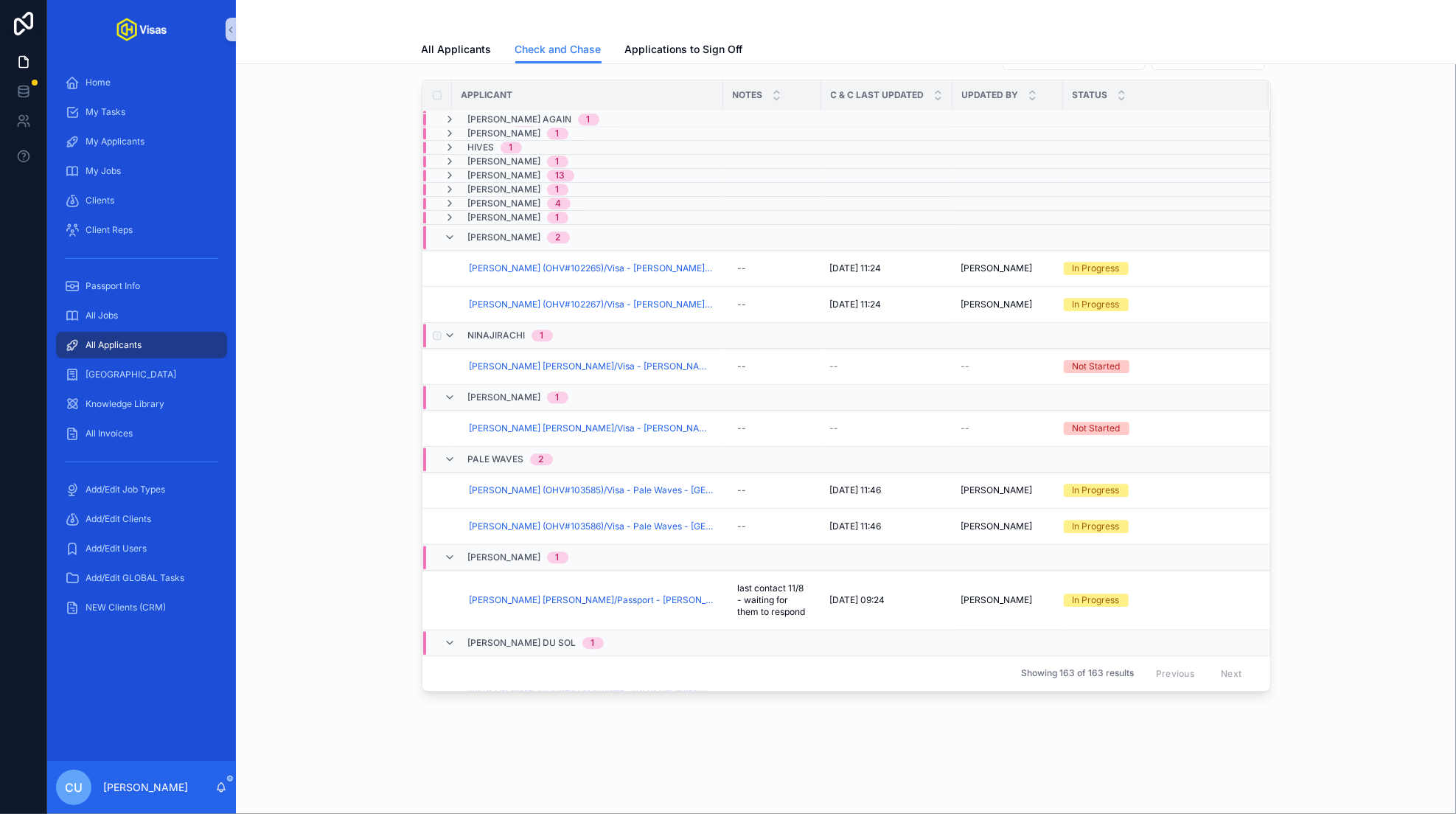
click at [595, 326] on div "Ninajirachi 1" at bounding box center [688, 335] width 529 height 24
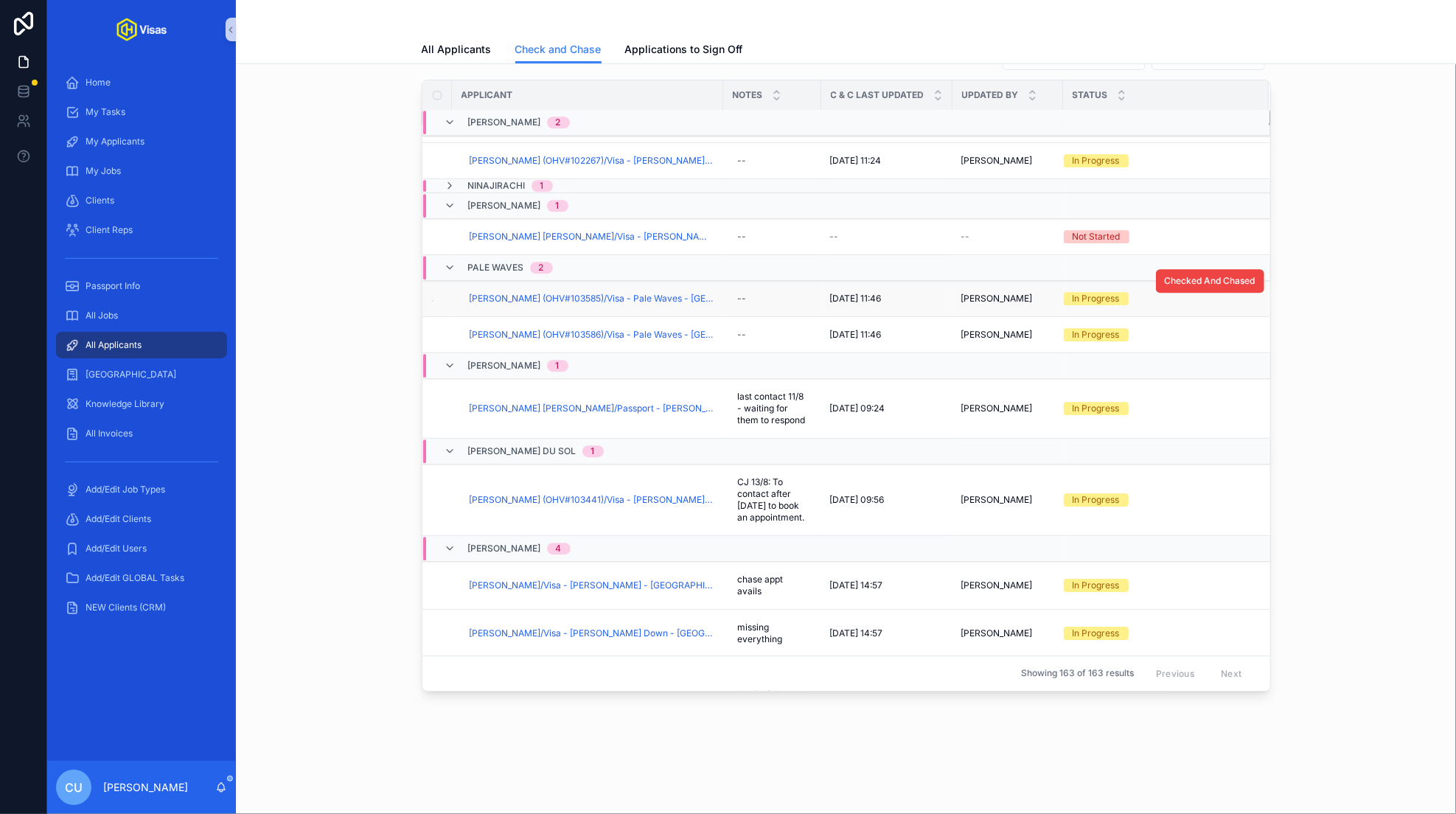
scroll to position [2060, 0]
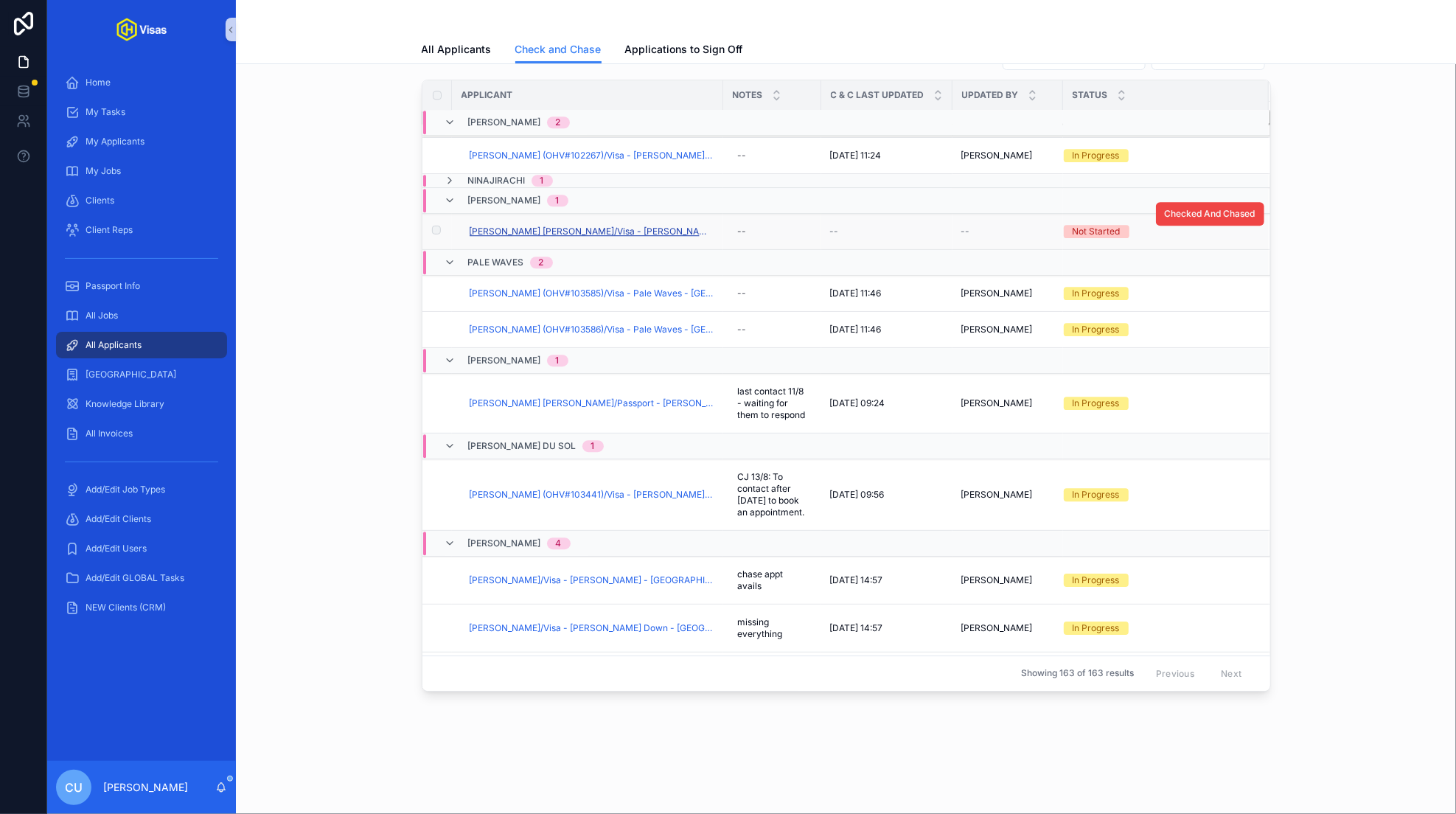
click at [537, 226] on span "[PERSON_NAME] [PERSON_NAME]/Visa - [PERSON_NAME] - [GEOGRAPHIC_DATA] DS160 - [D…" at bounding box center [591, 231] width 244 height 11
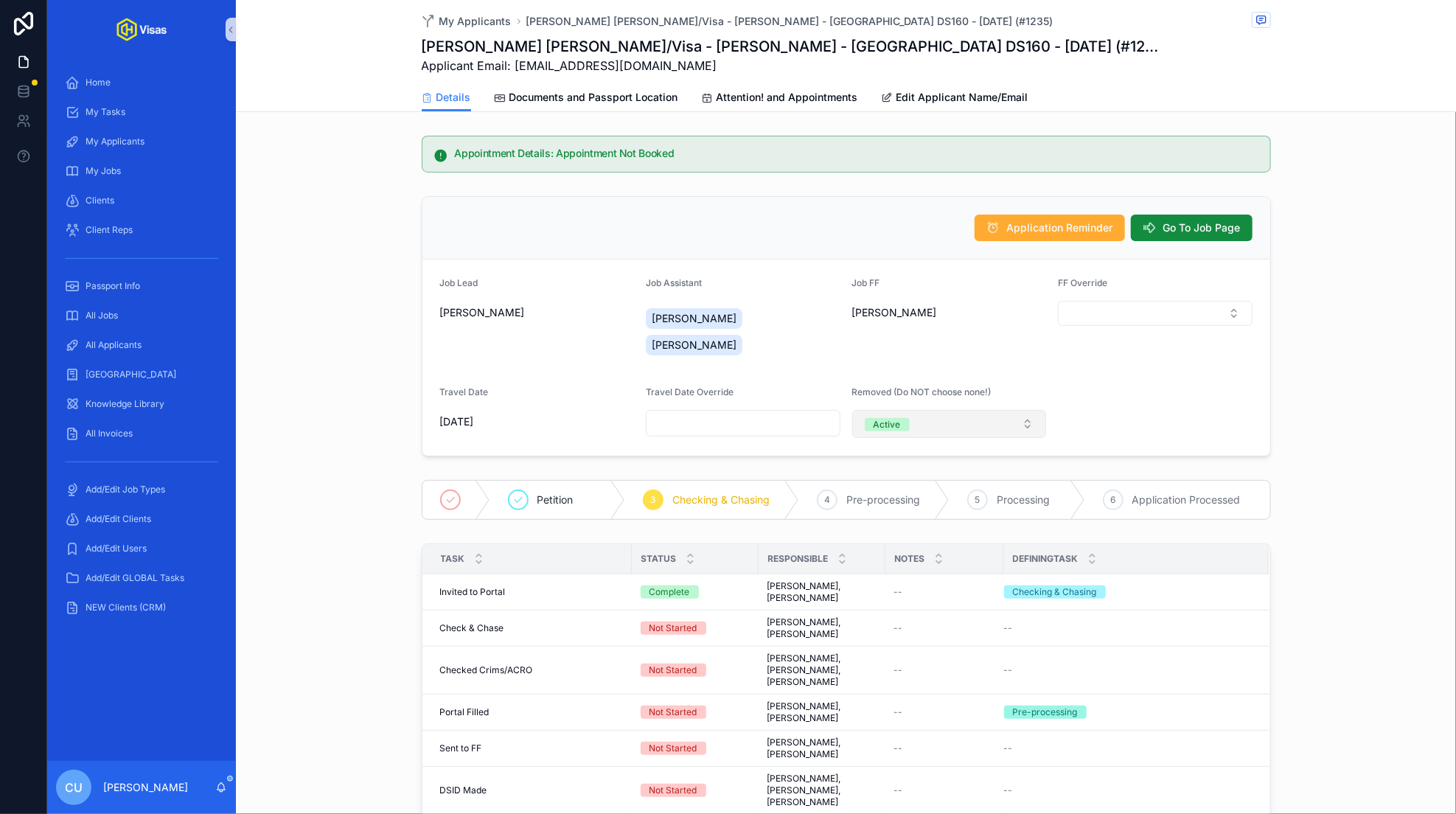
click at [963, 409] on button "Active" at bounding box center [949, 423] width 195 height 28
click at [912, 475] on div "Inactive" at bounding box center [949, 476] width 187 height 22
click at [1083, 413] on input "scrollable content" at bounding box center [1155, 423] width 193 height 20
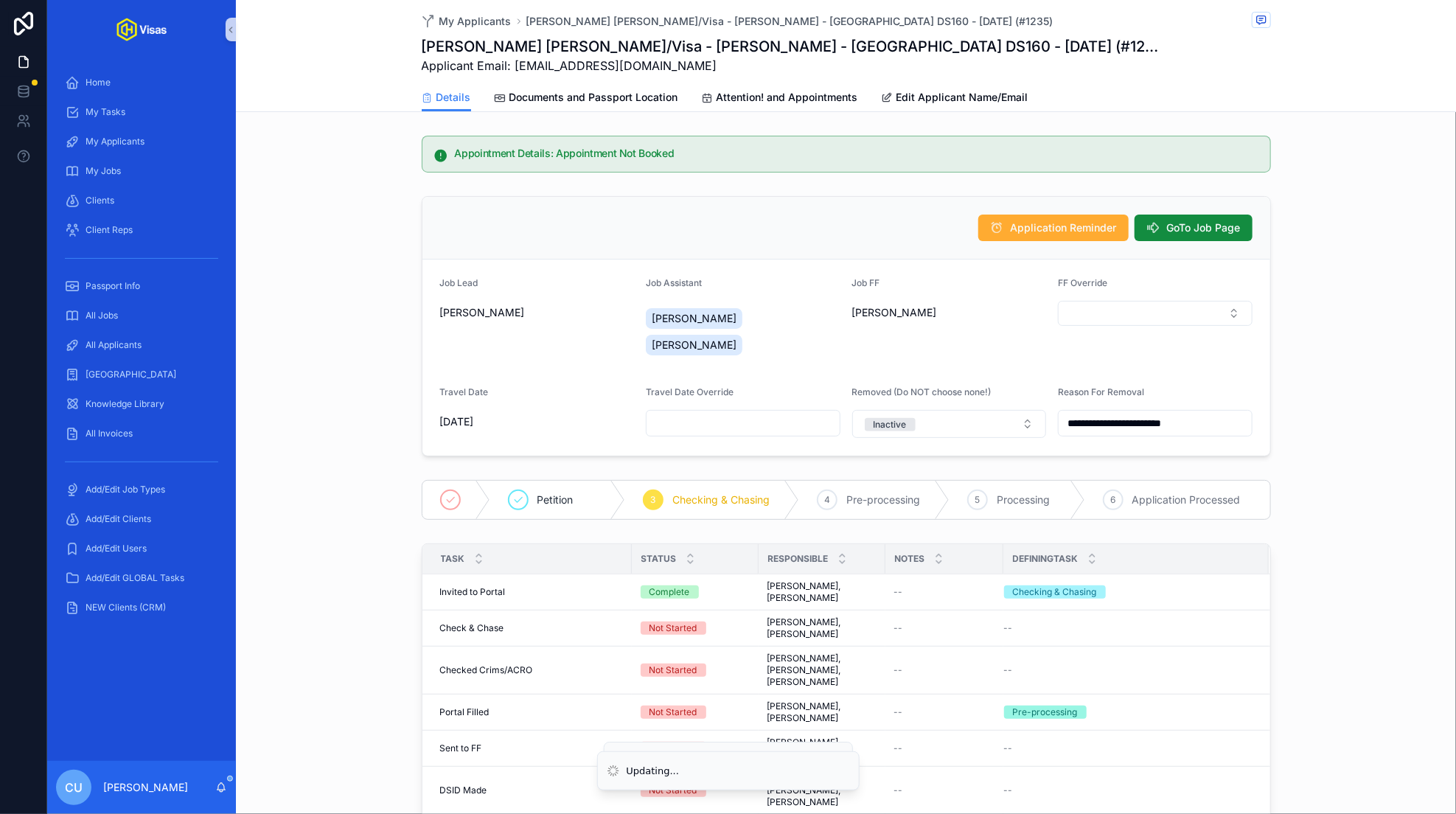
click at [1305, 337] on div "**********" at bounding box center [846, 326] width 1220 height 272
type input "***"
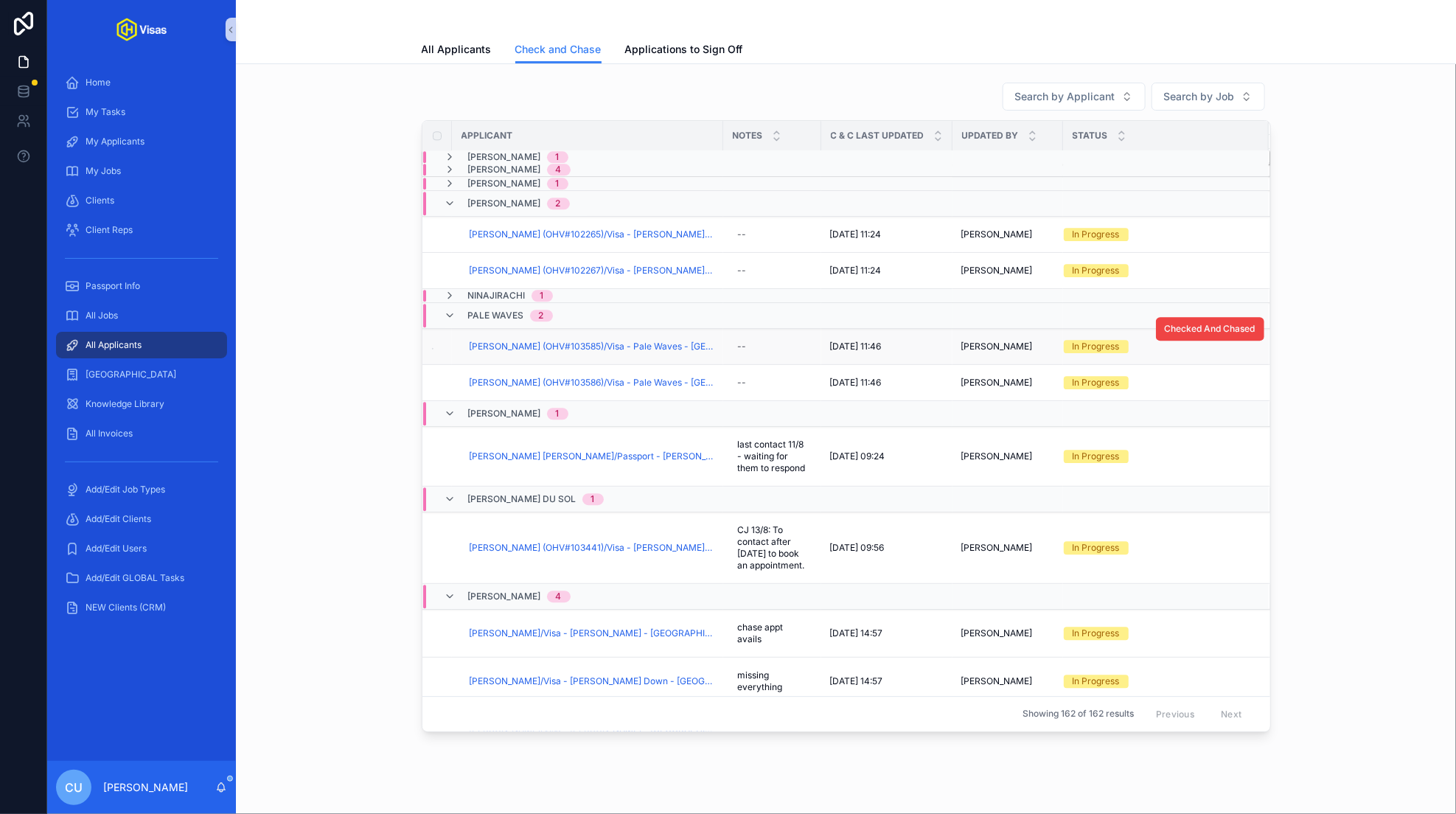
scroll to position [1924, 0]
click at [625, 409] on div "[PERSON_NAME] 1" at bounding box center [688, 413] width 529 height 24
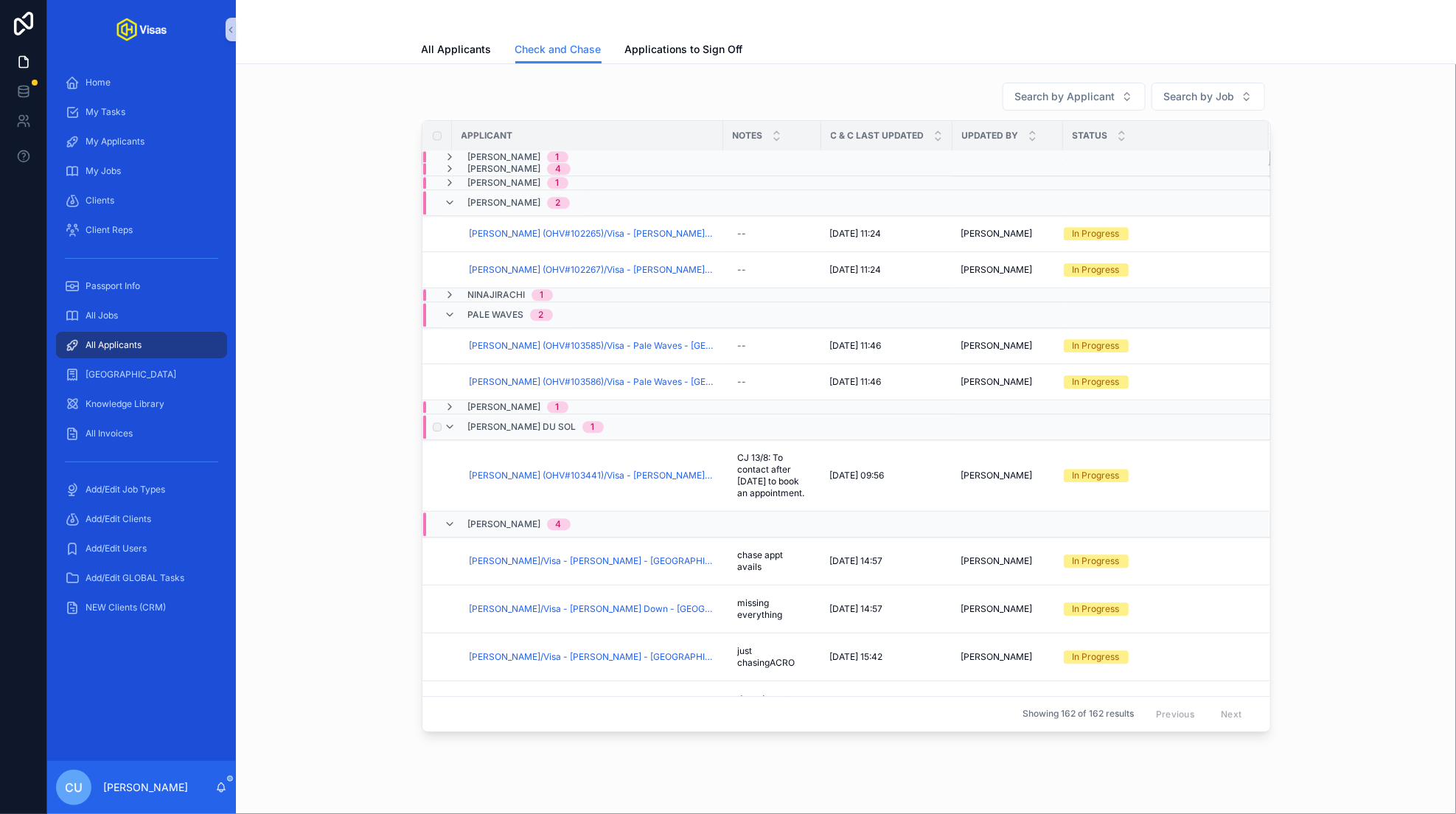
click at [612, 417] on div "[PERSON_NAME] DU SOL 1" at bounding box center [688, 427] width 529 height 24
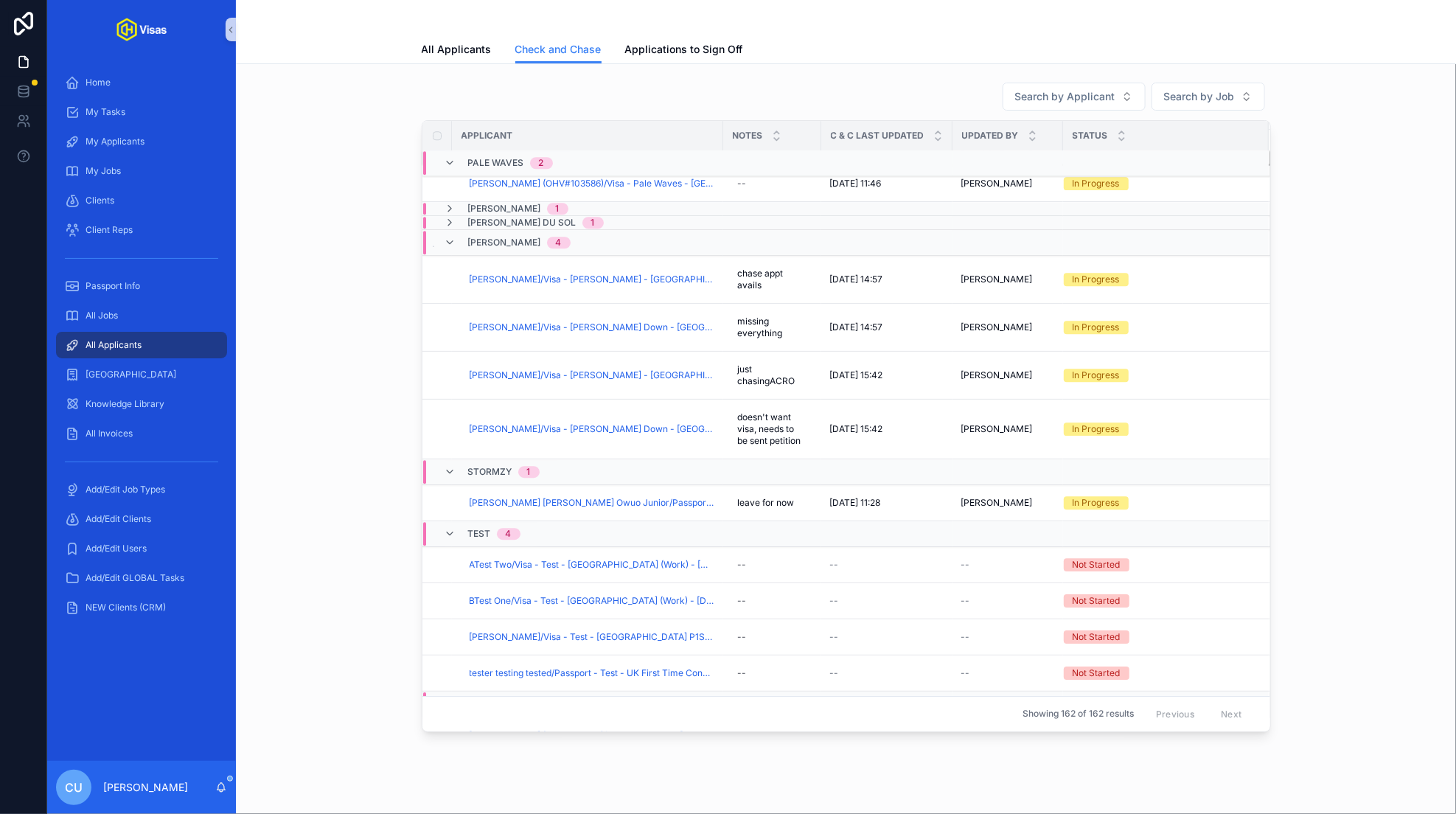
scroll to position [2118, 0]
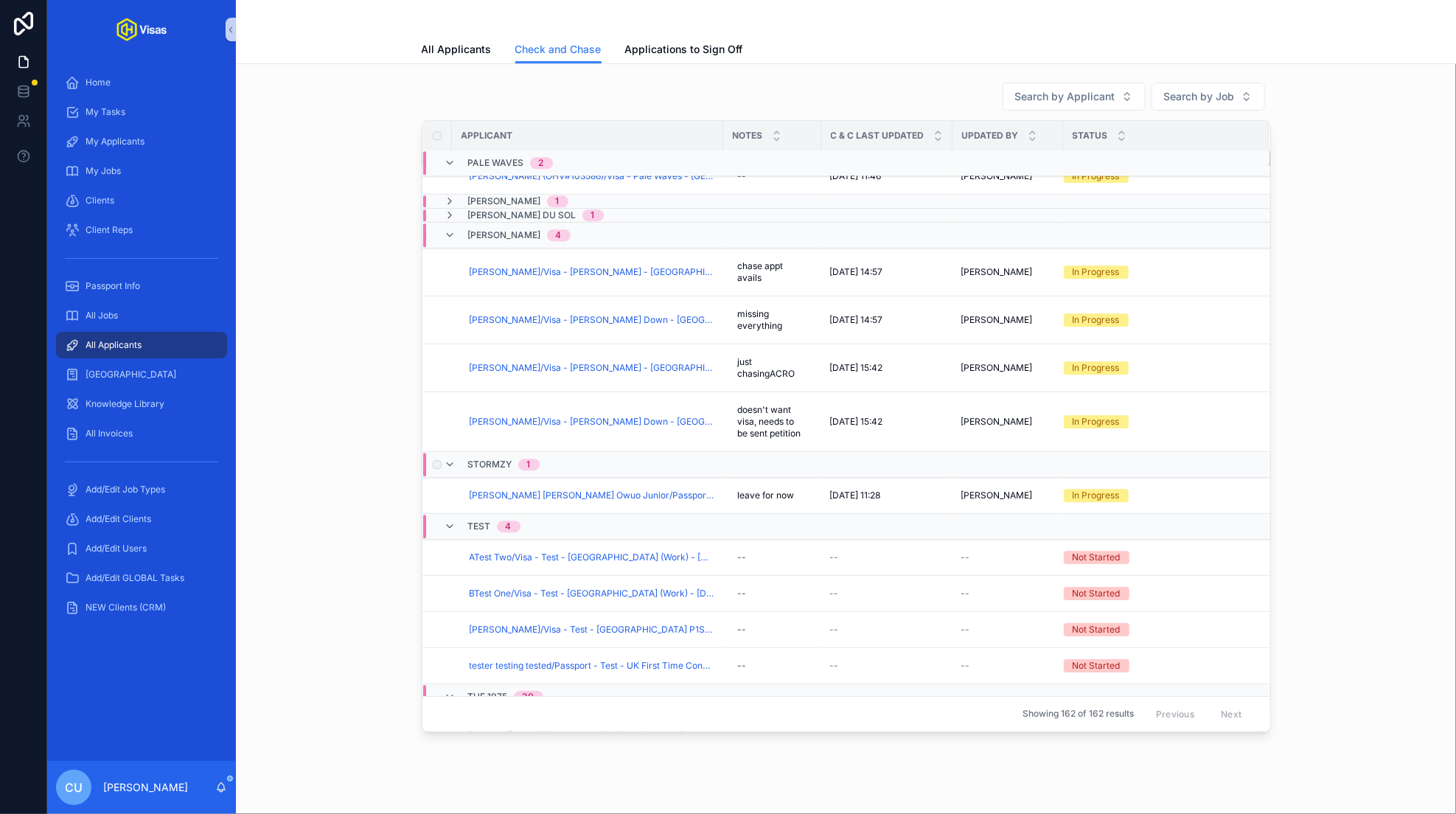
click at [558, 456] on div "Stormzy 1" at bounding box center [688, 464] width 529 height 24
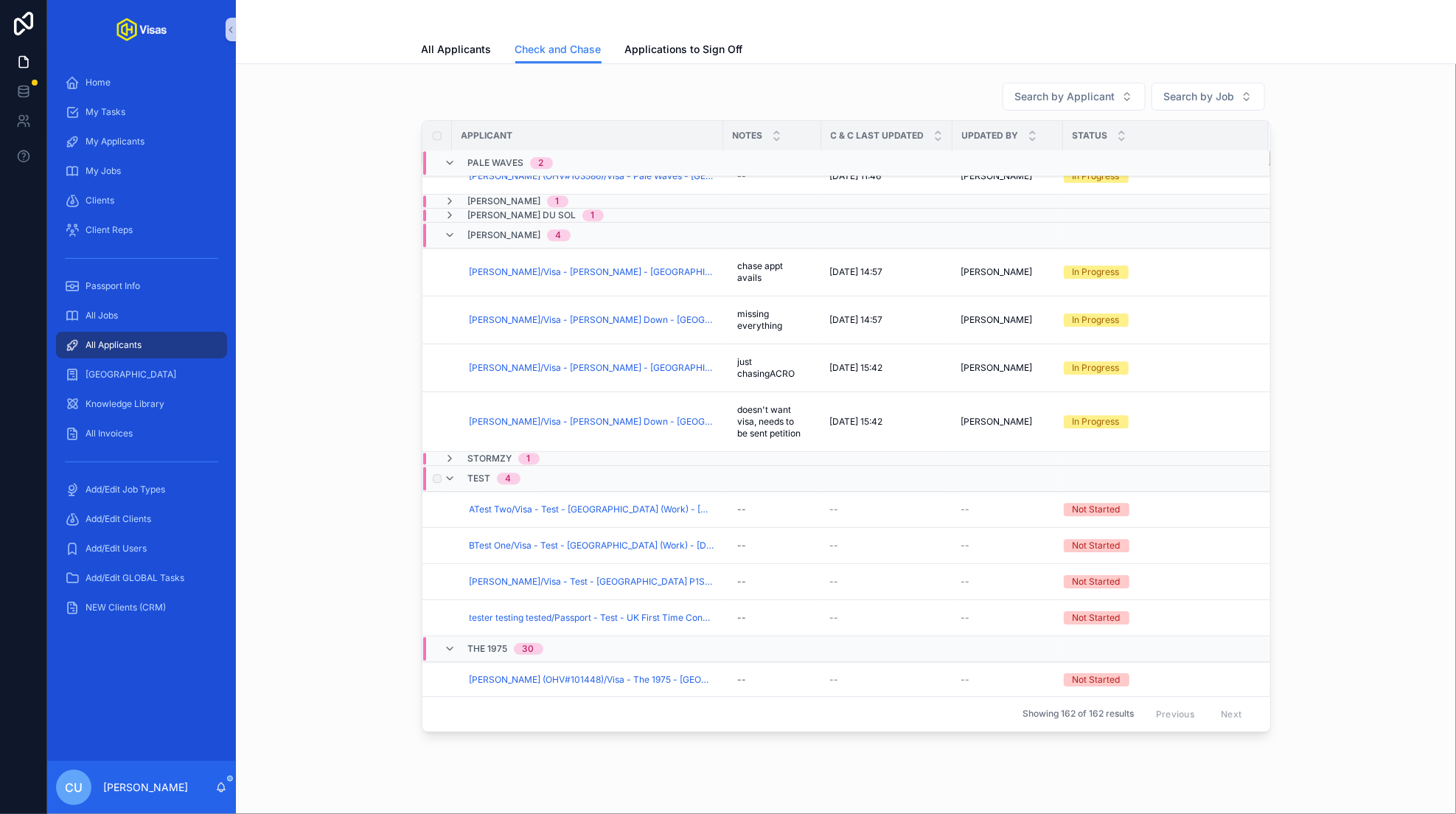
click at [553, 480] on div "Test 4" at bounding box center [688, 478] width 529 height 24
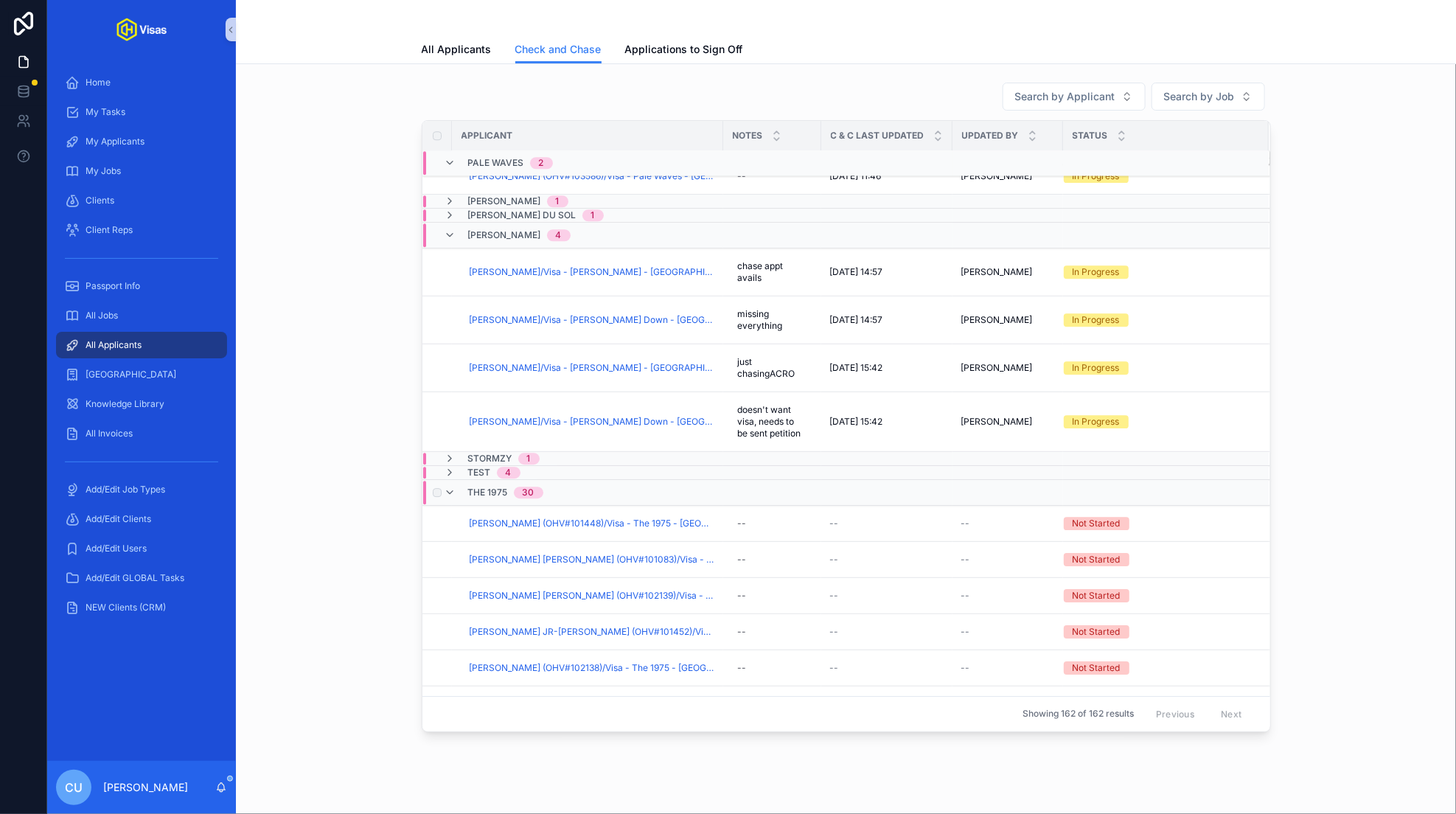
click at [552, 488] on div "The 1975 30" at bounding box center [503, 492] width 116 height 24
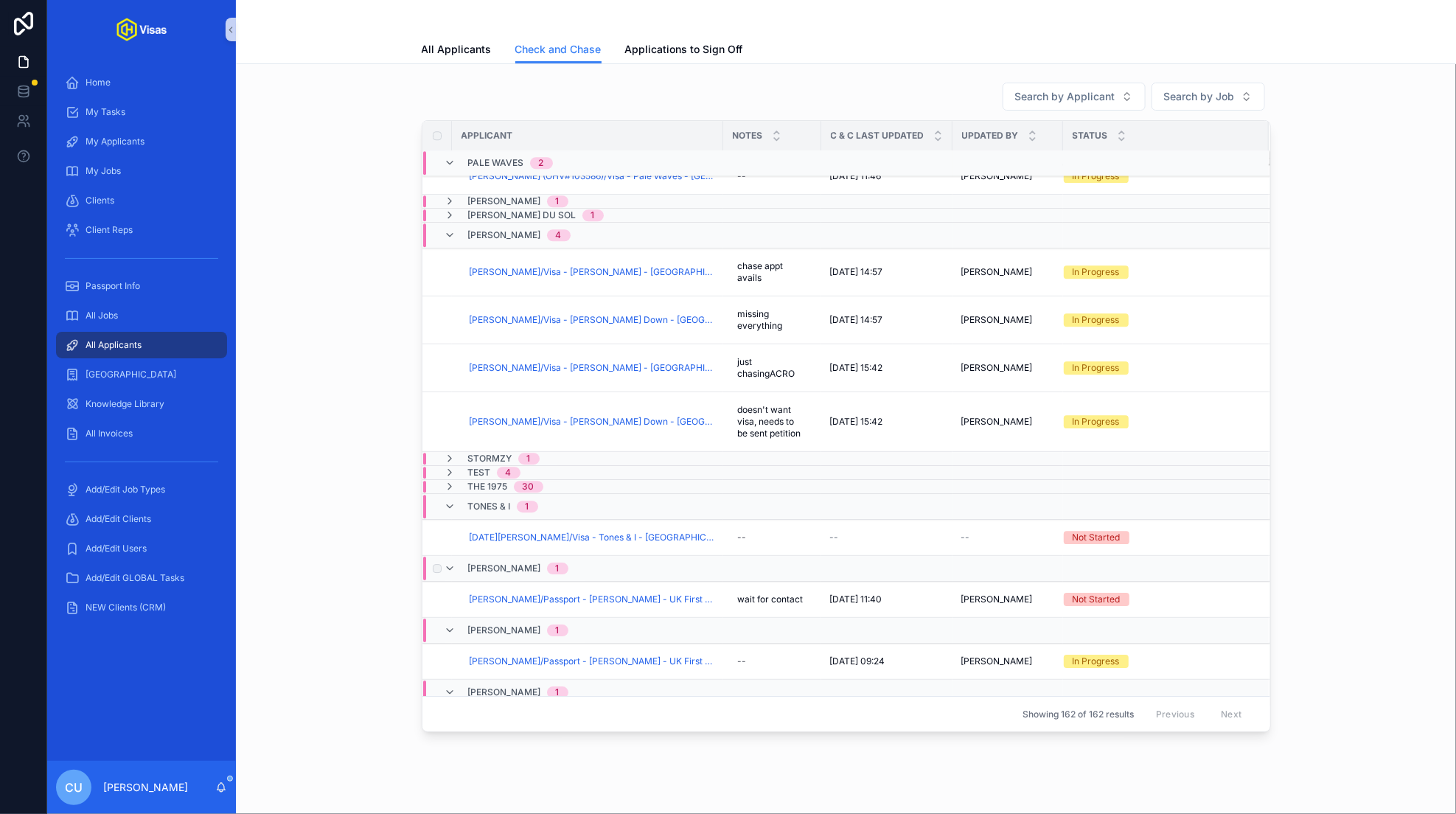
click at [620, 560] on div "[PERSON_NAME] 1" at bounding box center [688, 568] width 529 height 24
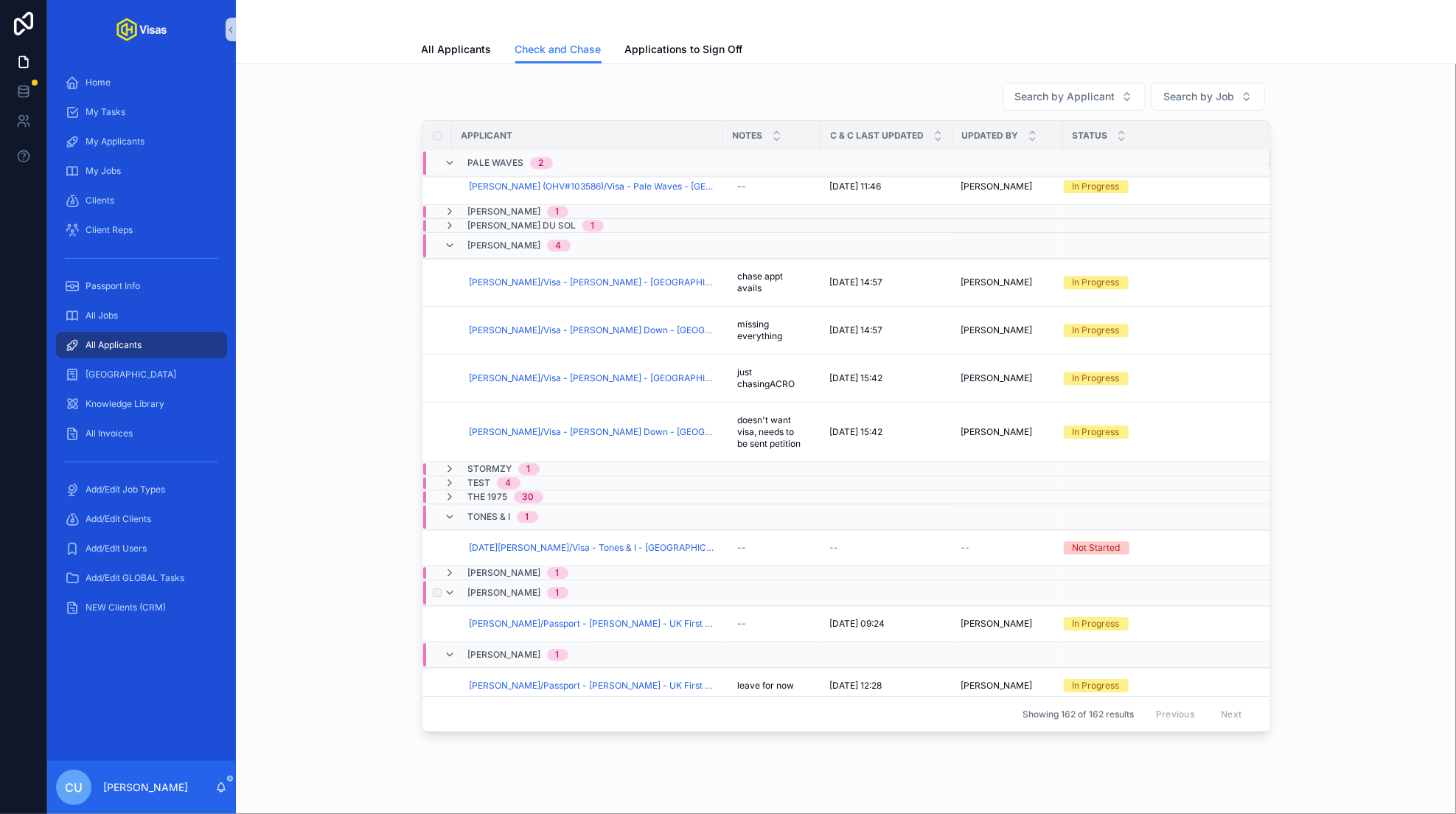
click at [559, 587] on div "[PERSON_NAME] 1" at bounding box center [515, 593] width 141 height 24
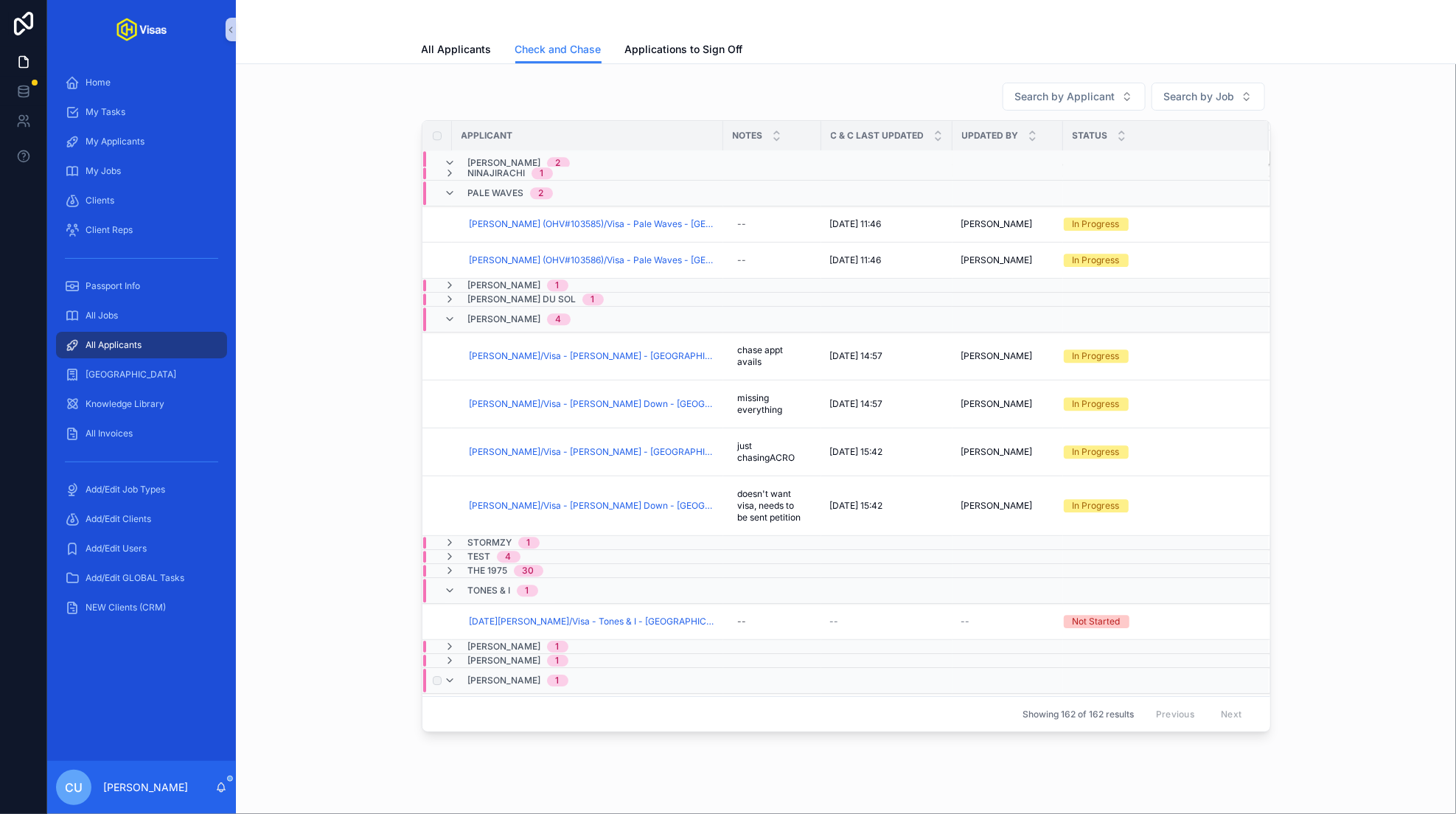
click at [544, 669] on div "[PERSON_NAME] 1" at bounding box center [515, 680] width 141 height 24
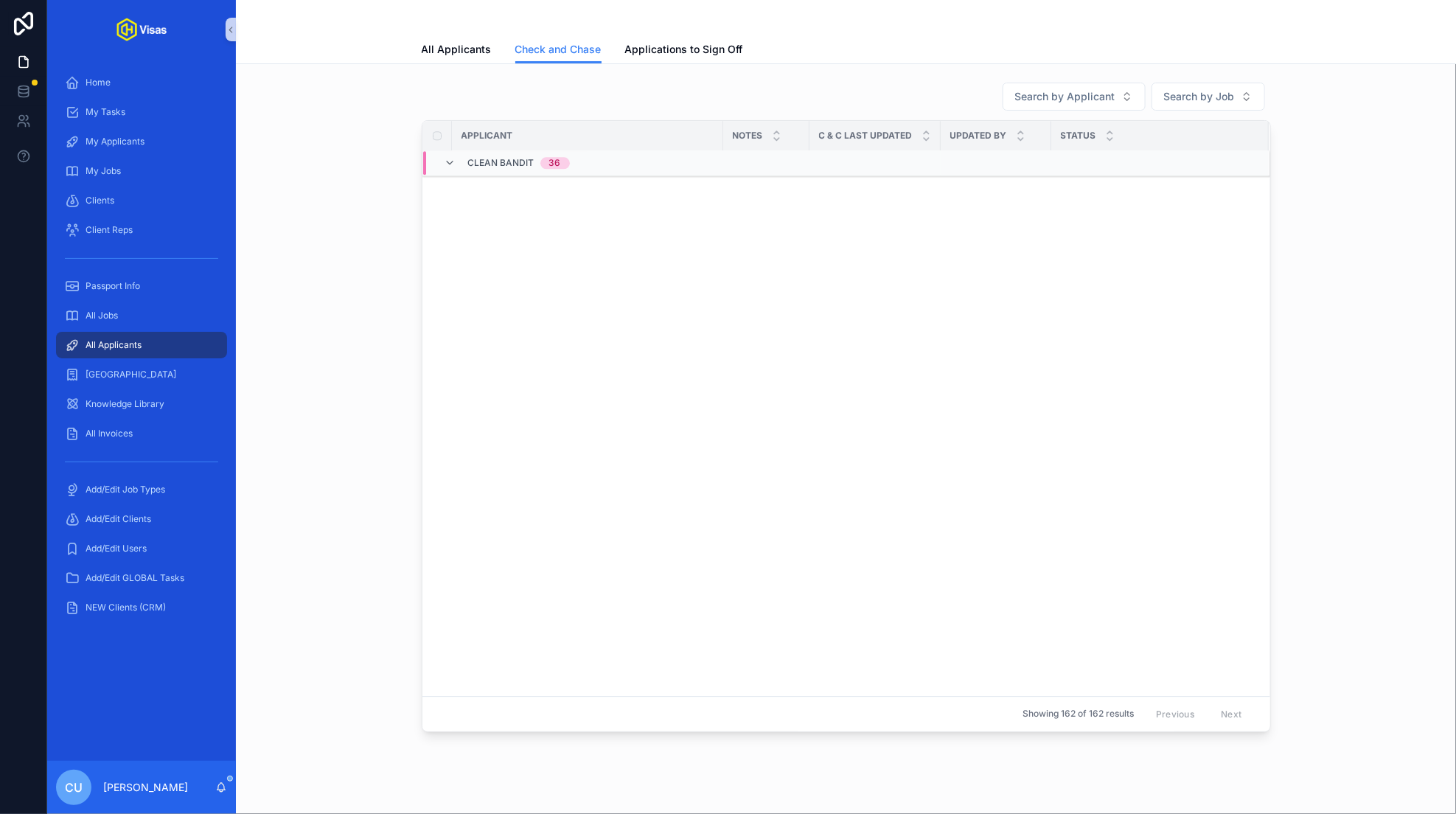
scroll to position [2003, 0]
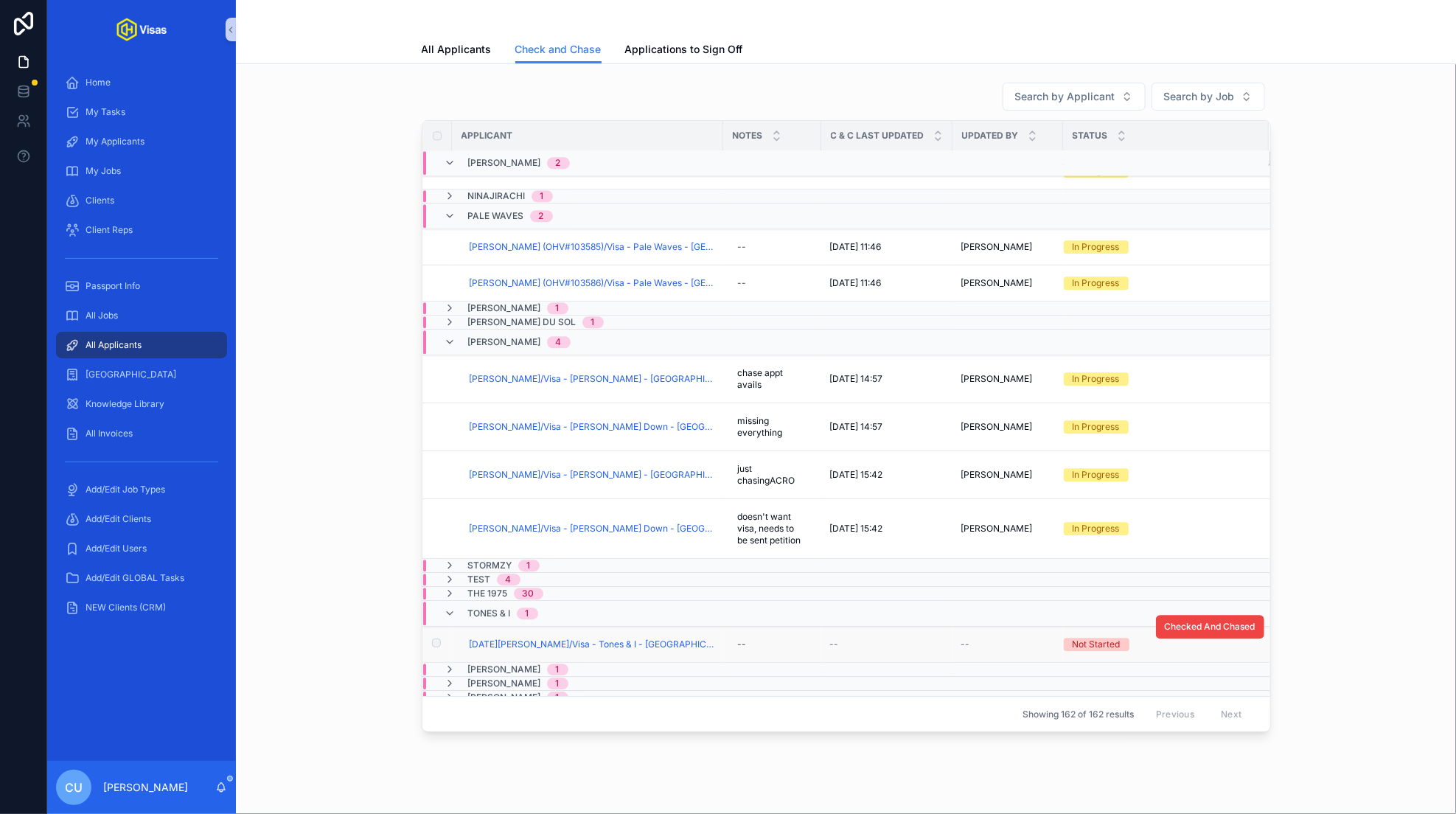
click at [636, 627] on td "[DATE][PERSON_NAME]/Visa - Tones & I - [GEOGRAPHIC_DATA] ESTA - [DATE] (#1307)" at bounding box center [588, 645] width 271 height 36
click at [608, 638] on span "[DATE][PERSON_NAME]/Visa - Tones & I - [GEOGRAPHIC_DATA] ESTA - [DATE] (#1307)" at bounding box center [591, 644] width 244 height 11
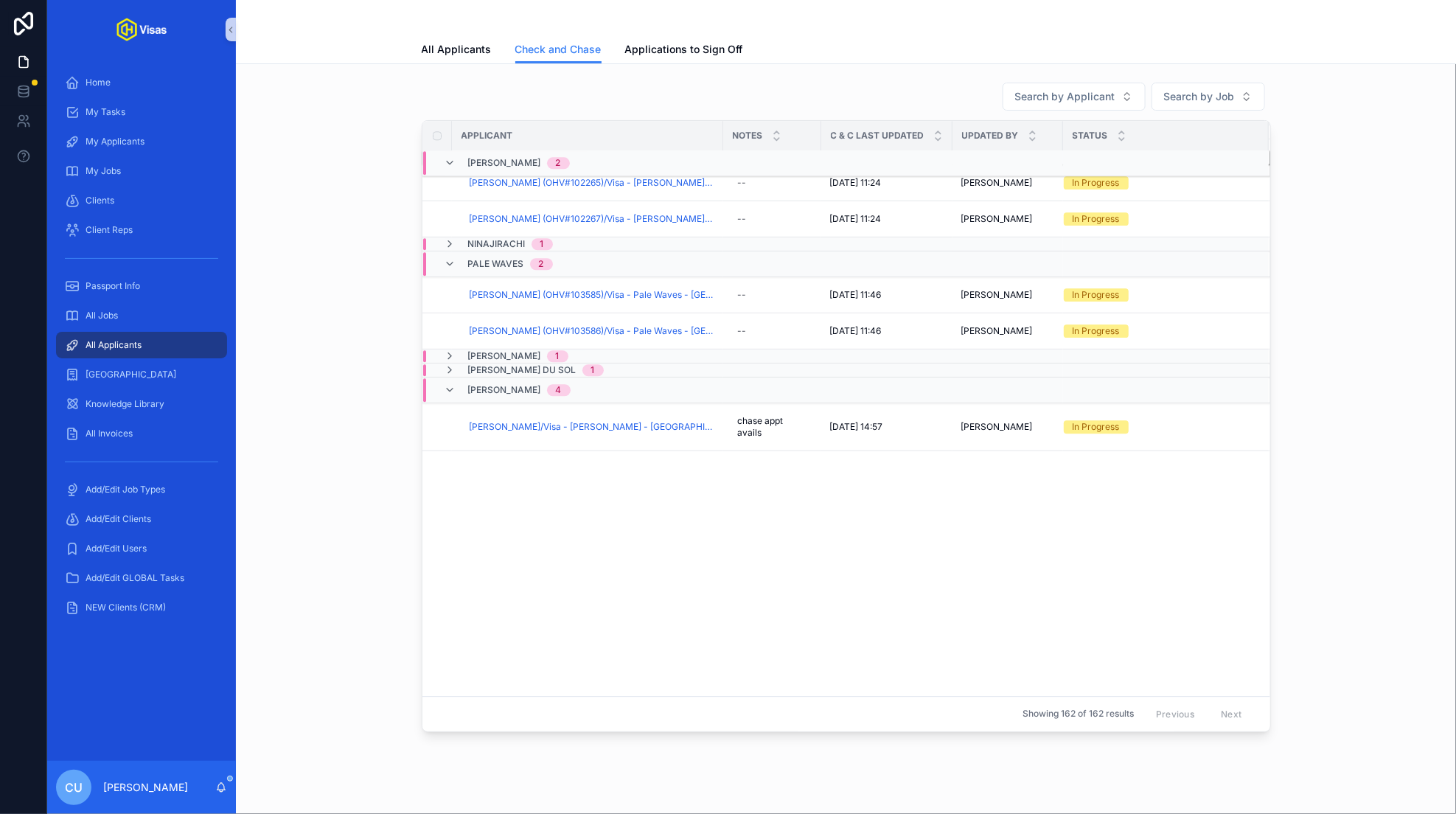
scroll to position [2003, 0]
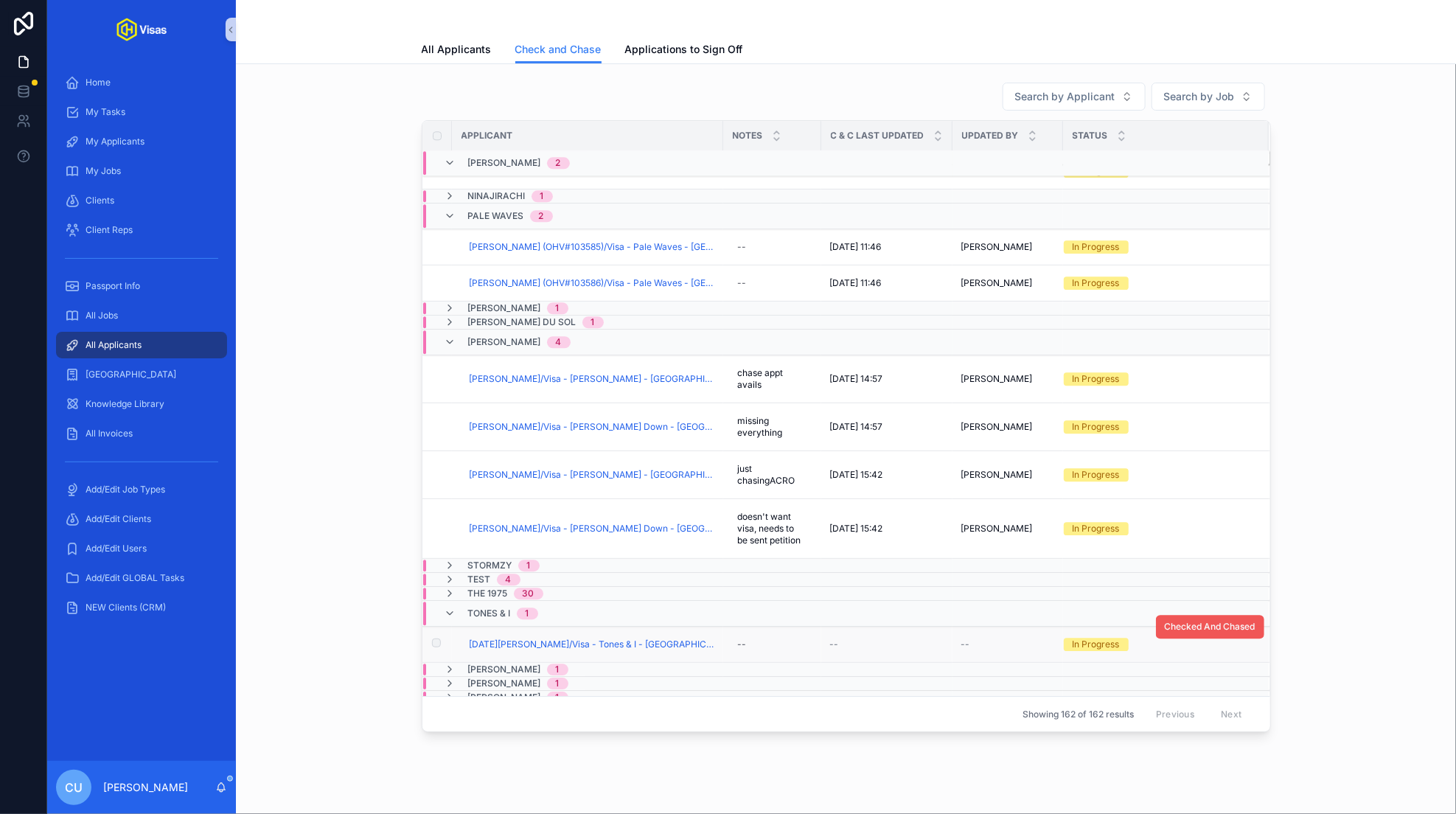
click at [1200, 620] on span "Checked And Chased" at bounding box center [1210, 626] width 91 height 11
click at [477, 610] on span "Tones & I" at bounding box center [490, 613] width 43 height 11
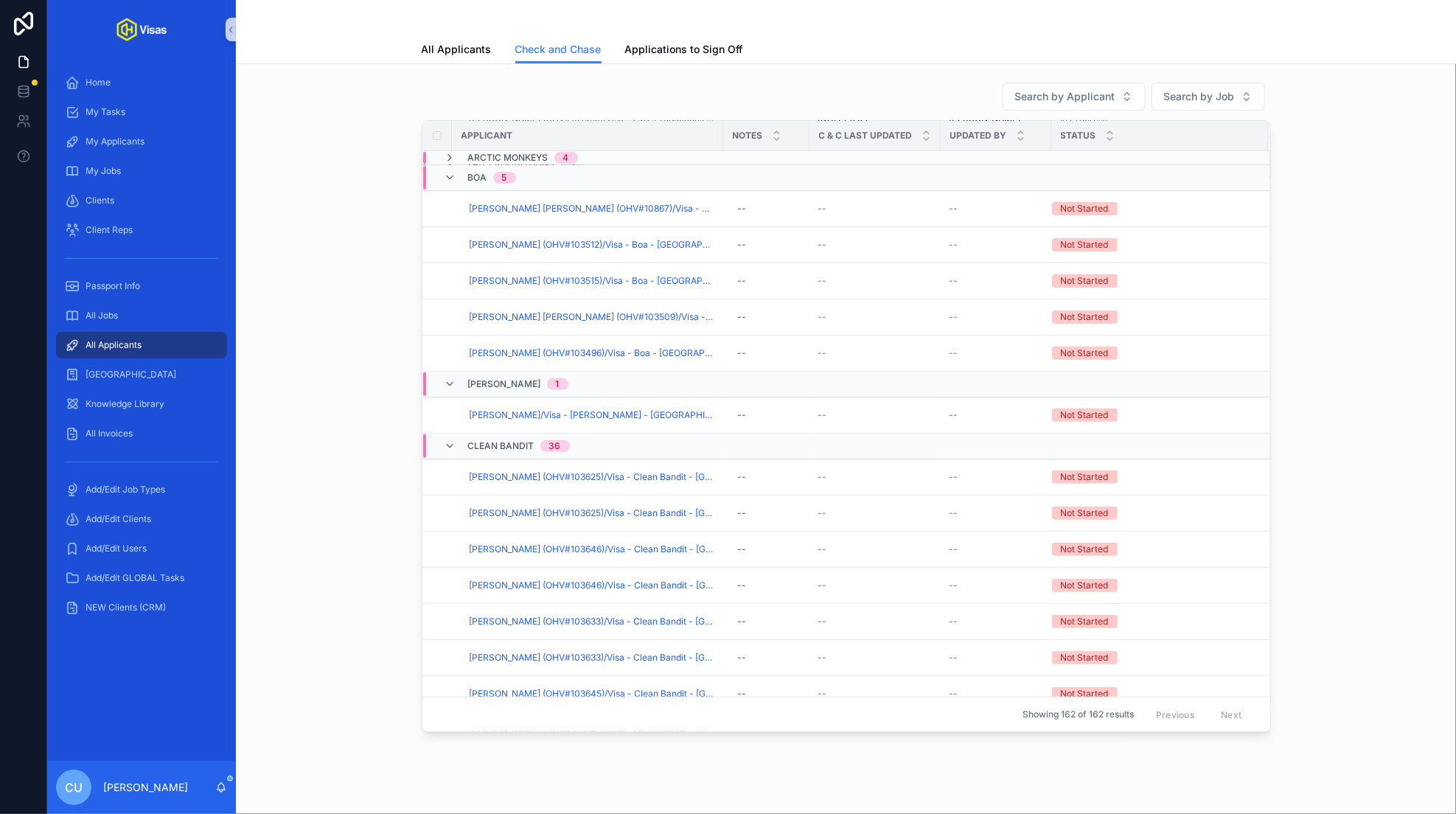
scroll to position [0, 0]
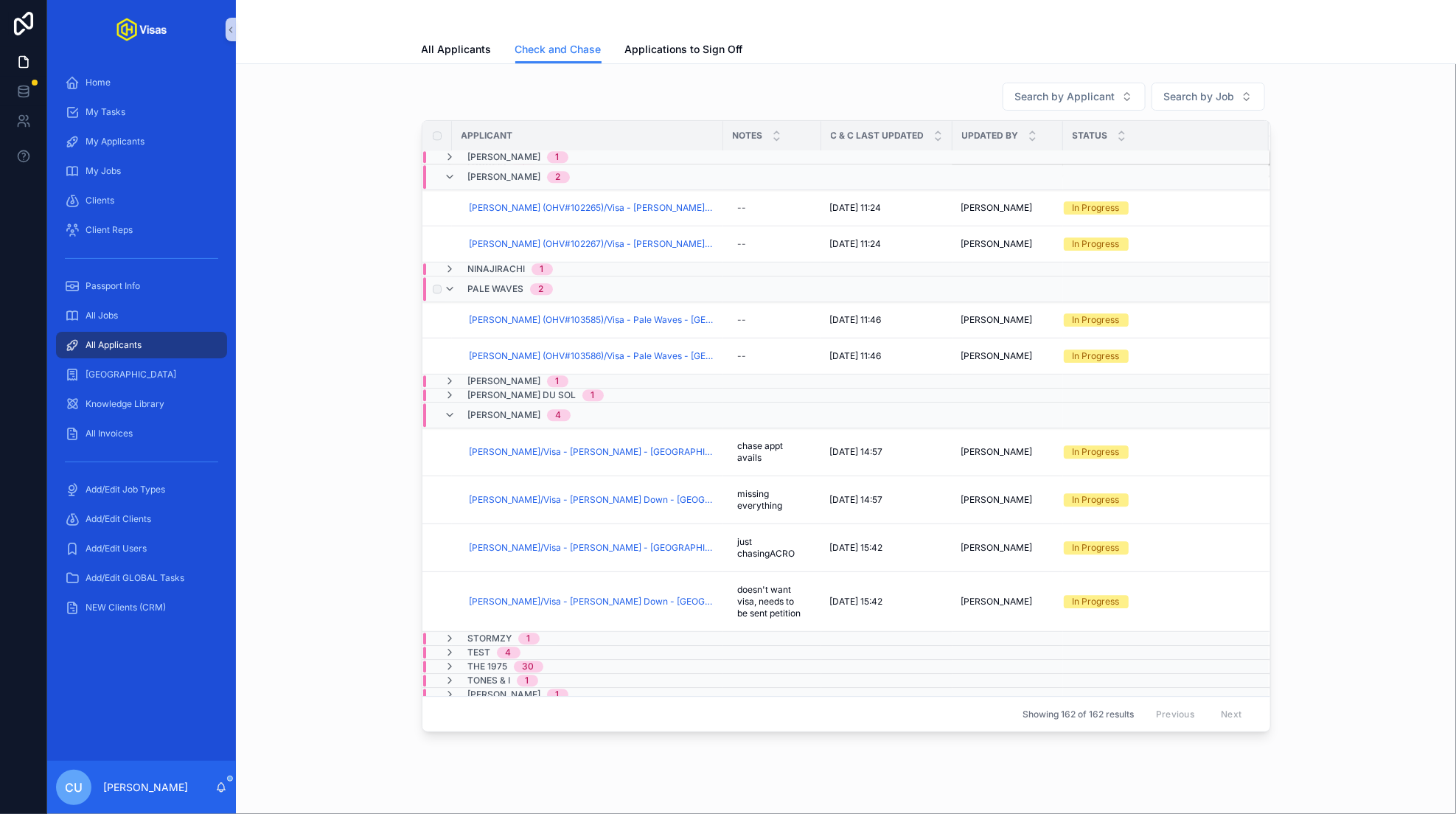
click at [562, 277] on div "Pale Waves 2" at bounding box center [508, 288] width 126 height 24
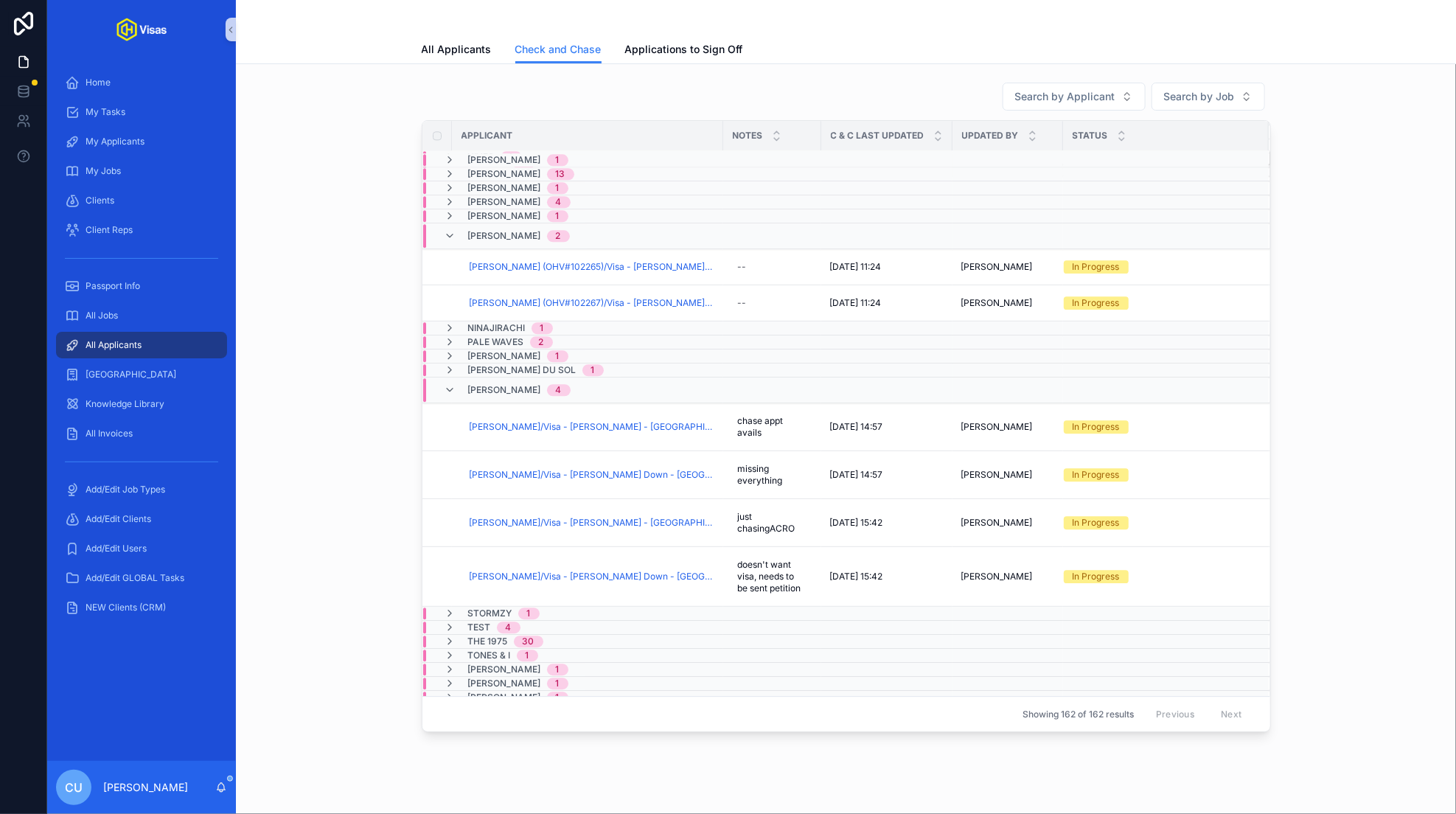
scroll to position [1844, 0]
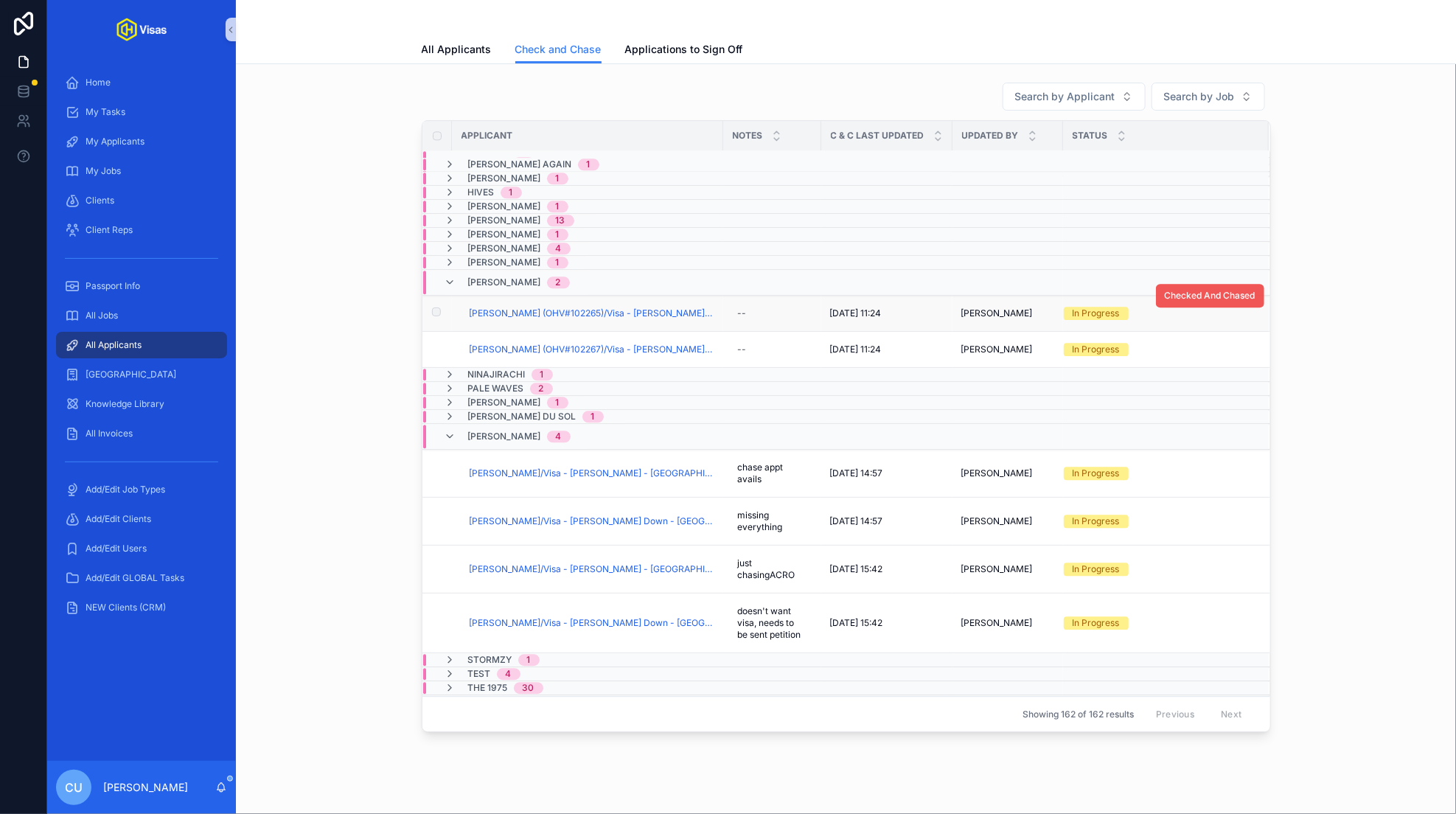
click at [1173, 292] on span "Checked And Chased" at bounding box center [1210, 295] width 91 height 11
click at [1184, 329] on span "Checked And Chased" at bounding box center [1210, 332] width 91 height 11
click at [492, 276] on span "[PERSON_NAME]" at bounding box center [504, 282] width 73 height 11
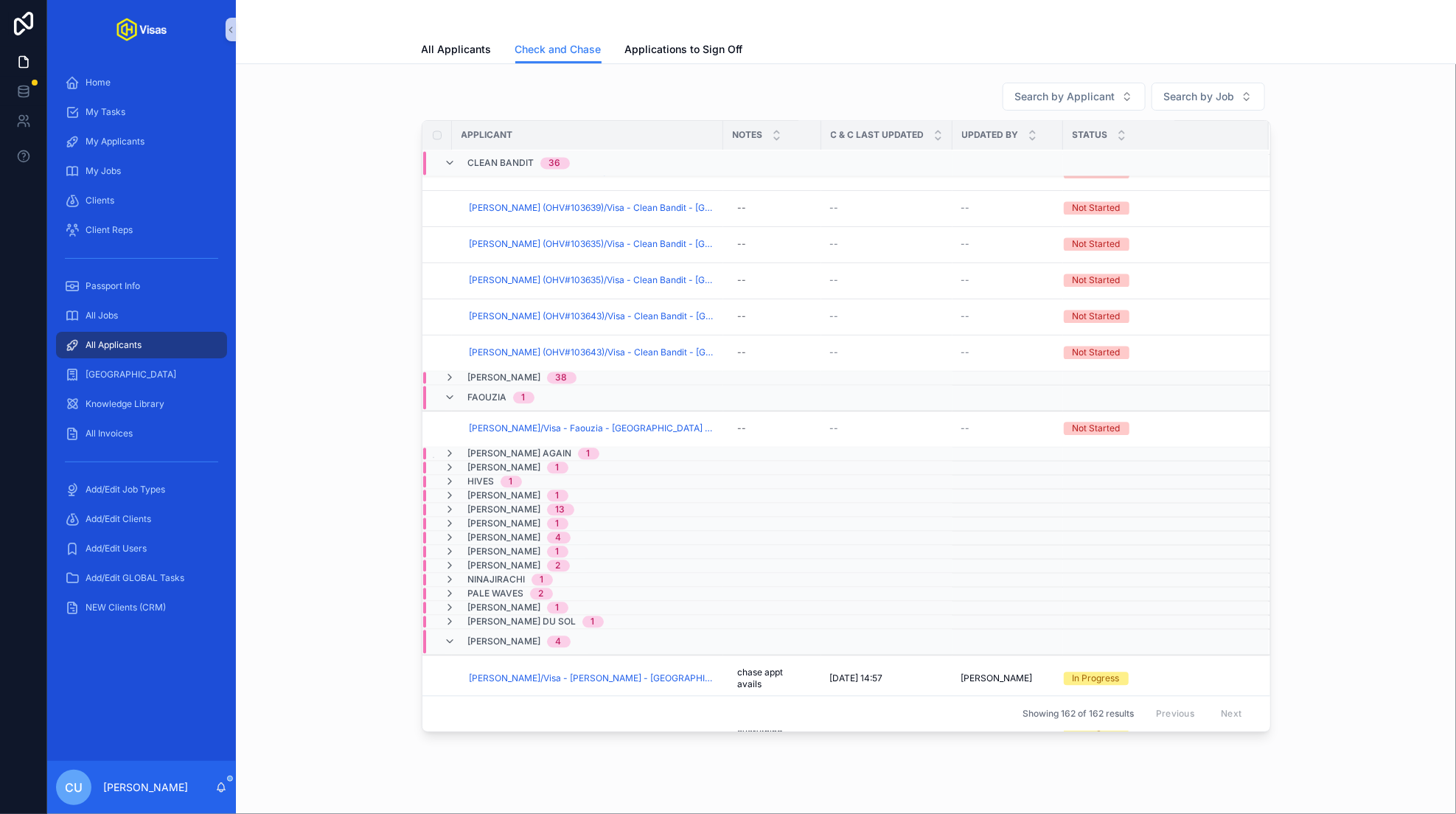
scroll to position [1669, 0]
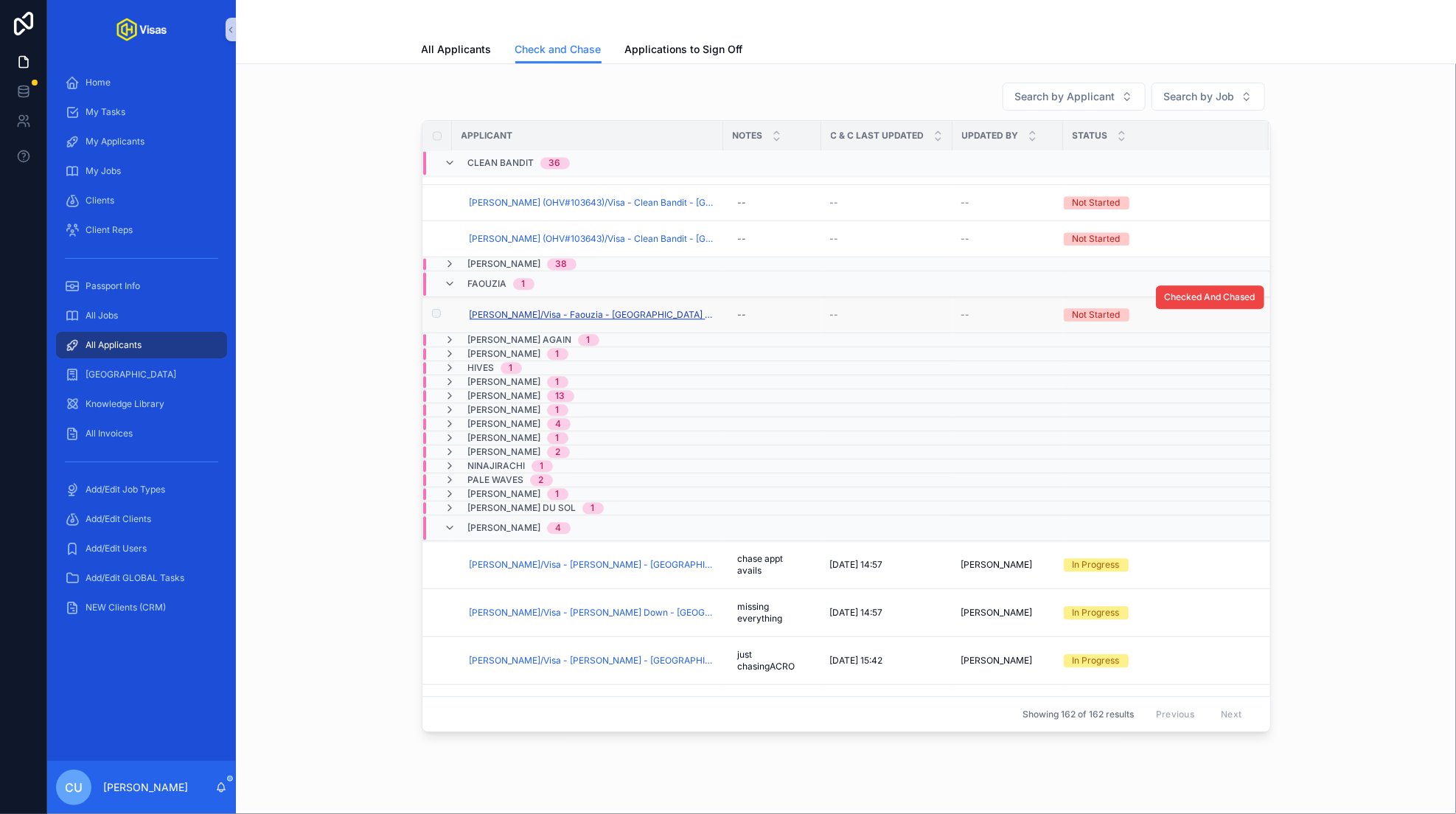
click at [558, 309] on span "[PERSON_NAME]/Visa - Faouzia - [GEOGRAPHIC_DATA] (M Visa) - [DATE] (#1309)" at bounding box center [591, 315] width 244 height 11
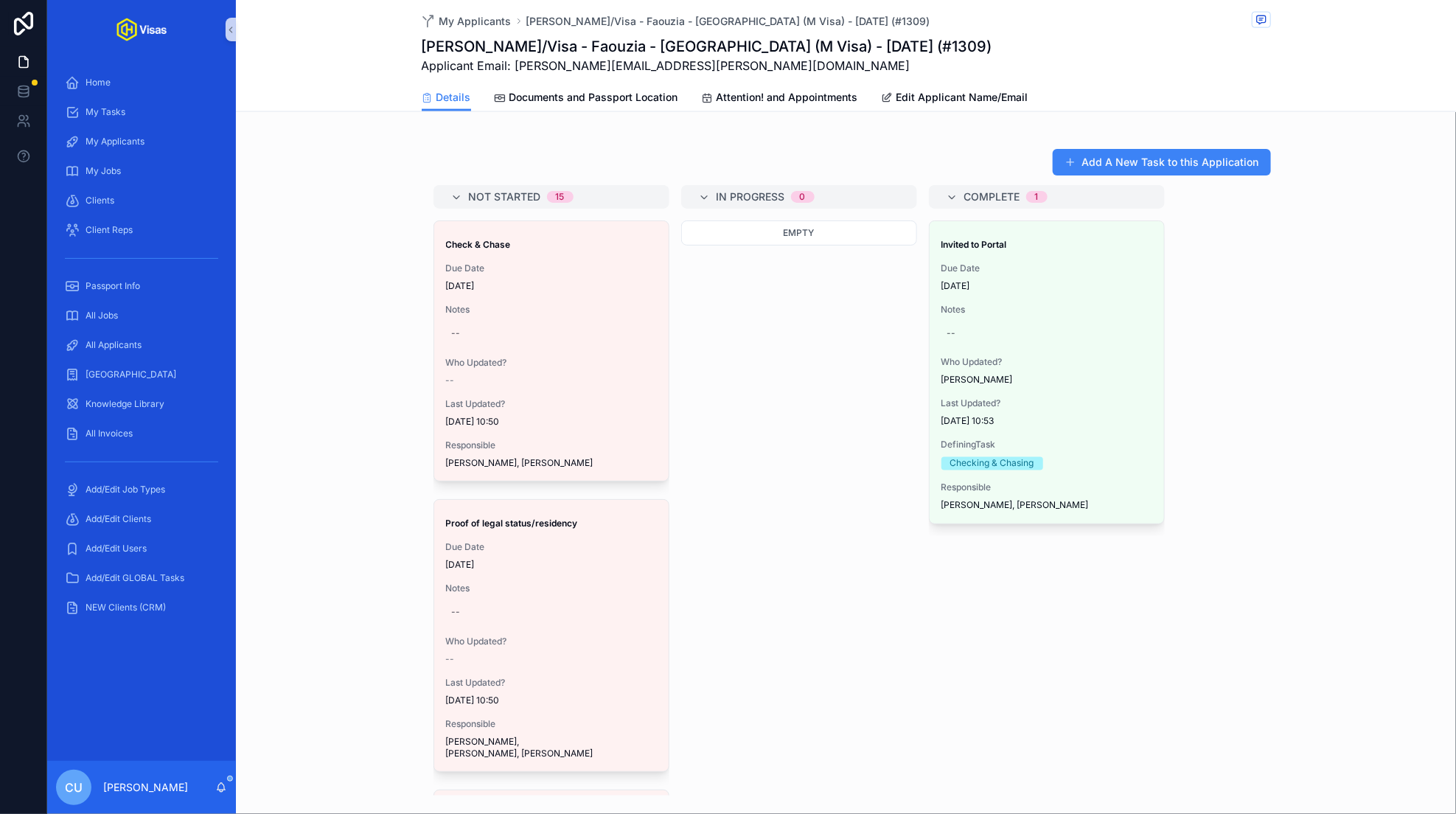
scroll to position [1094, 0]
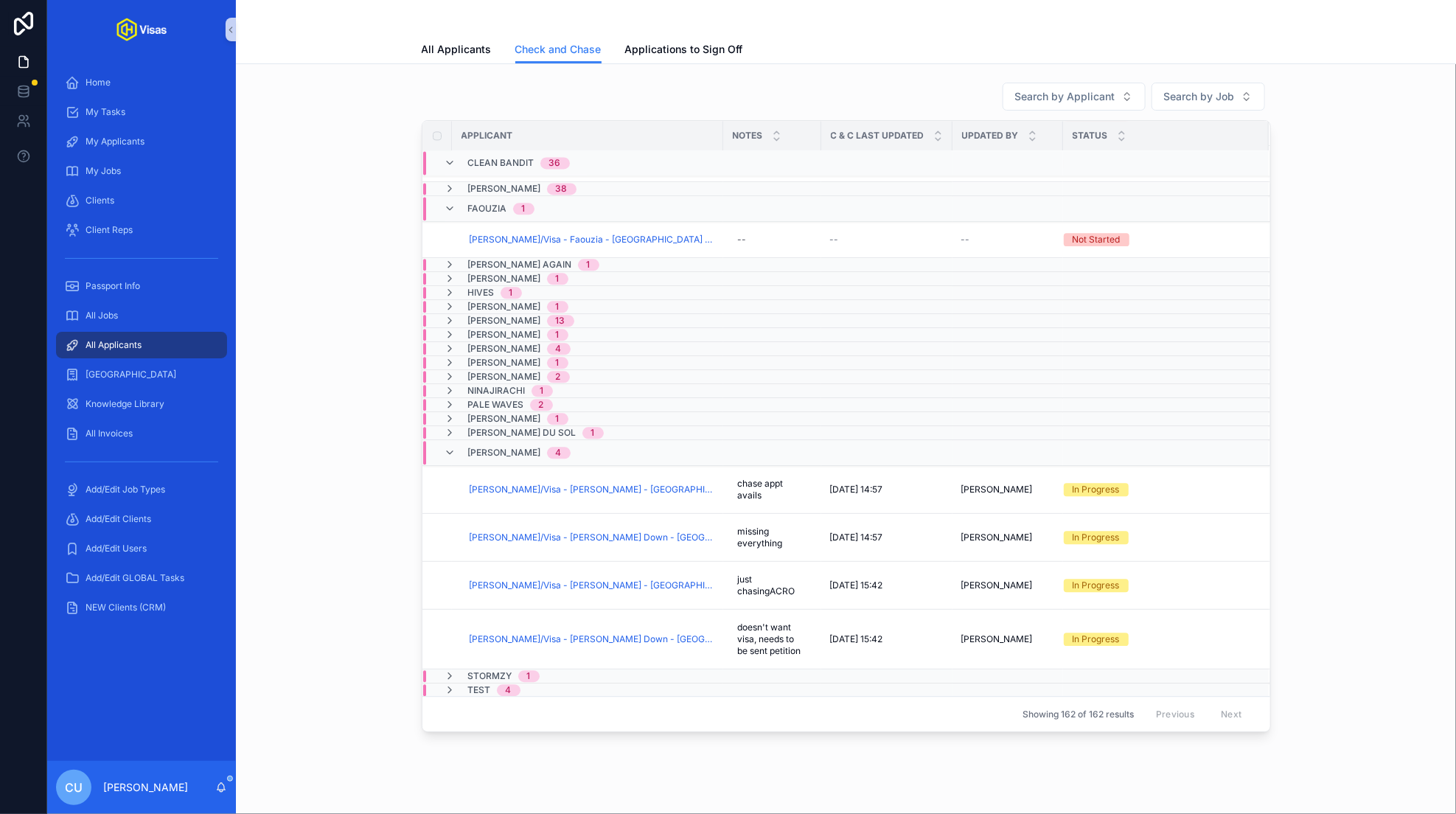
scroll to position [1696, 0]
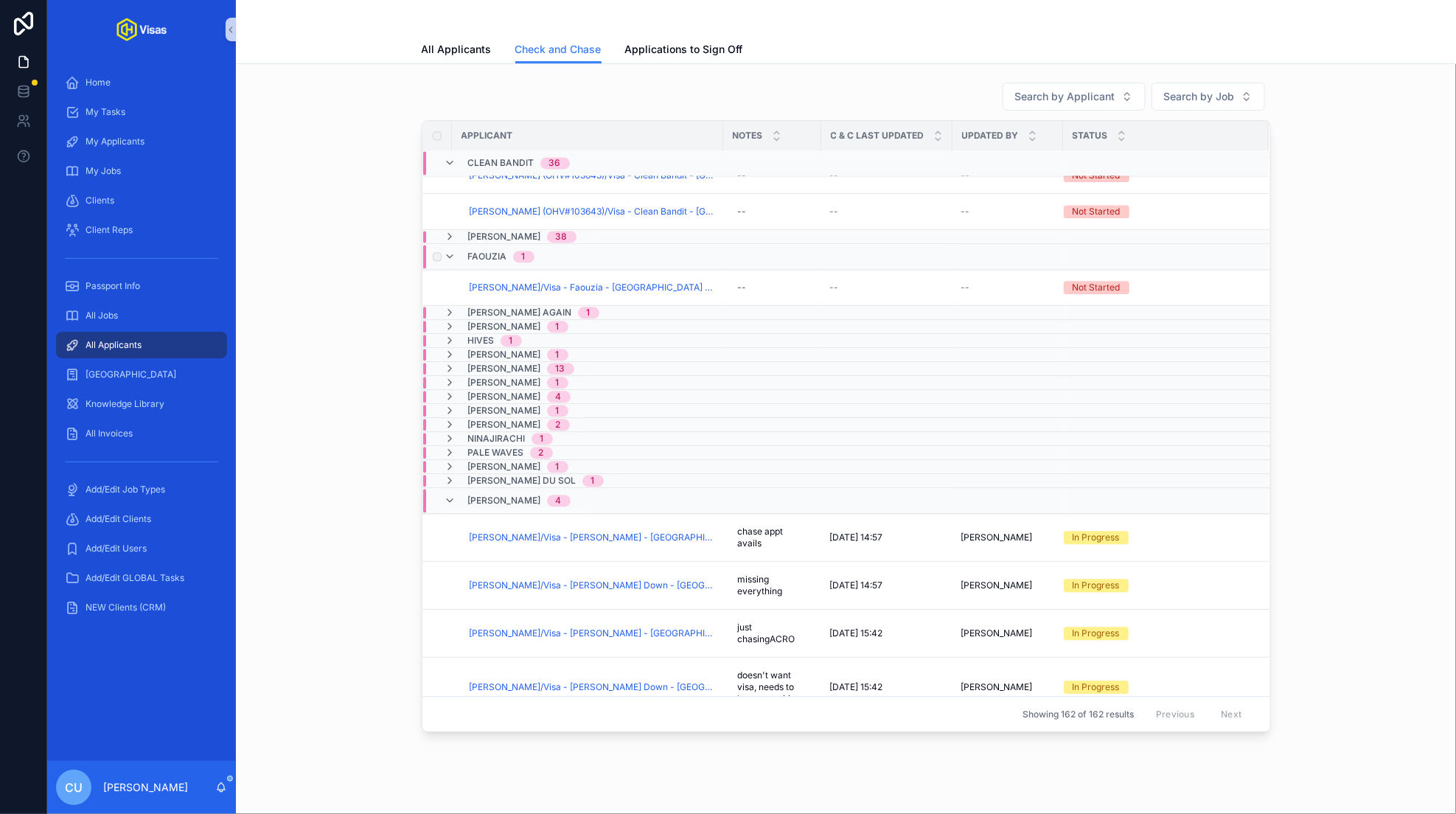
click at [479, 253] on span "Faouzia" at bounding box center [488, 257] width 39 height 11
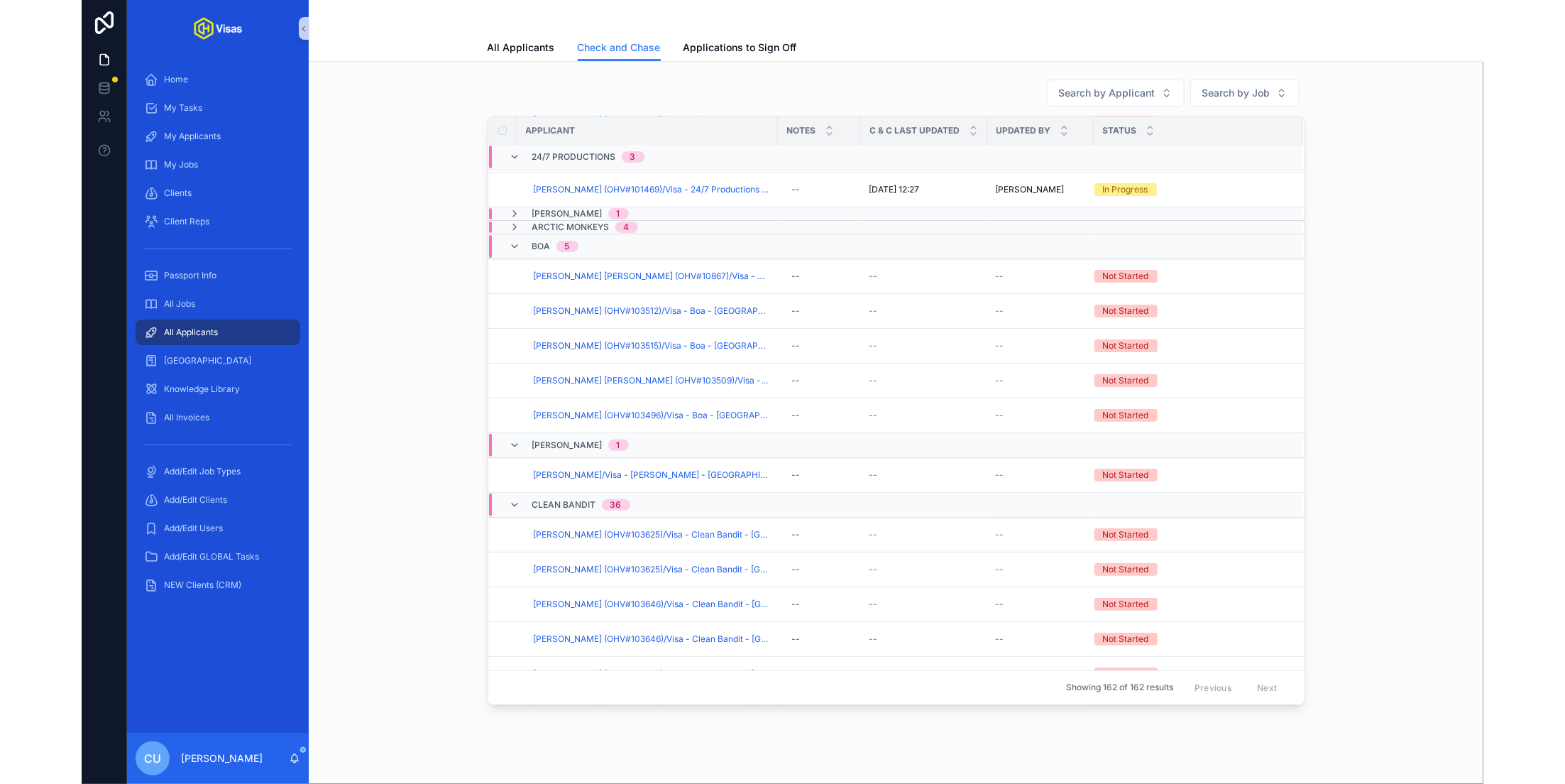
scroll to position [65, 0]
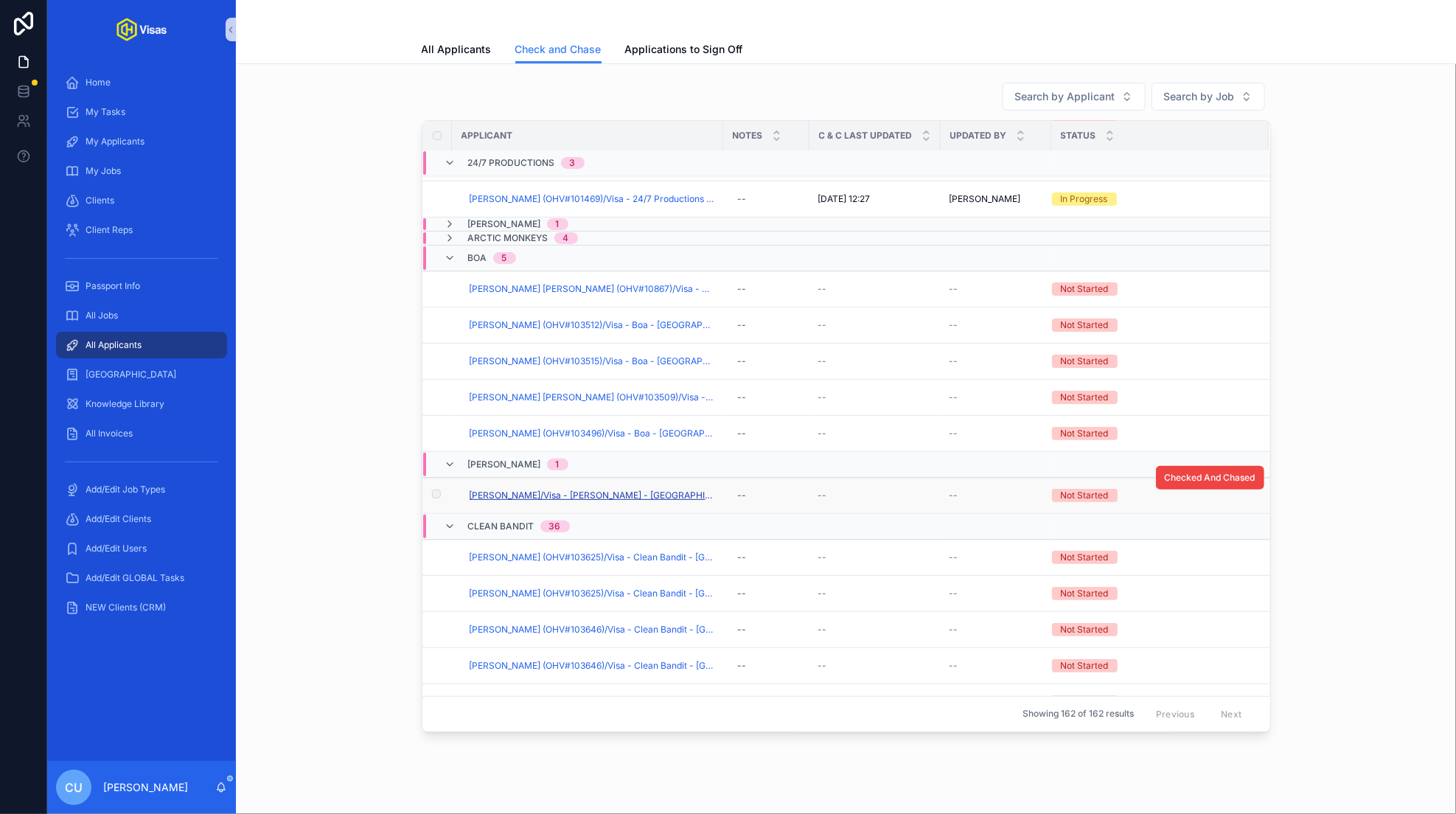
click at [620, 494] on span "[PERSON_NAME]/Visa - [PERSON_NAME] - [GEOGRAPHIC_DATA] O1B - [DATE] (#1306)" at bounding box center [591, 495] width 244 height 11
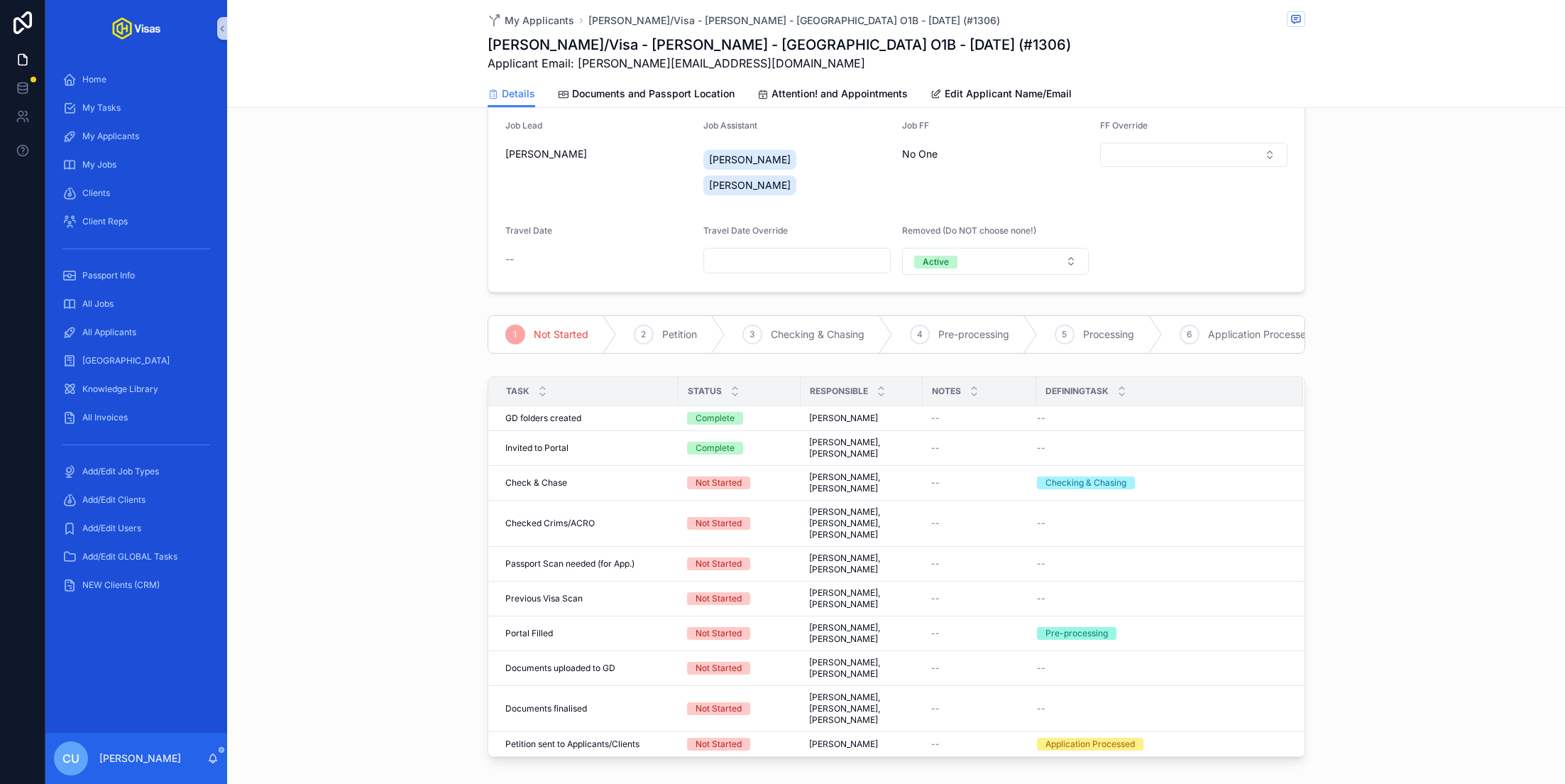
scroll to position [161, 0]
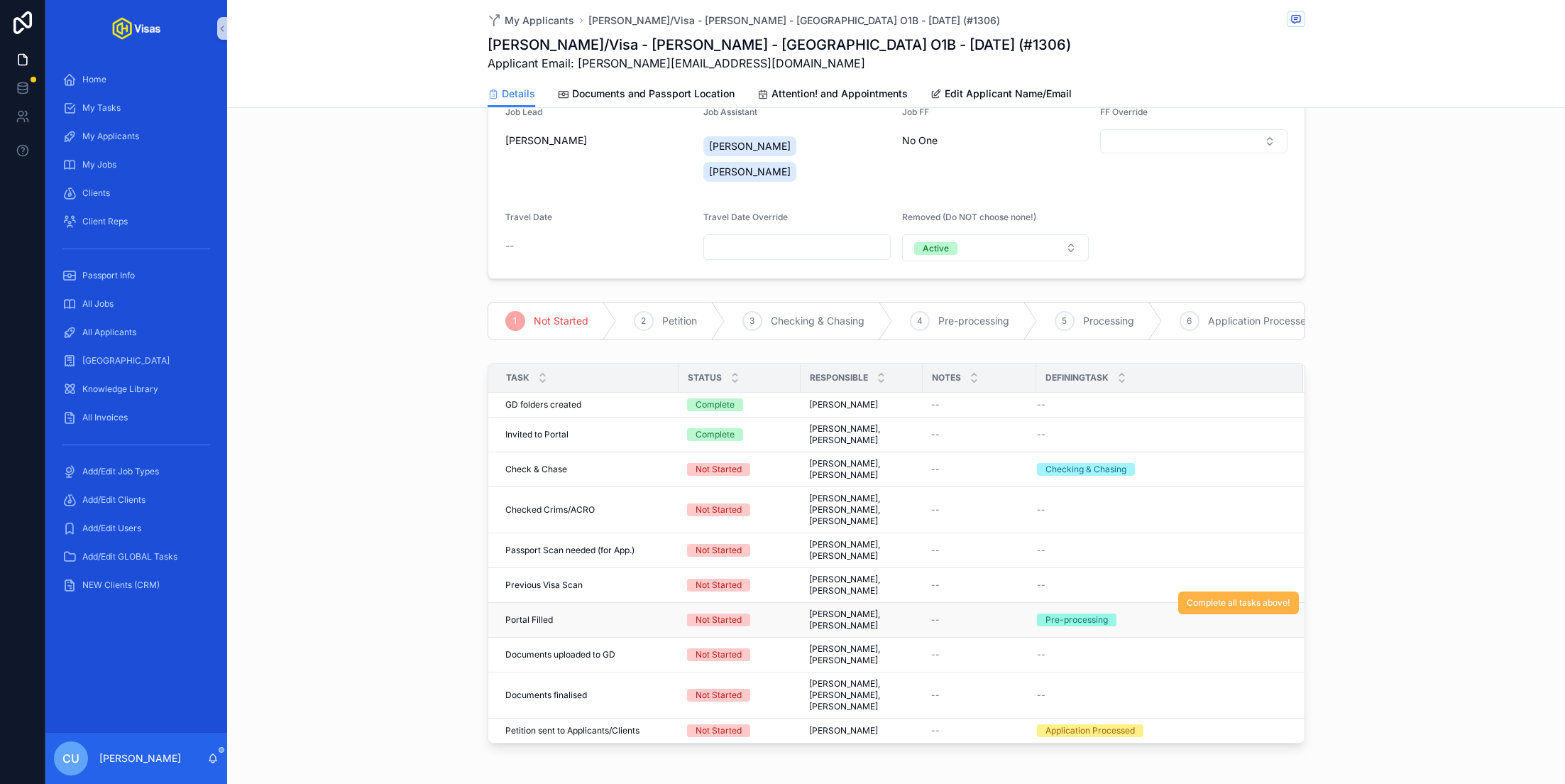
click at [1259, 591] on button "Complete all tasks above!" at bounding box center [1238, 602] width 120 height 23
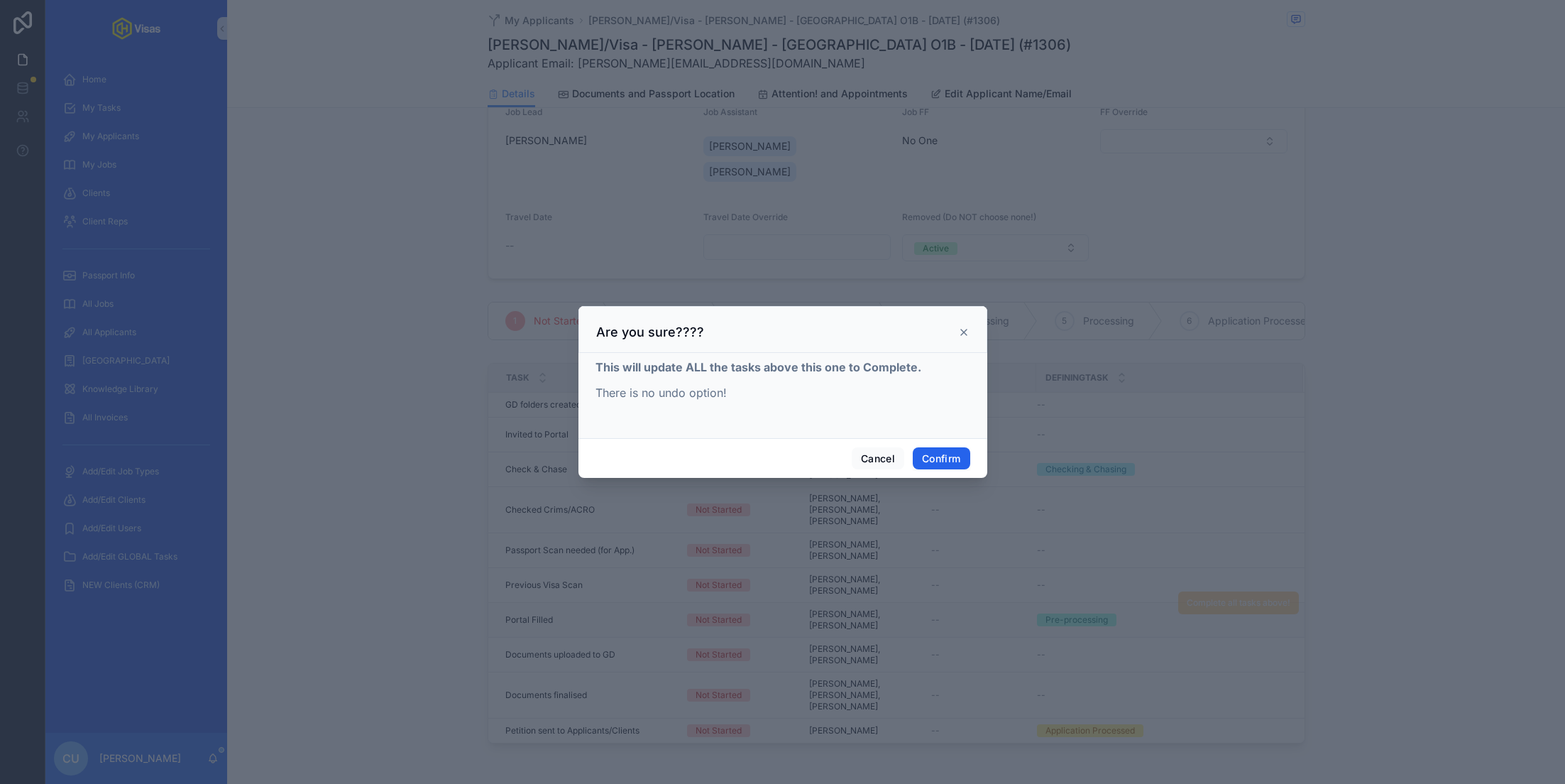
click at [964, 452] on button "Confirm" at bounding box center [942, 458] width 57 height 23
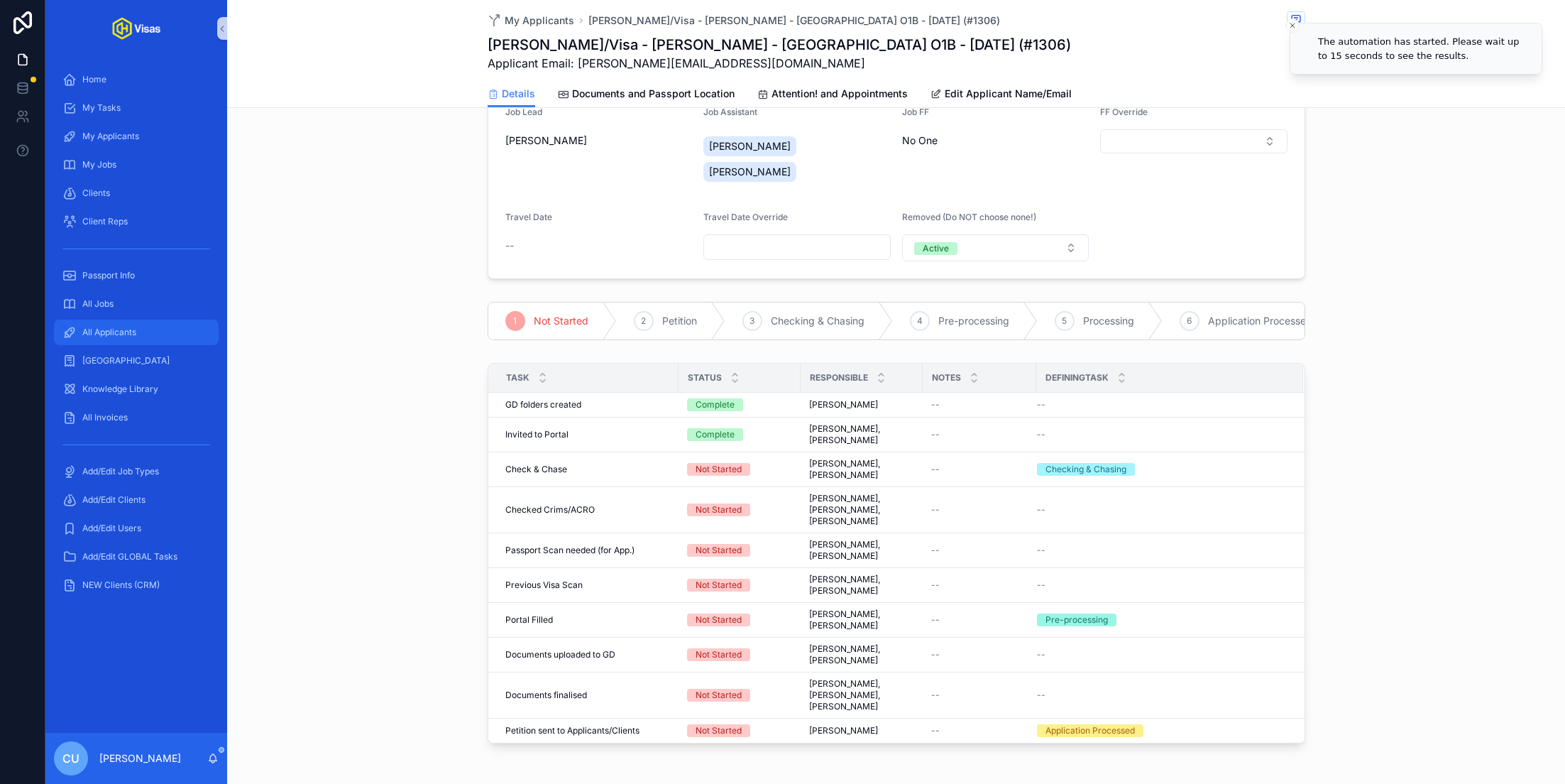
click at [157, 335] on div "All Applicants" at bounding box center [136, 332] width 148 height 23
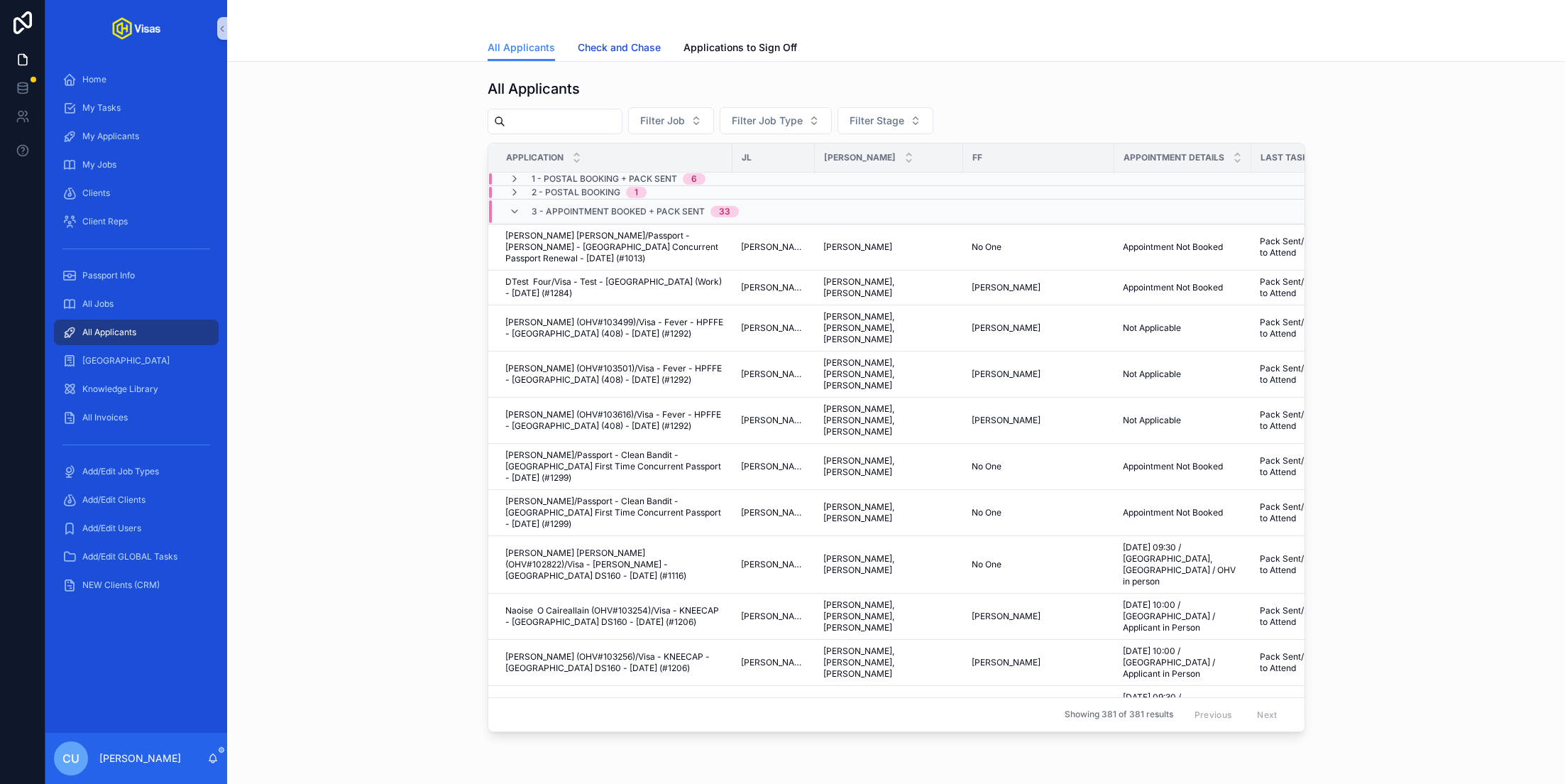
click at [611, 48] on span "Check and Chase" at bounding box center [620, 47] width 83 height 14
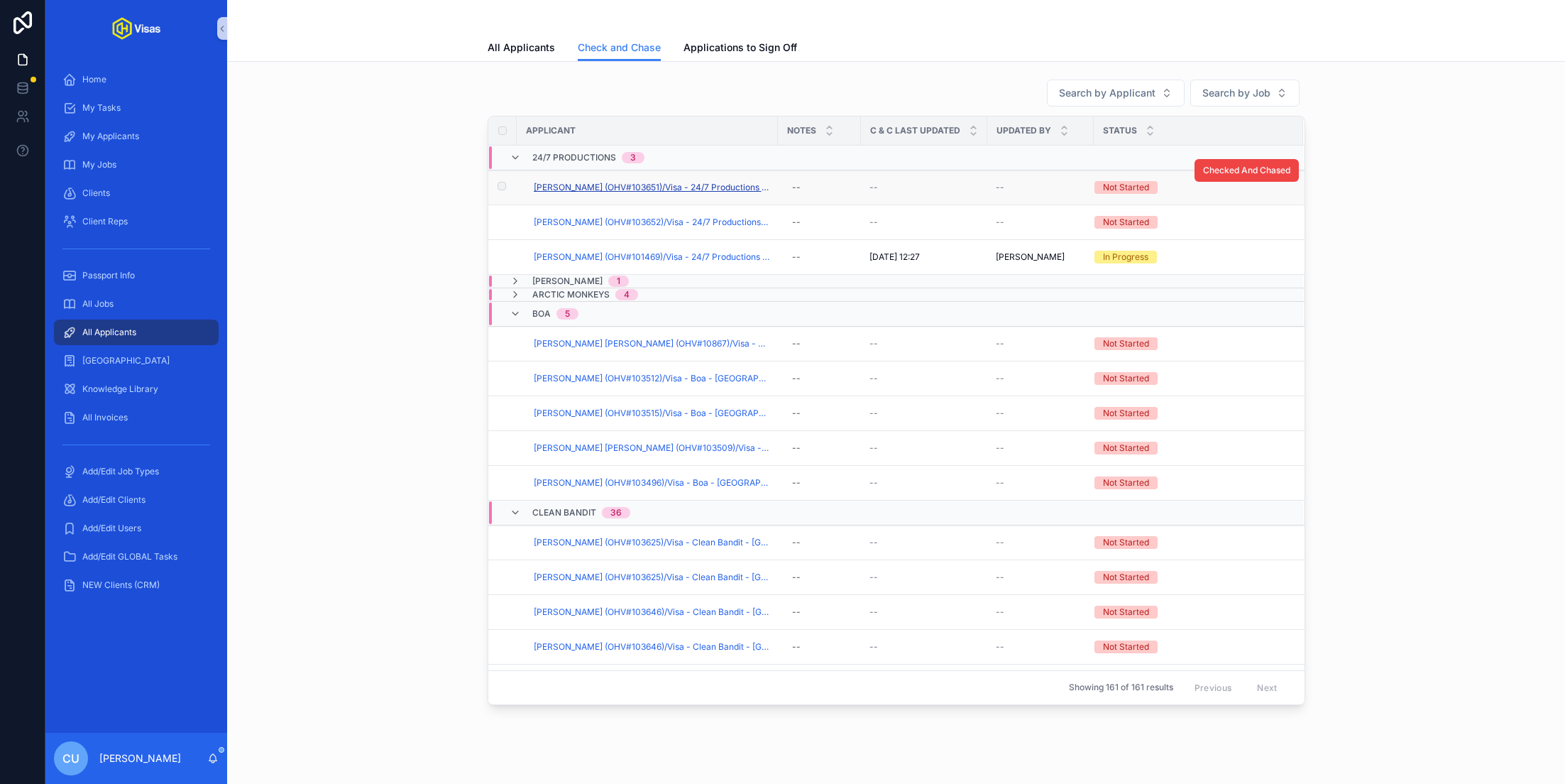
click at [598, 185] on span "[PERSON_NAME] (OHV#103651)/Visa - 24/7 Productions - [GEOGRAPHIC_DATA] DS160 - …" at bounding box center [651, 187] width 235 height 11
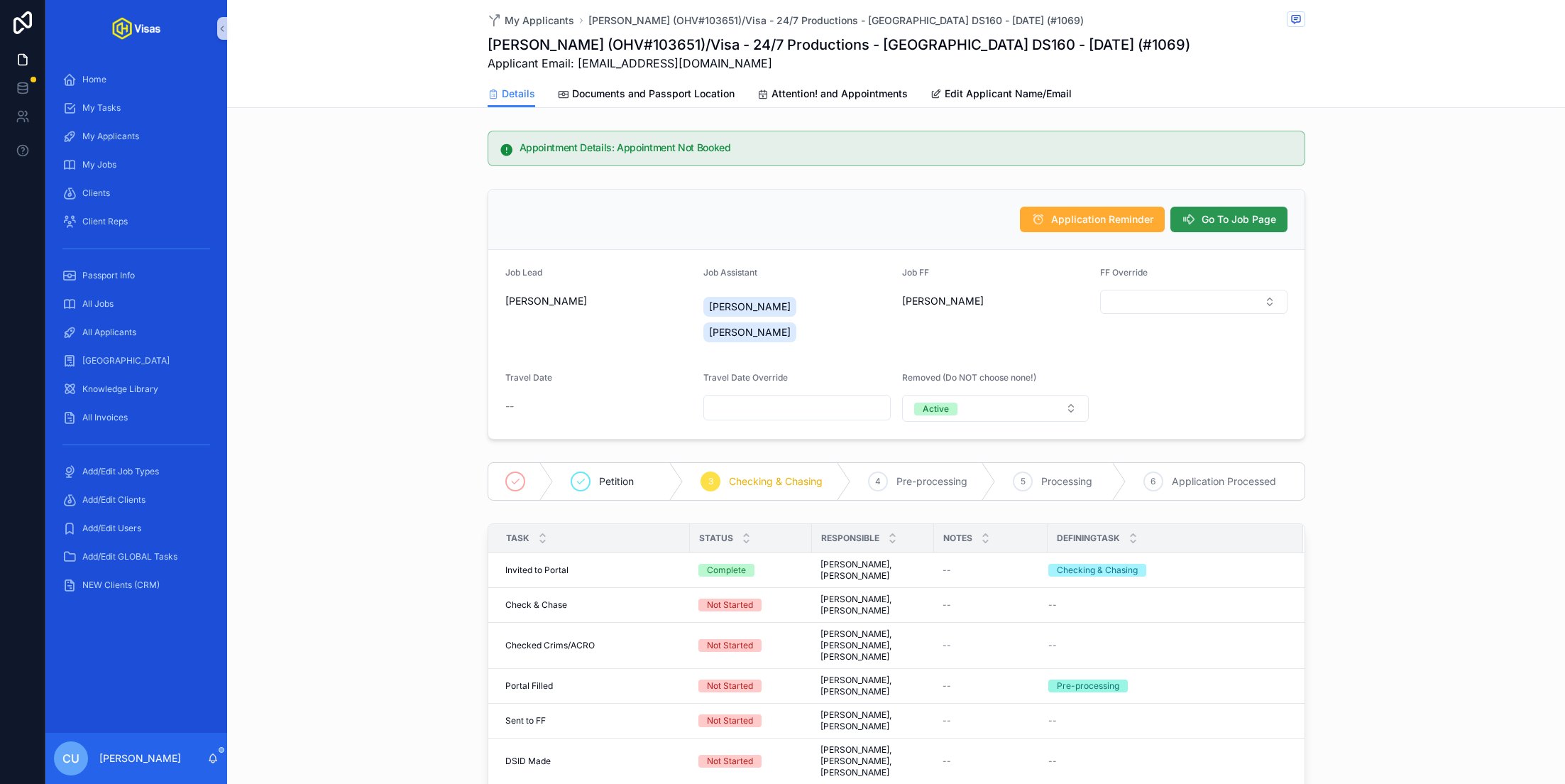
click at [1254, 208] on button "Go To Job Page" at bounding box center [1229, 219] width 117 height 25
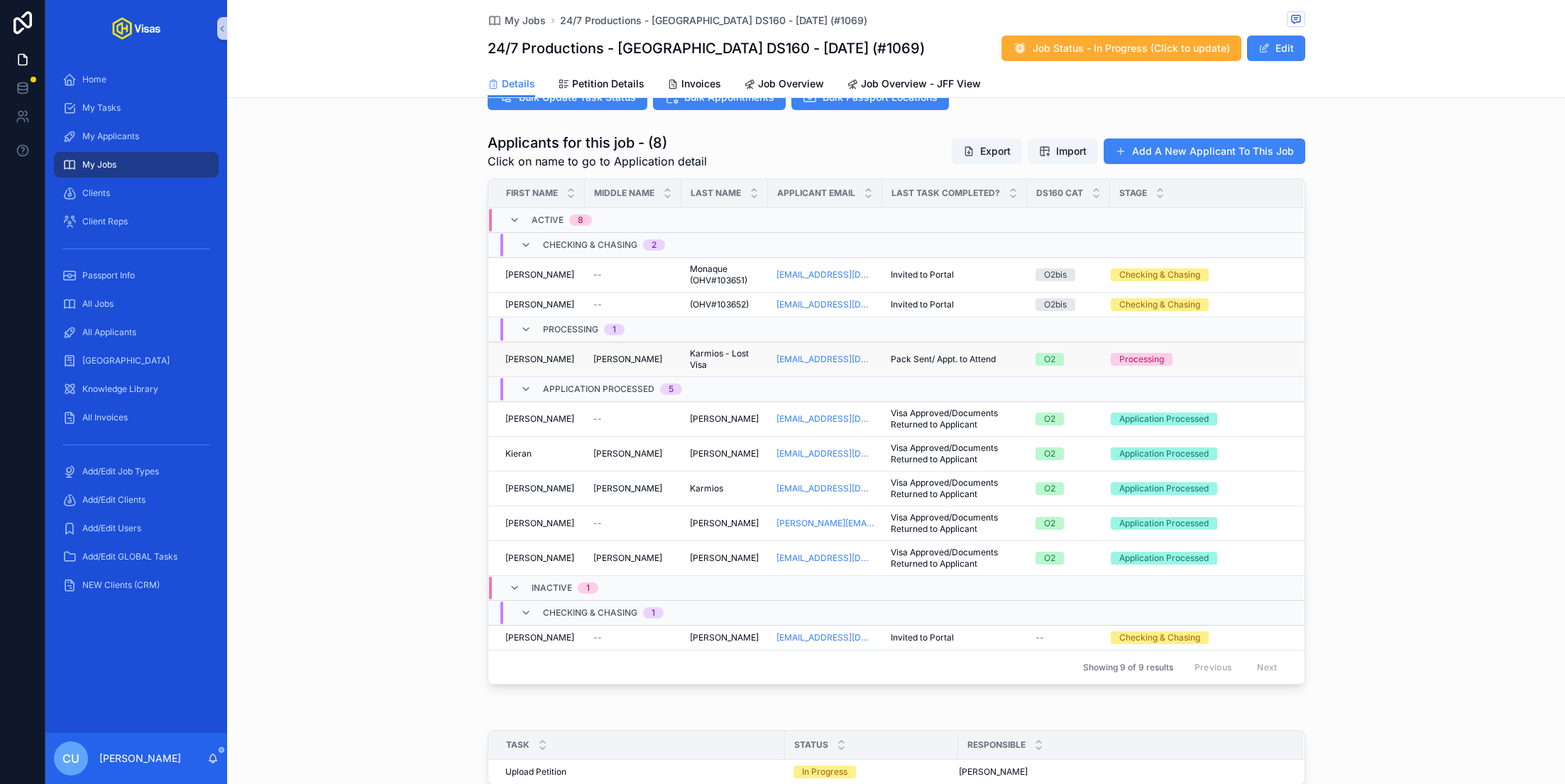
scroll to position [443, 0]
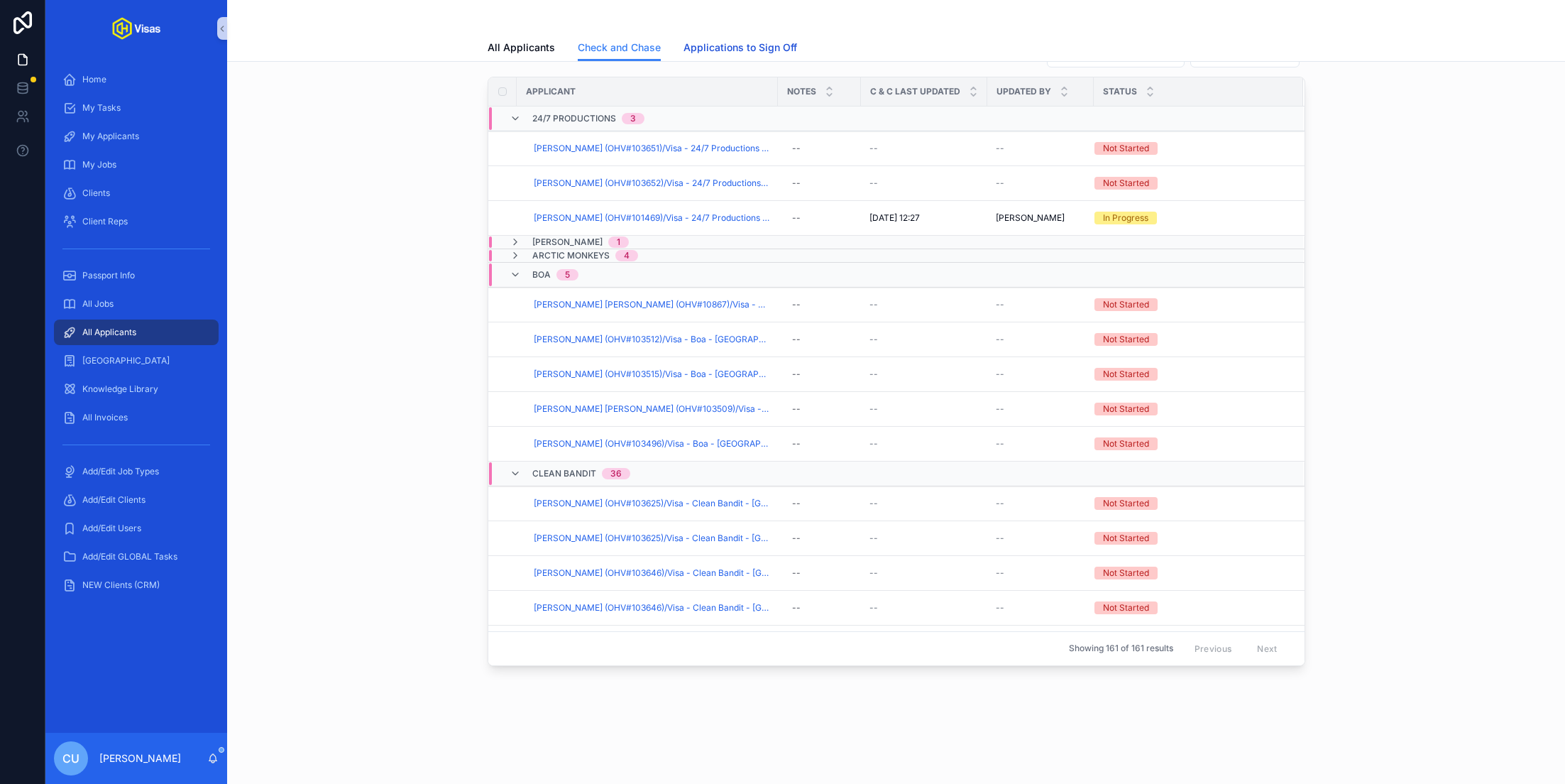
click at [727, 35] on link "Applications to Sign Off" at bounding box center [740, 49] width 113 height 28
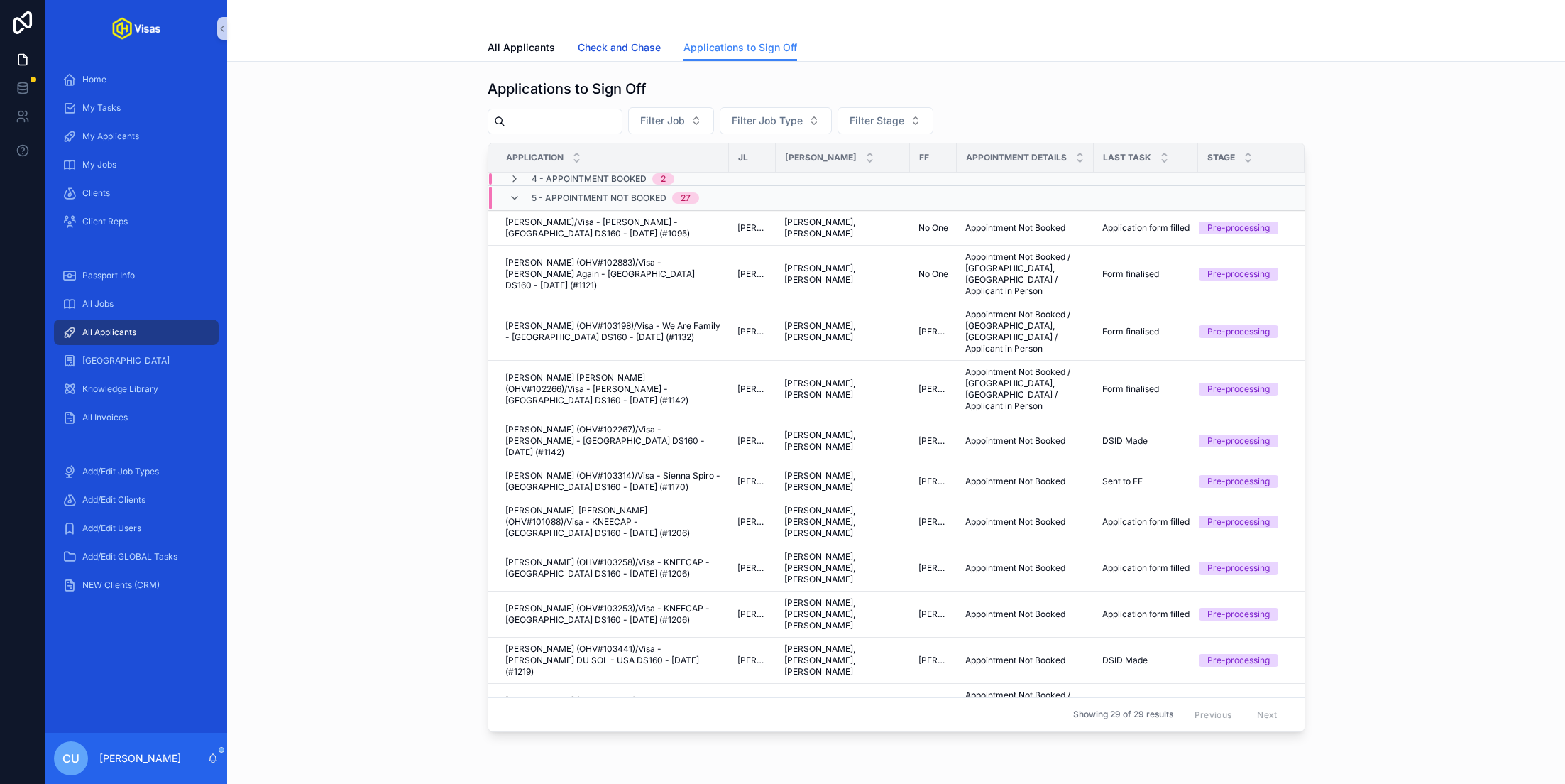
click at [620, 48] on span "Check and Chase" at bounding box center [620, 47] width 83 height 14
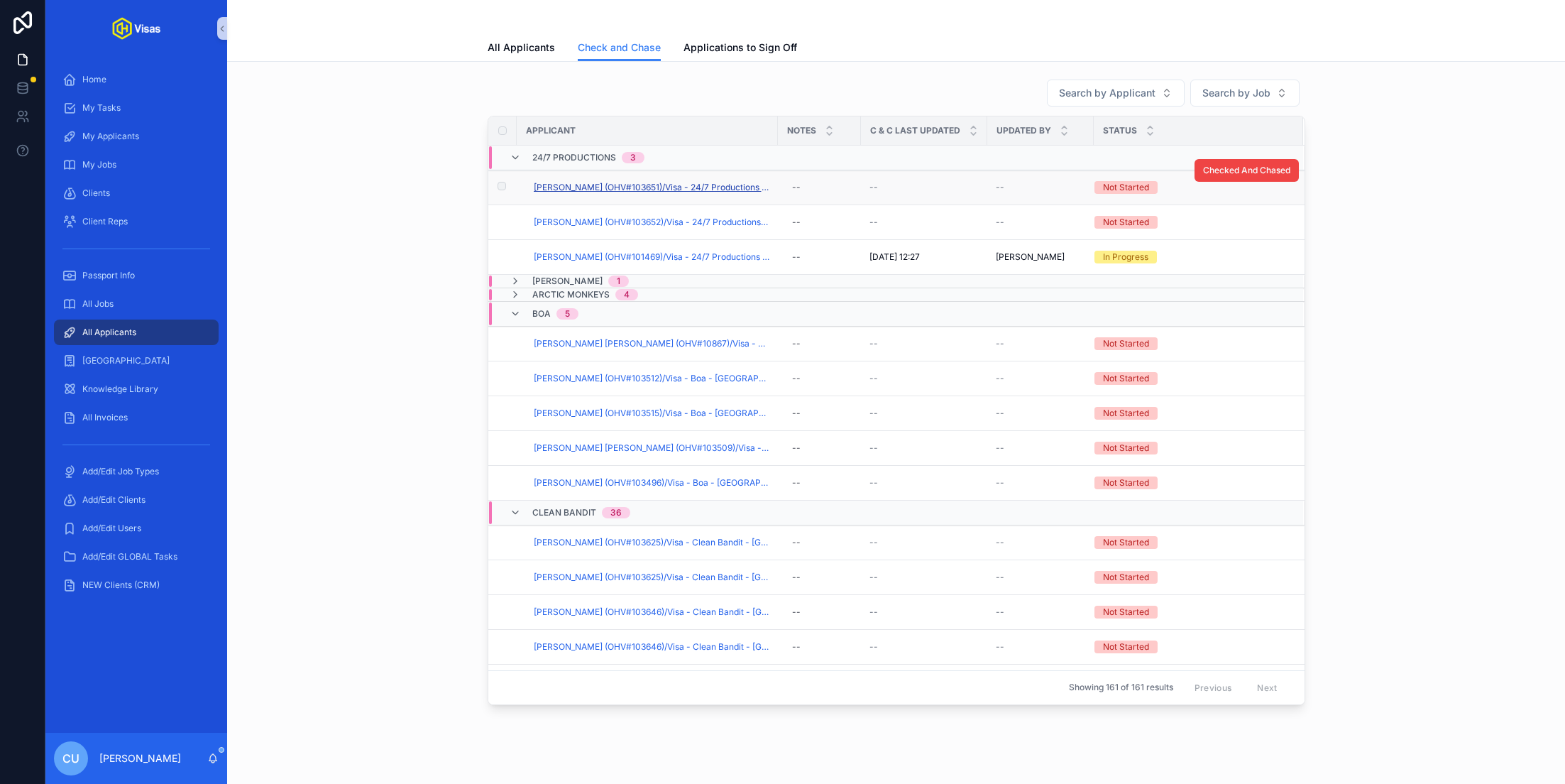
click at [607, 187] on span "[PERSON_NAME] (OHV#103651)/Visa - 24/7 Productions - [GEOGRAPHIC_DATA] DS160 - …" at bounding box center [651, 187] width 235 height 11
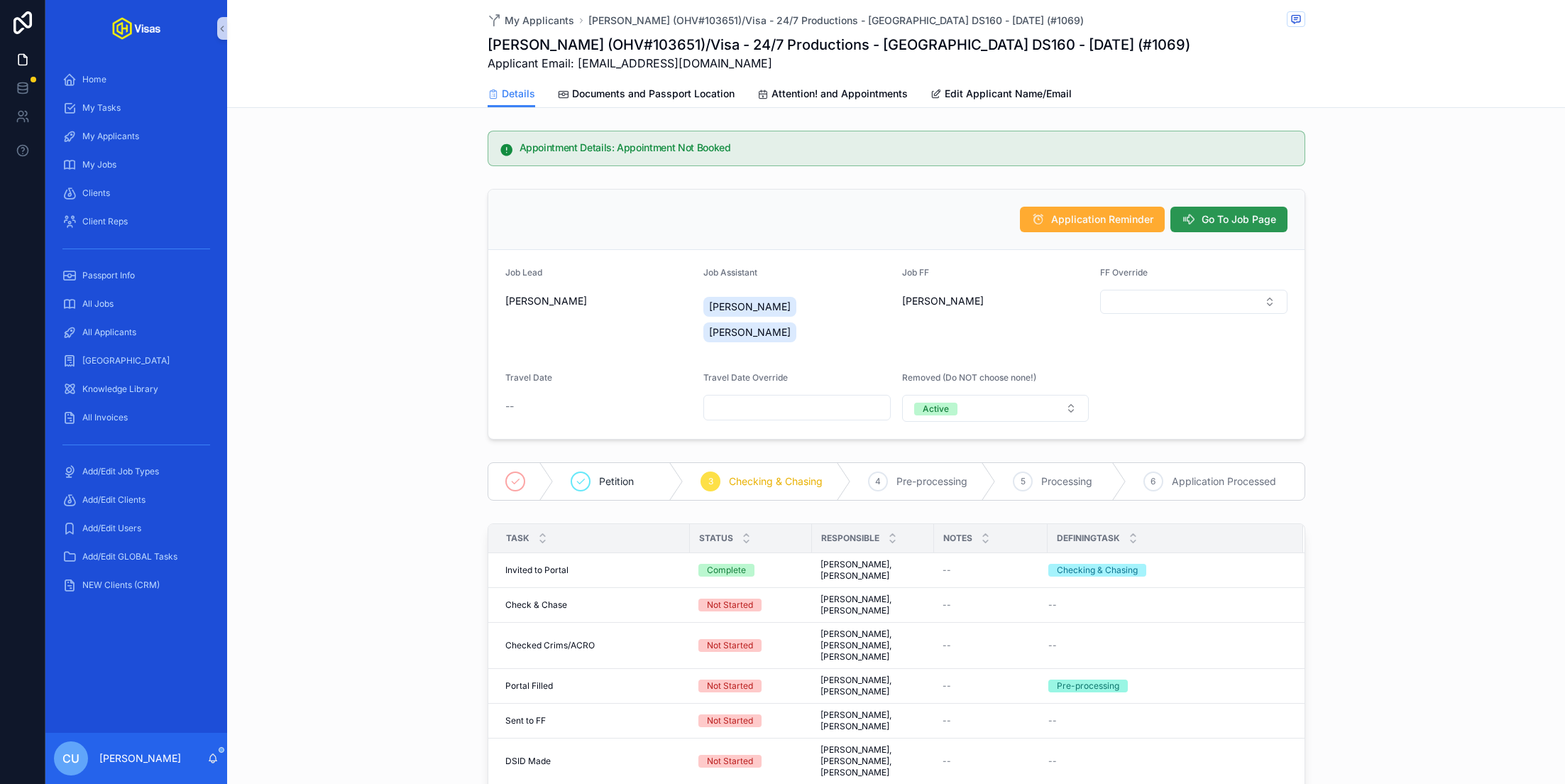
click at [1204, 219] on span "Go To Job Page" at bounding box center [1239, 220] width 75 height 14
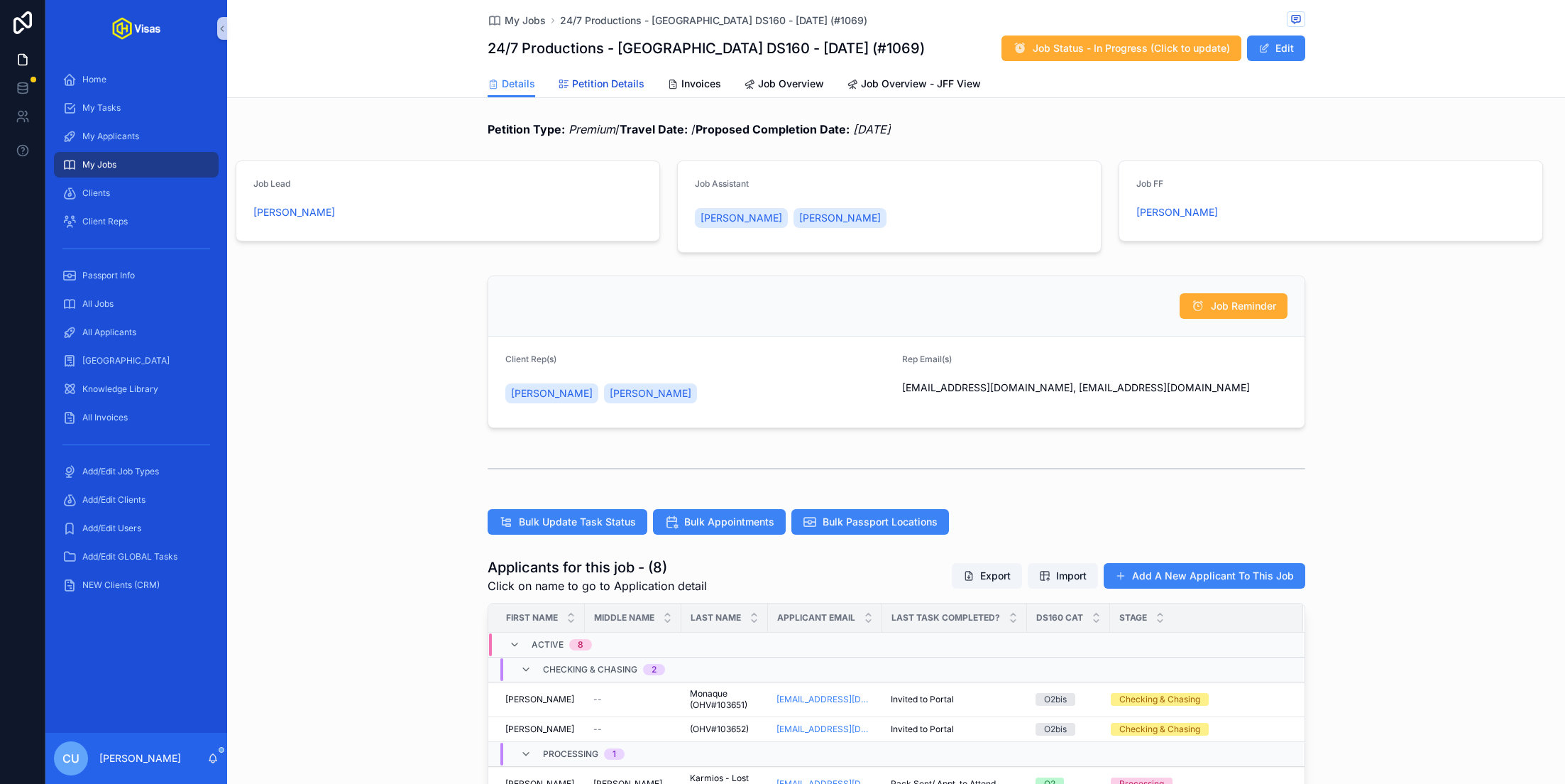
click at [583, 76] on link "Petition Details" at bounding box center [601, 85] width 87 height 28
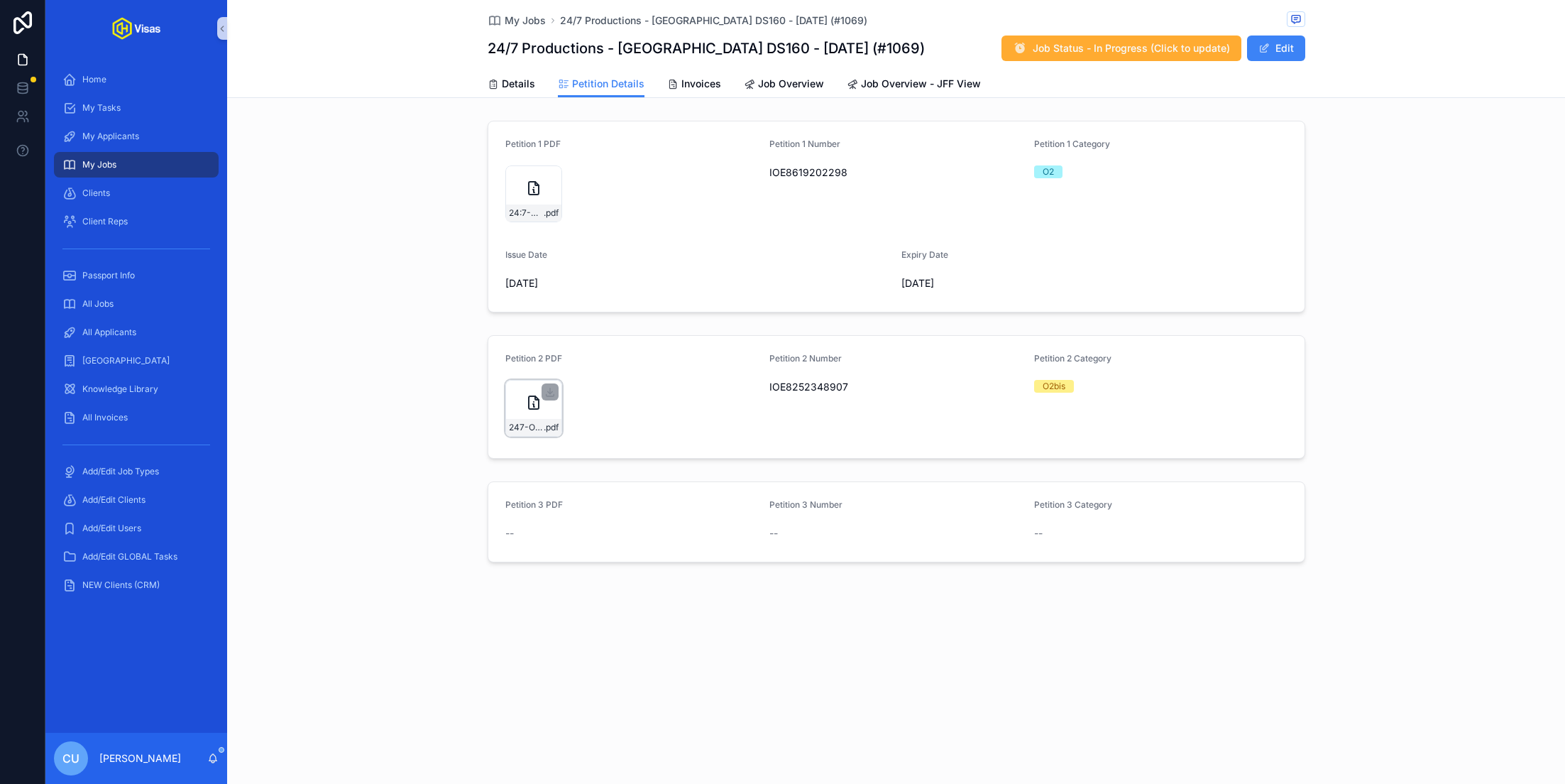
click at [516, 416] on div "247-O2-Approval .pdf" at bounding box center [534, 408] width 57 height 57
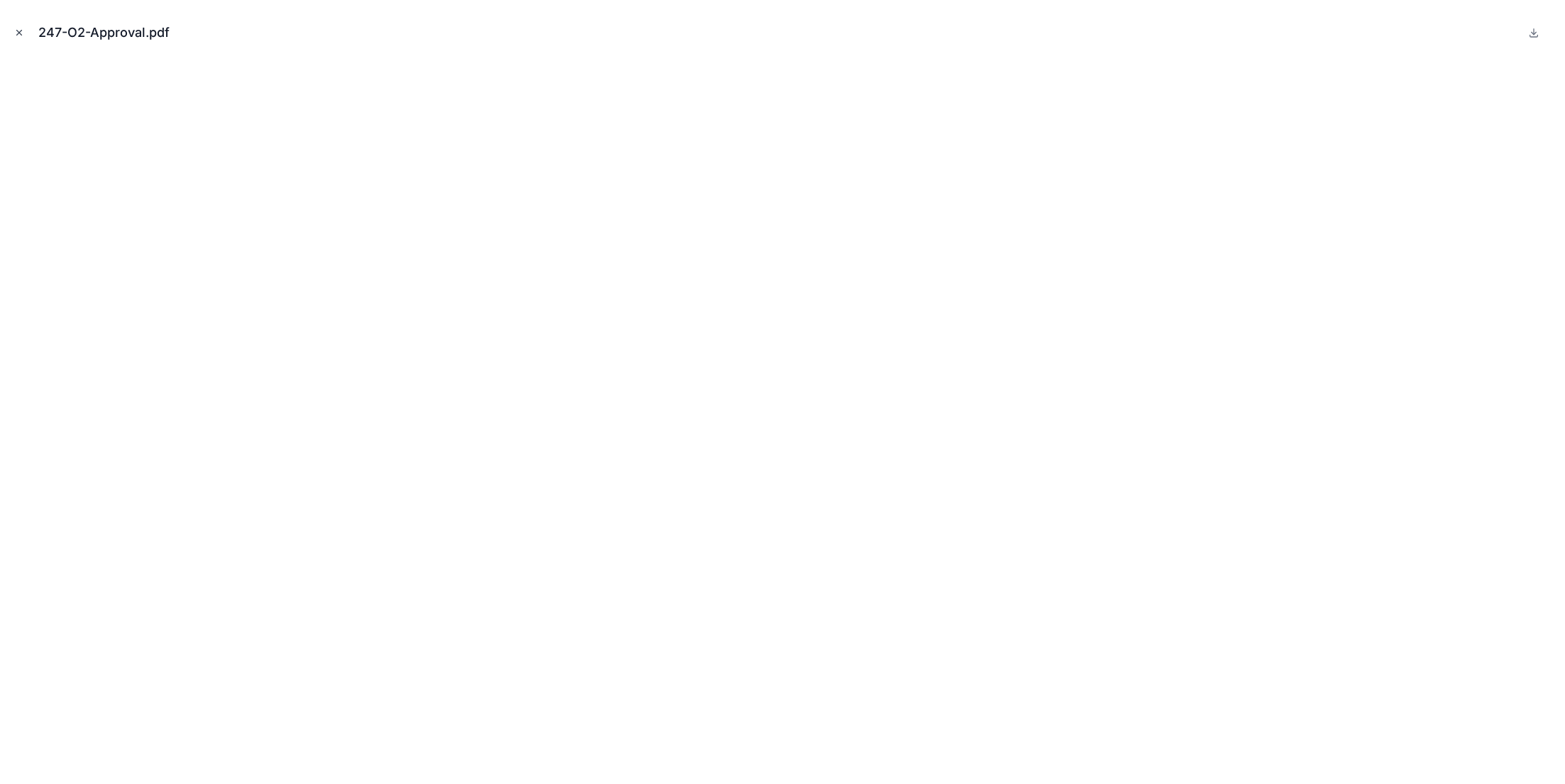
click at [21, 32] on icon "Close modal" at bounding box center [19, 32] width 10 height 10
